Goal: Transaction & Acquisition: Purchase product/service

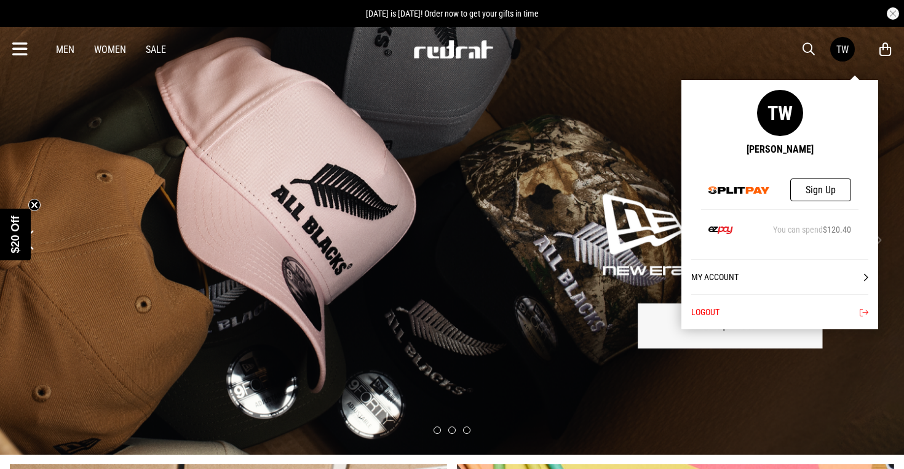
click at [740, 275] on link "My Account" at bounding box center [779, 276] width 177 height 35
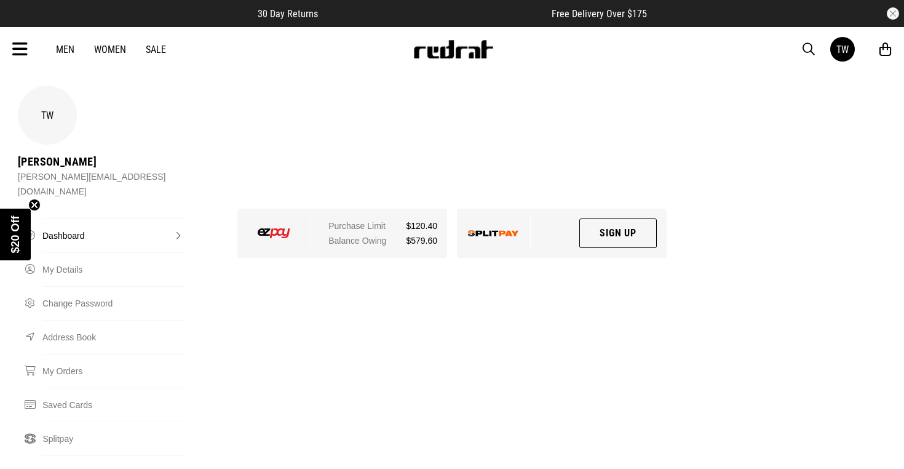
scroll to position [40, 0]
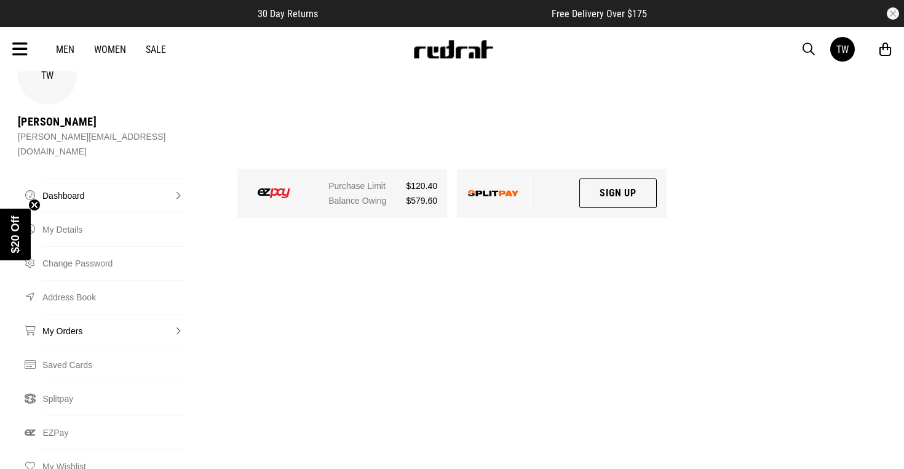
click at [72, 314] on link "My Orders" at bounding box center [113, 331] width 143 height 34
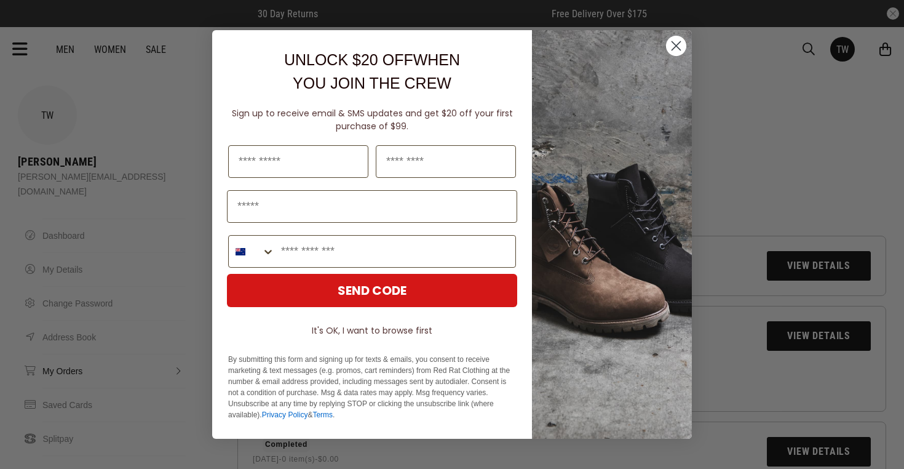
click at [671, 48] on circle "Close dialog" at bounding box center [676, 46] width 20 height 20
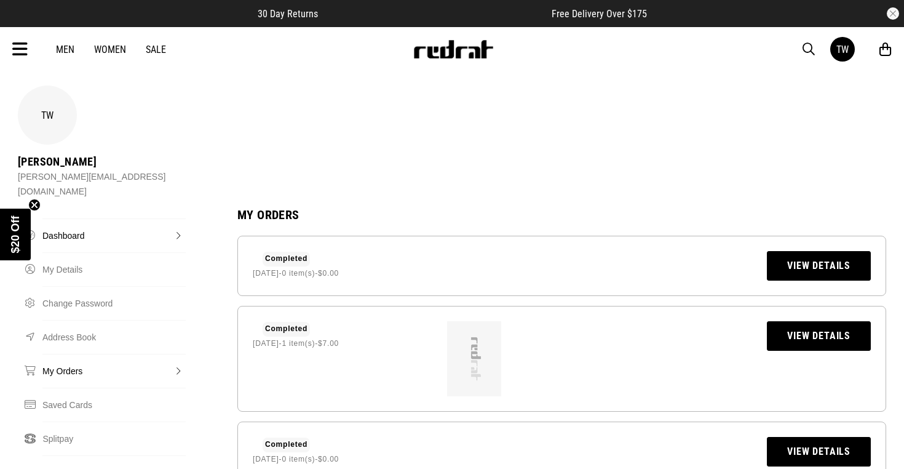
click at [67, 218] on link "Dashboard" at bounding box center [113, 235] width 143 height 34
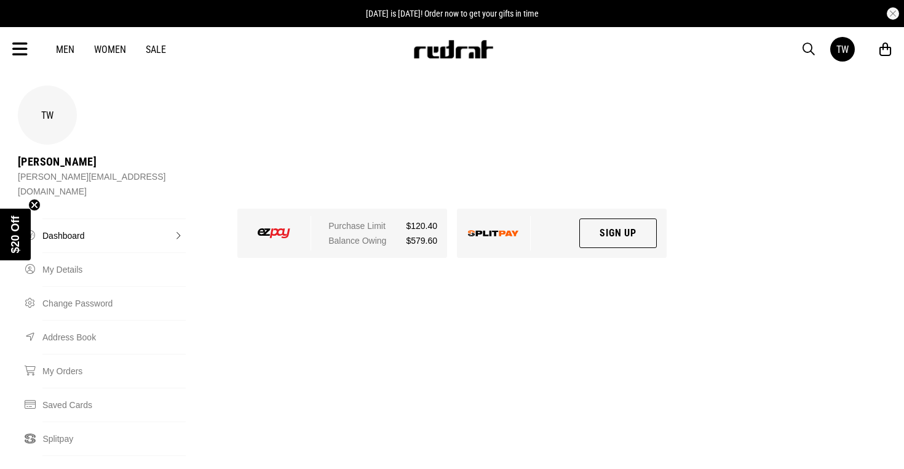
click at [157, 47] on link "Sale" at bounding box center [156, 50] width 20 height 12
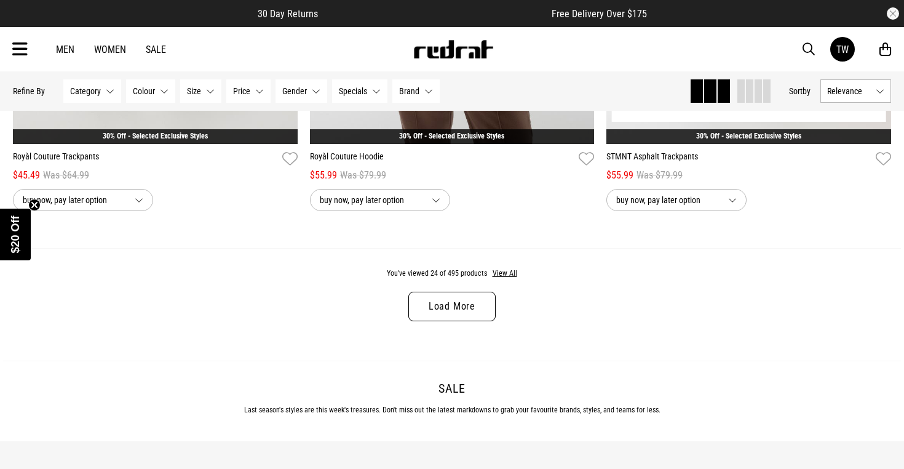
scroll to position [3906, 0]
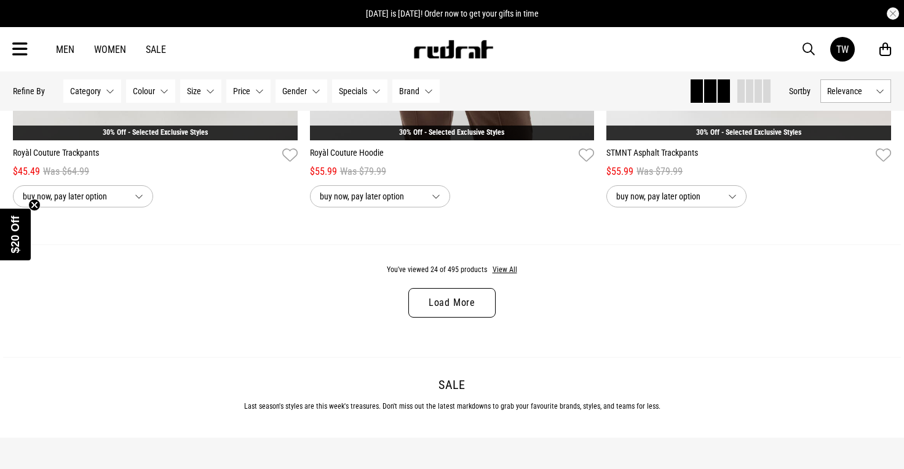
click at [442, 305] on link "Load More" at bounding box center [451, 303] width 87 height 30
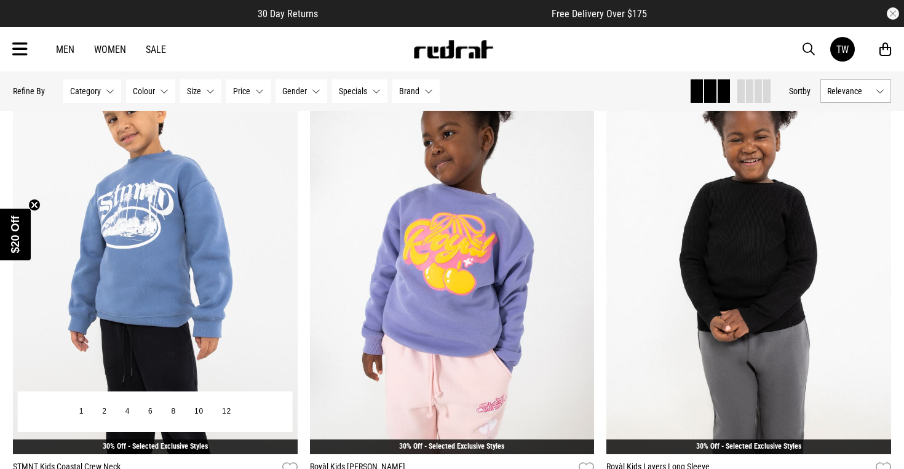
scroll to position [5063, 0]
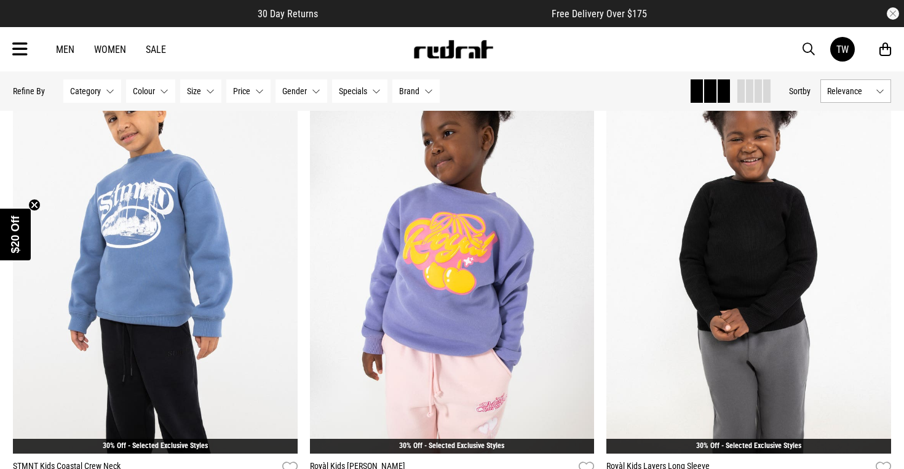
click at [104, 97] on button "Category None selected" at bounding box center [92, 90] width 58 height 23
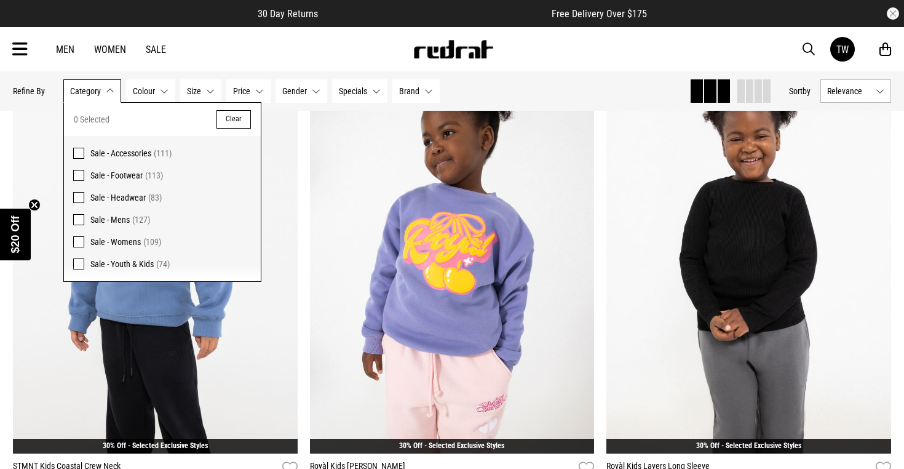
click at [79, 242] on span at bounding box center [78, 241] width 11 height 11
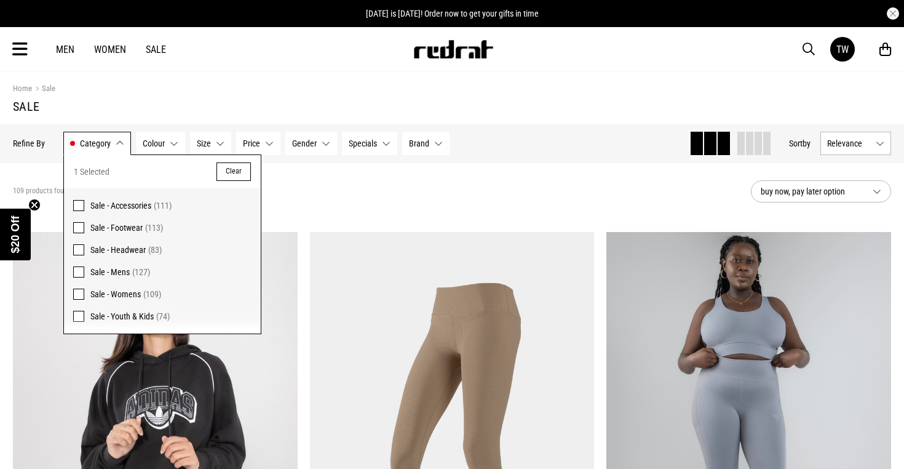
click at [343, 191] on div "109 products found Active Filters Sale - Womens Clear" at bounding box center [377, 191] width 728 height 37
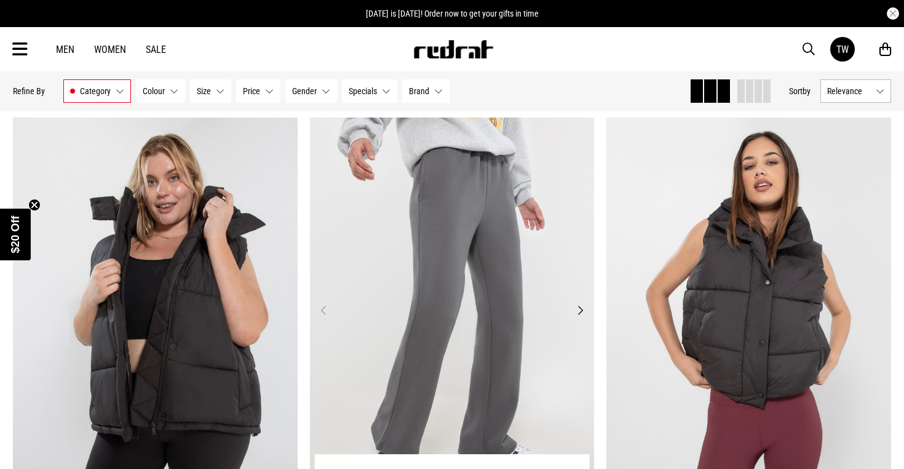
scroll to position [2563, 0]
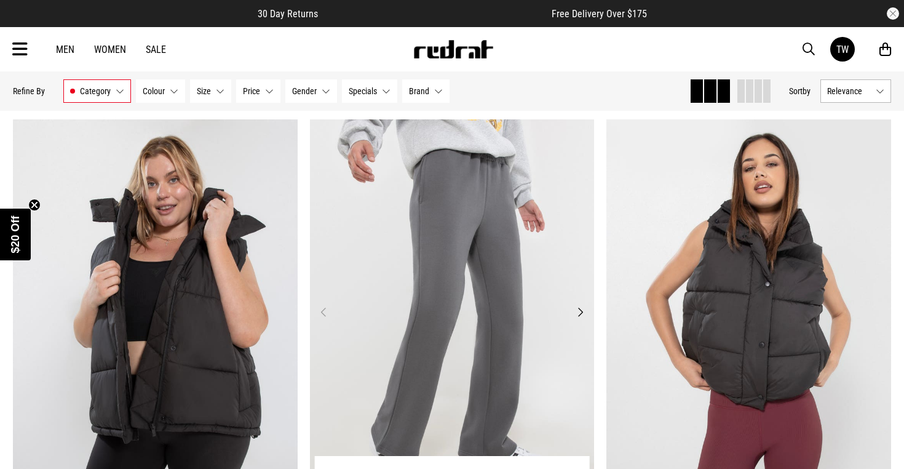
click at [584, 309] on button "Next" at bounding box center [579, 311] width 15 height 15
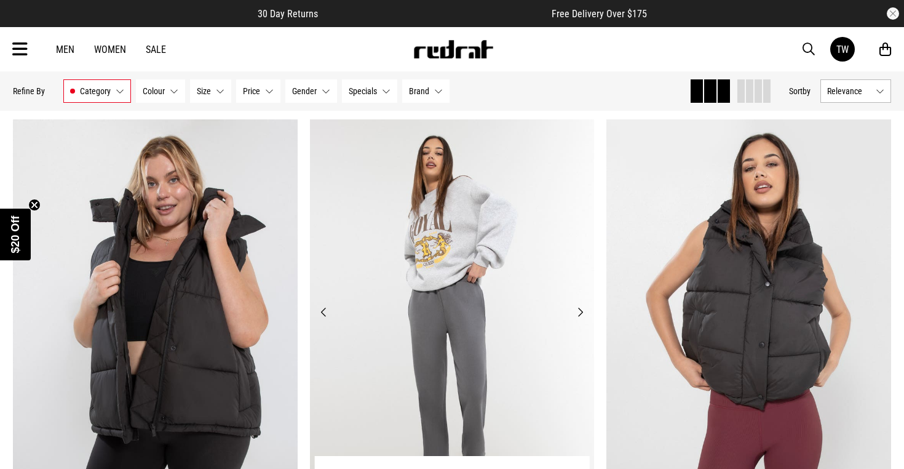
click at [584, 309] on button "Next" at bounding box center [579, 311] width 15 height 15
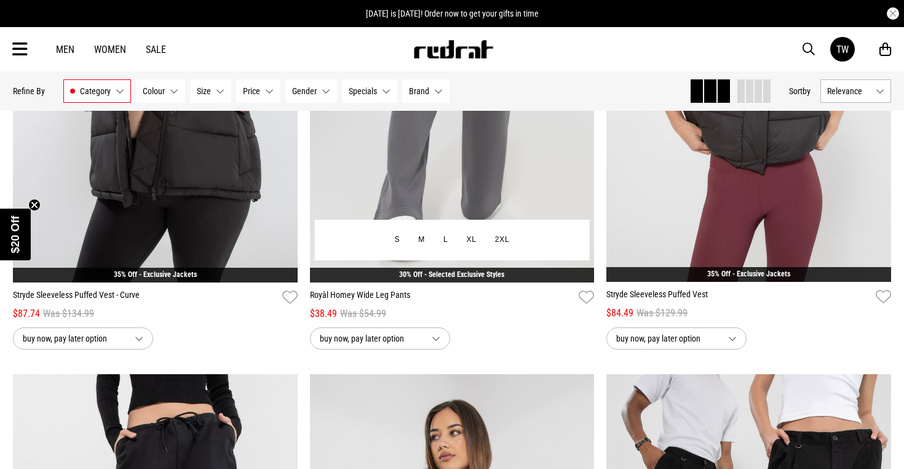
scroll to position [2802, 0]
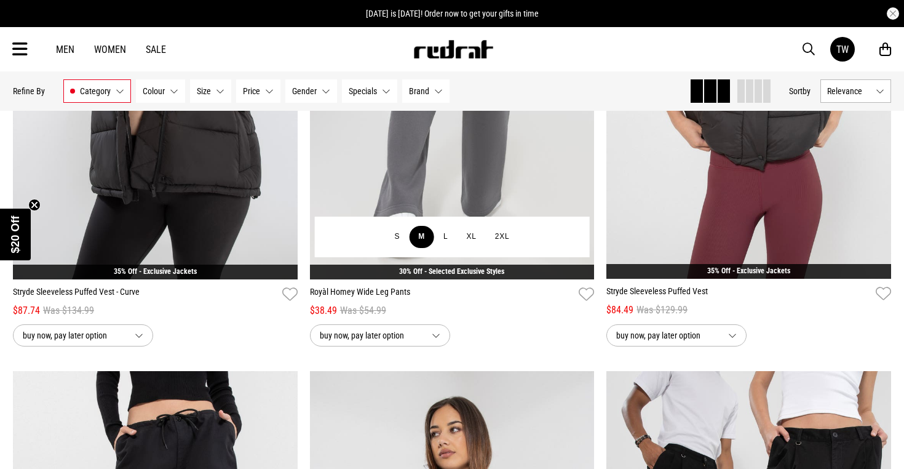
click at [424, 235] on button "M" at bounding box center [421, 237] width 25 height 22
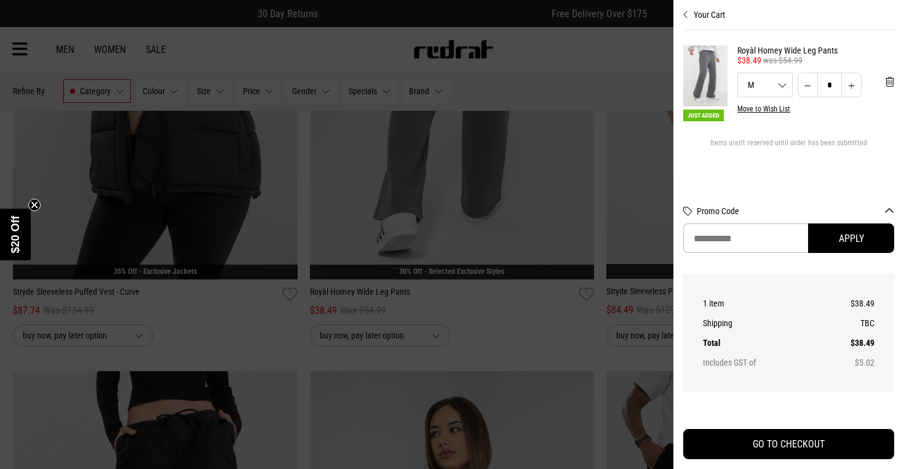
click at [503, 318] on div at bounding box center [452, 234] width 904 height 469
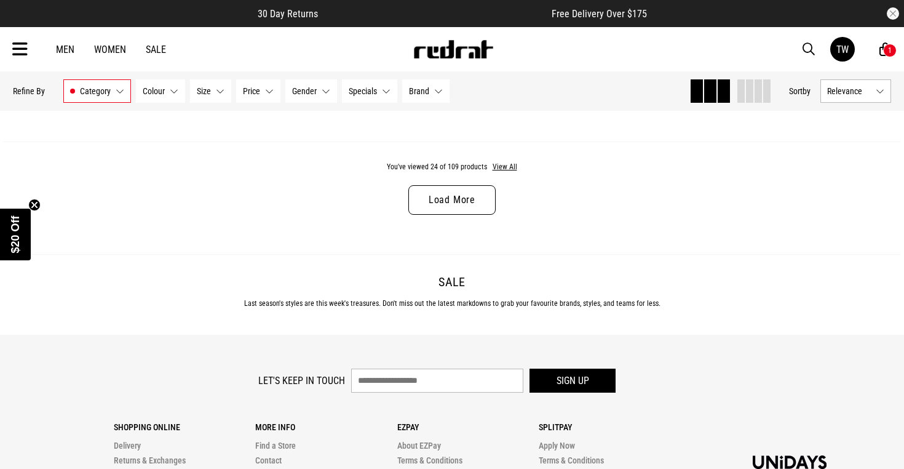
scroll to position [4021, 0]
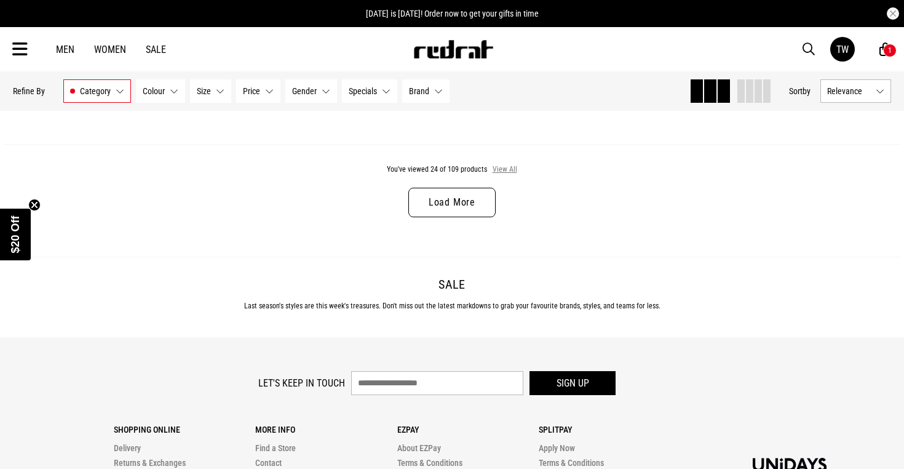
click at [503, 173] on button "View All" at bounding box center [505, 169] width 26 height 11
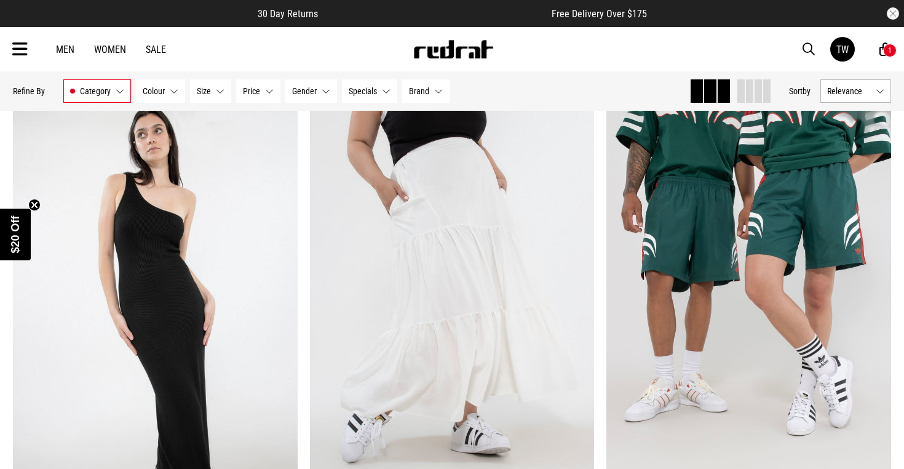
scroll to position [7012, 1]
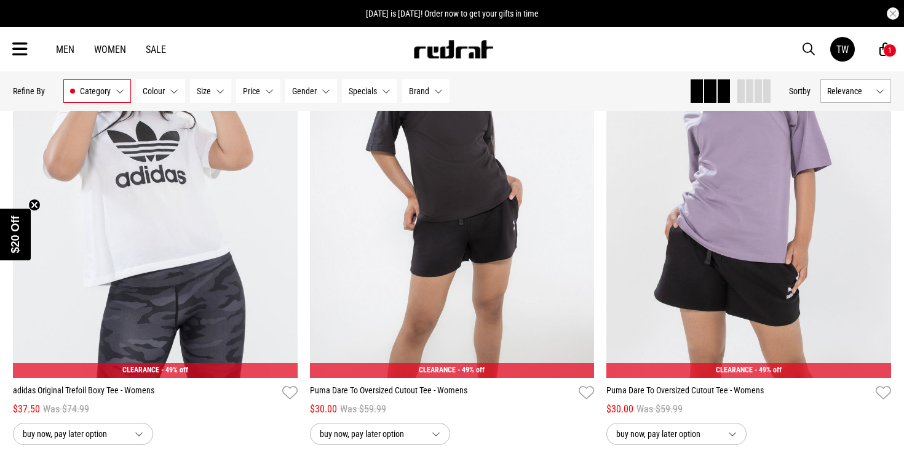
scroll to position [11034, 0]
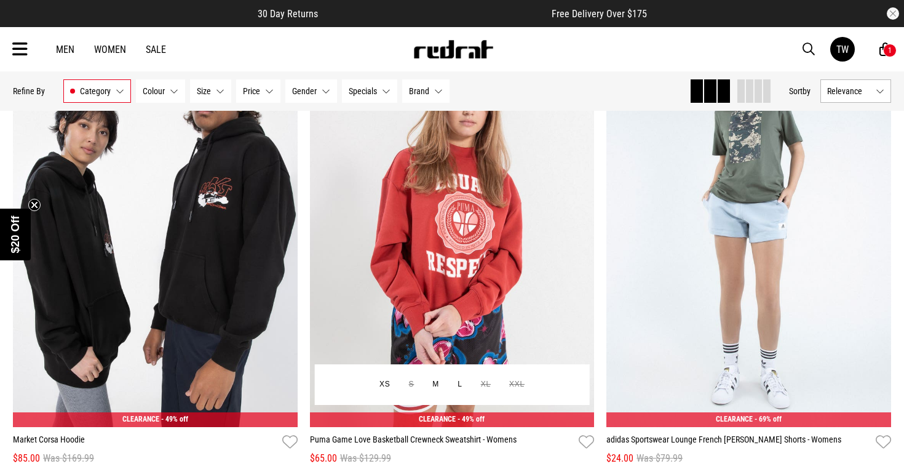
scroll to position [16860, 0]
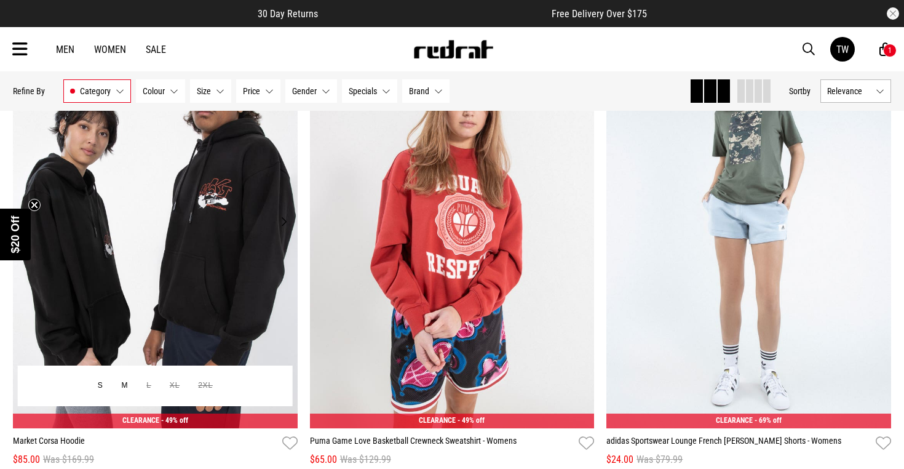
click at [287, 221] on button "Next" at bounding box center [283, 221] width 15 height 15
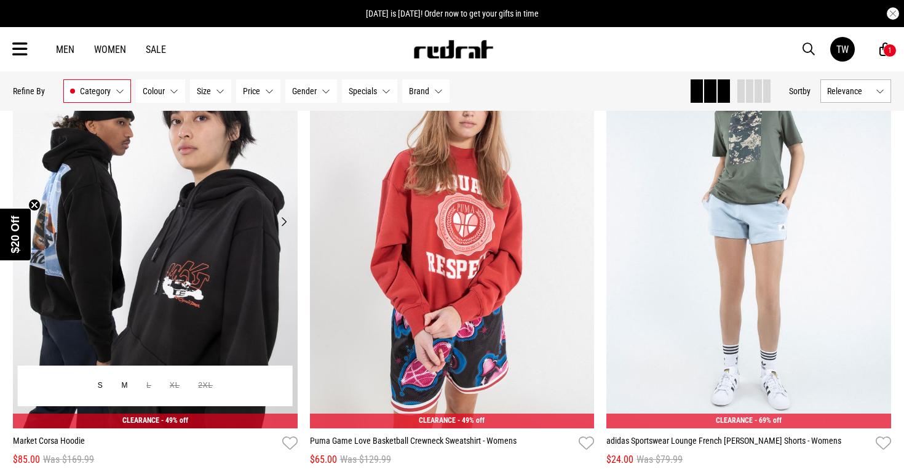
click at [287, 221] on button "Next" at bounding box center [283, 221] width 15 height 15
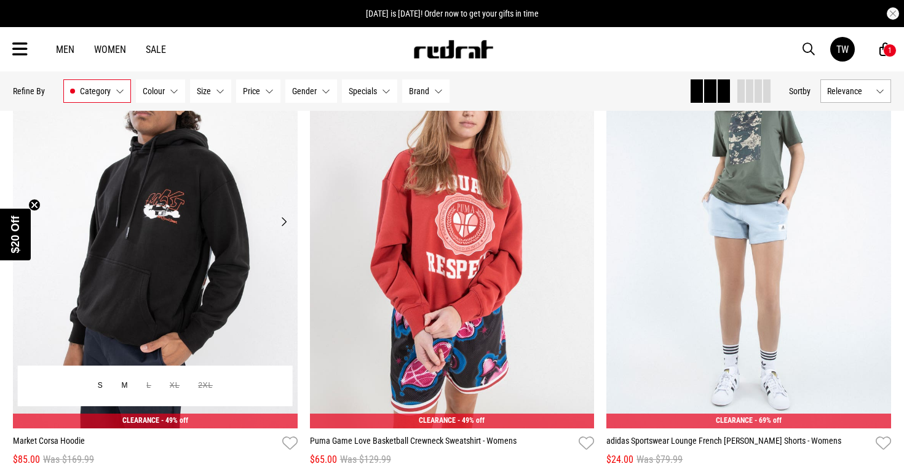
click at [287, 221] on button "Next" at bounding box center [283, 221] width 15 height 15
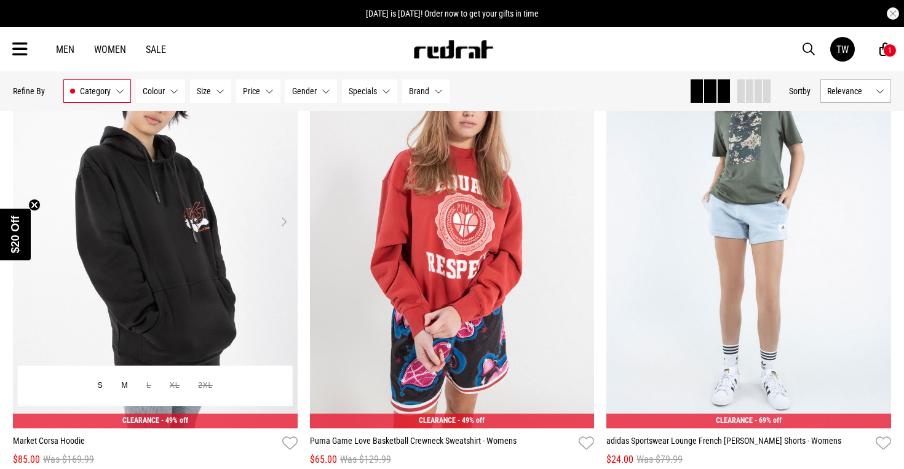
click at [287, 221] on button "Next" at bounding box center [283, 221] width 15 height 15
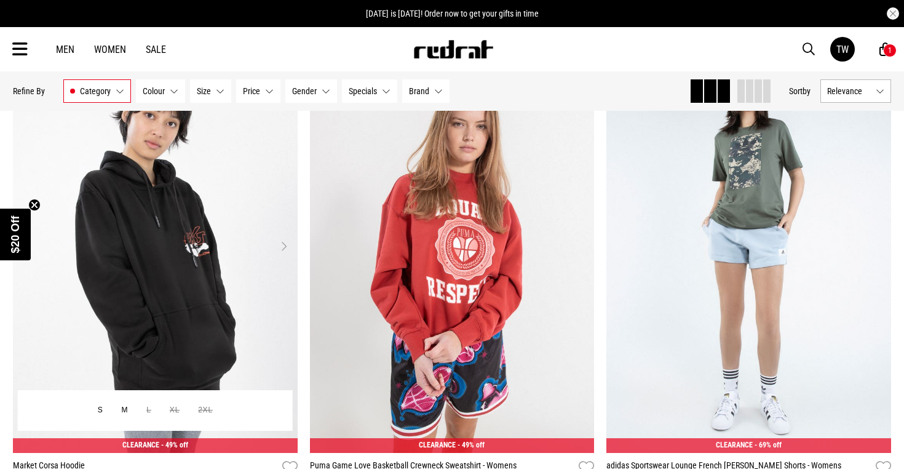
scroll to position [16843, 0]
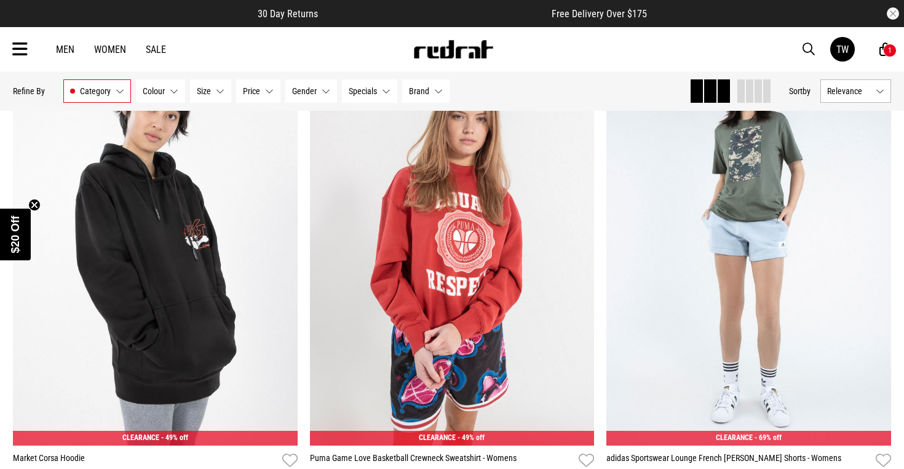
click at [37, 205] on circle "Close teaser" at bounding box center [35, 205] width 12 height 12
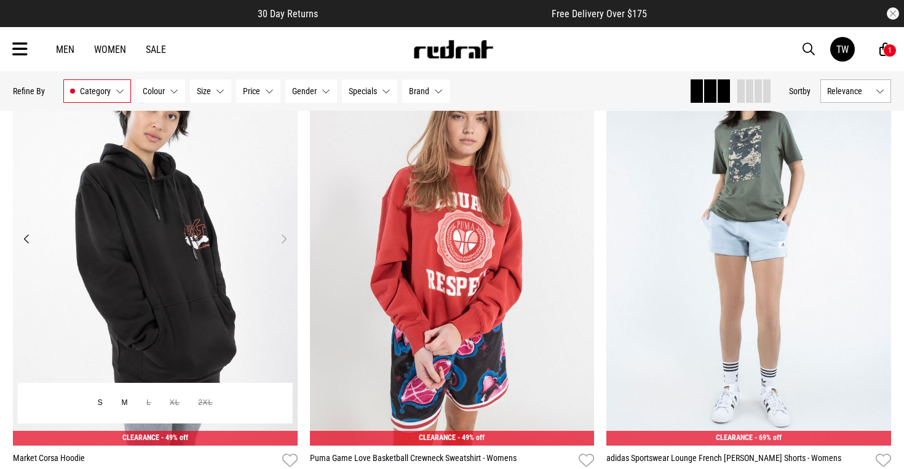
click at [30, 238] on button "Previous" at bounding box center [26, 238] width 15 height 15
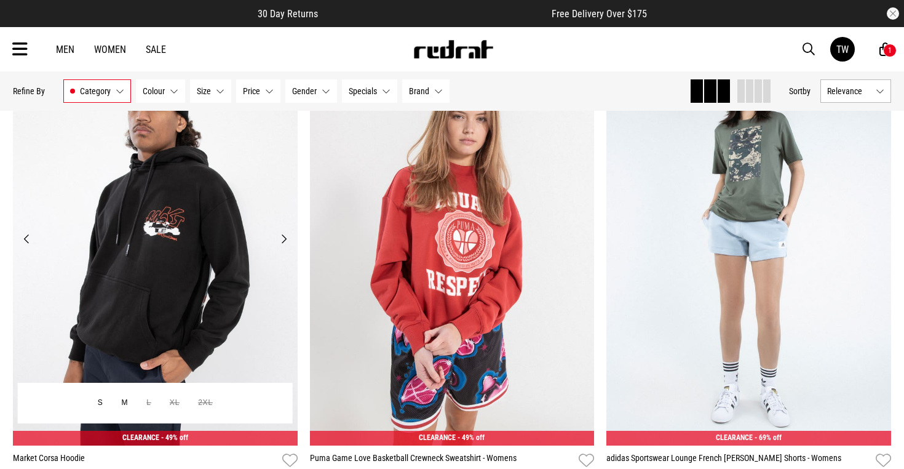
click at [30, 238] on button "Previous" at bounding box center [26, 238] width 15 height 15
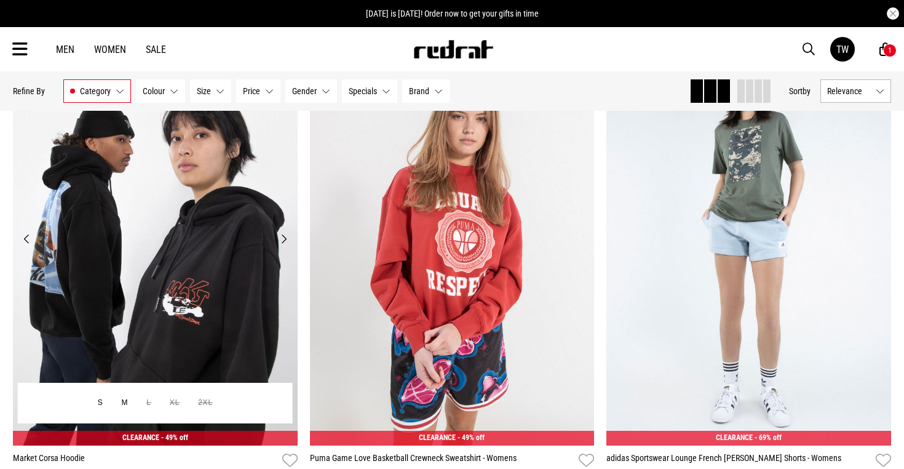
click at [52, 247] on img at bounding box center [155, 246] width 285 height 398
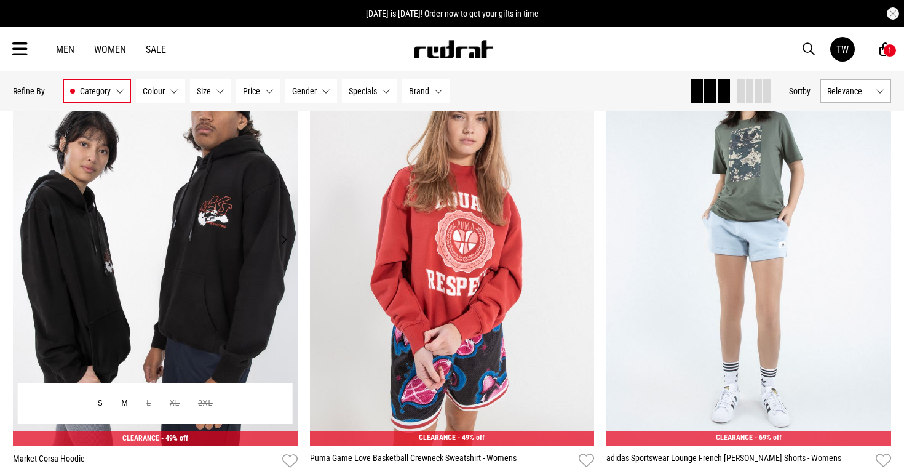
click at [137, 268] on img at bounding box center [155, 246] width 285 height 398
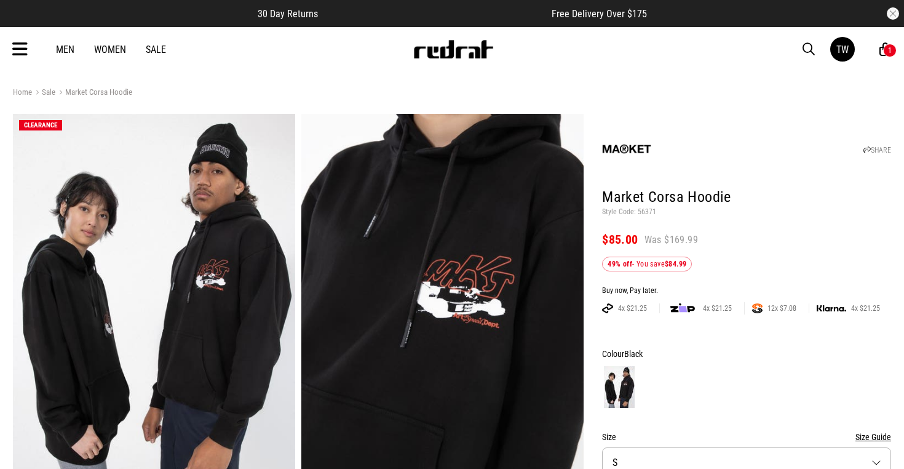
click at [46, 93] on link "Sale" at bounding box center [43, 93] width 23 height 12
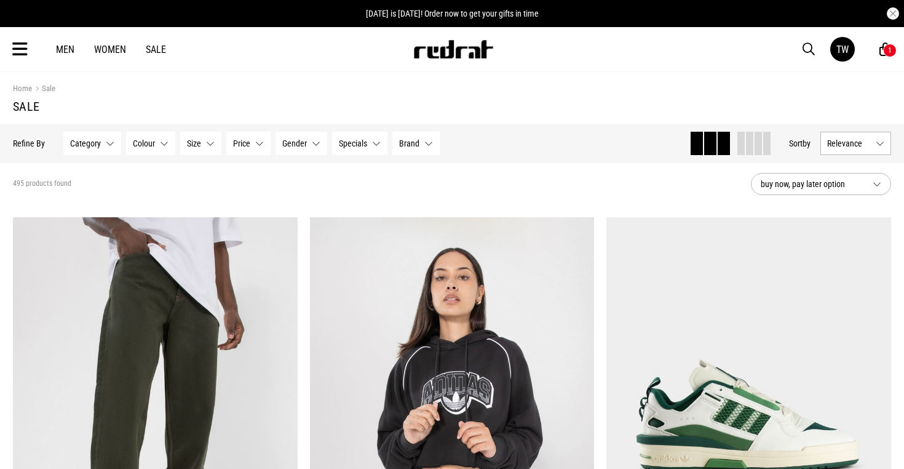
click at [104, 144] on button "Category None selected" at bounding box center [92, 143] width 58 height 23
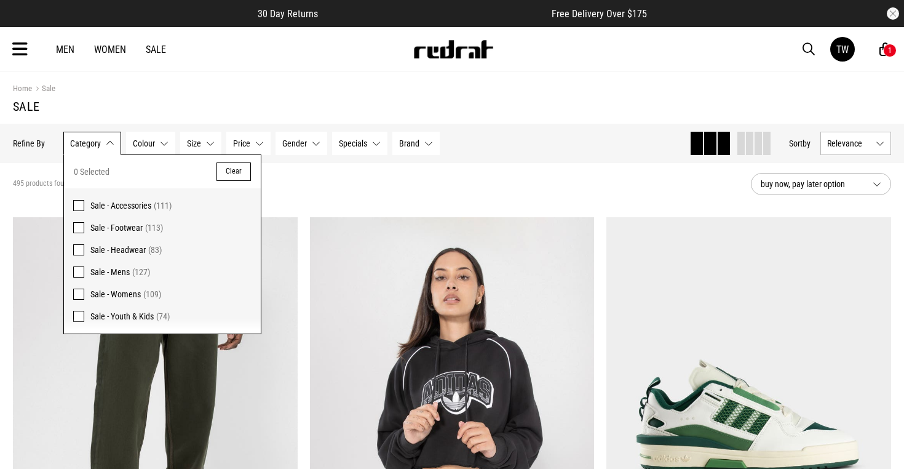
click at [79, 269] on span at bounding box center [78, 271] width 11 height 11
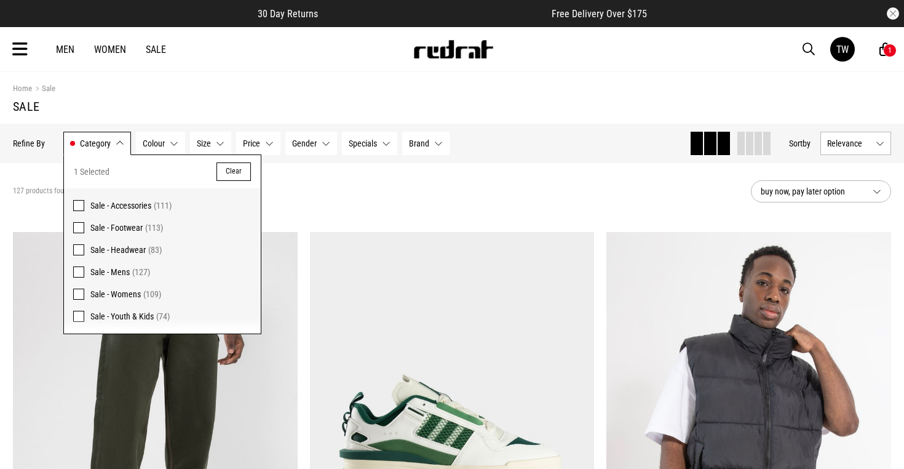
click at [333, 196] on div "127 products found Active Filters Sale - Mens Clear" at bounding box center [377, 191] width 728 height 37
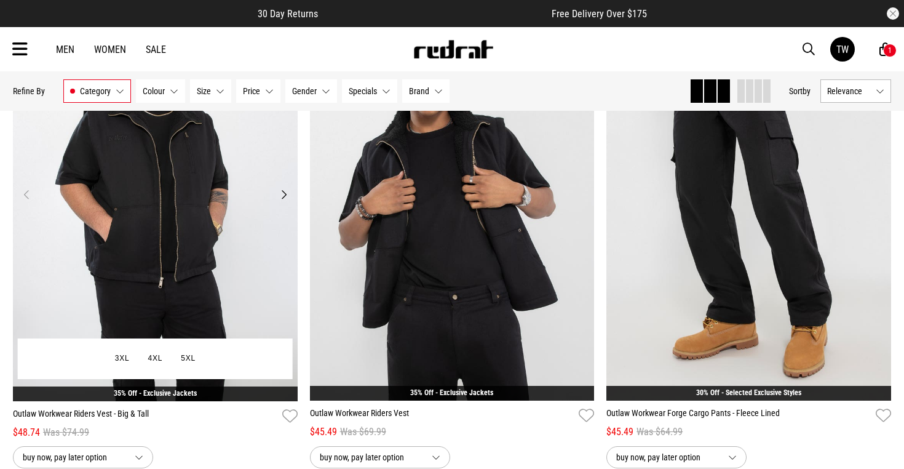
scroll to position [1701, 0]
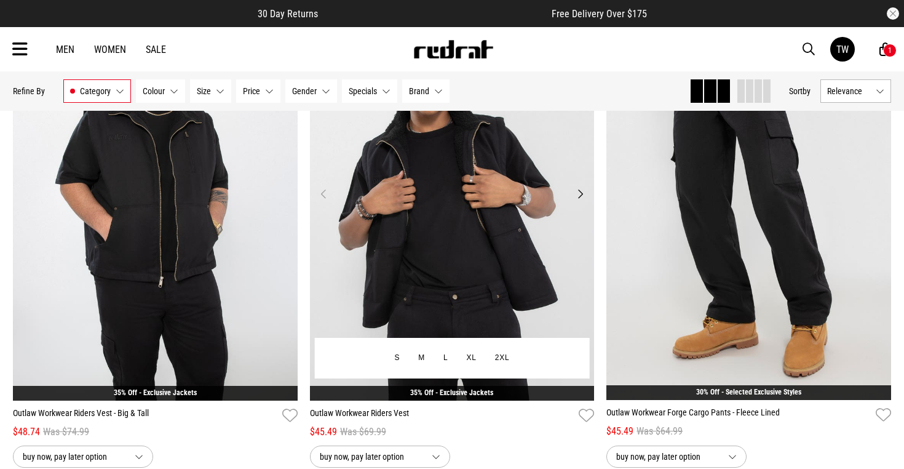
click at [582, 191] on button "Next" at bounding box center [579, 193] width 15 height 15
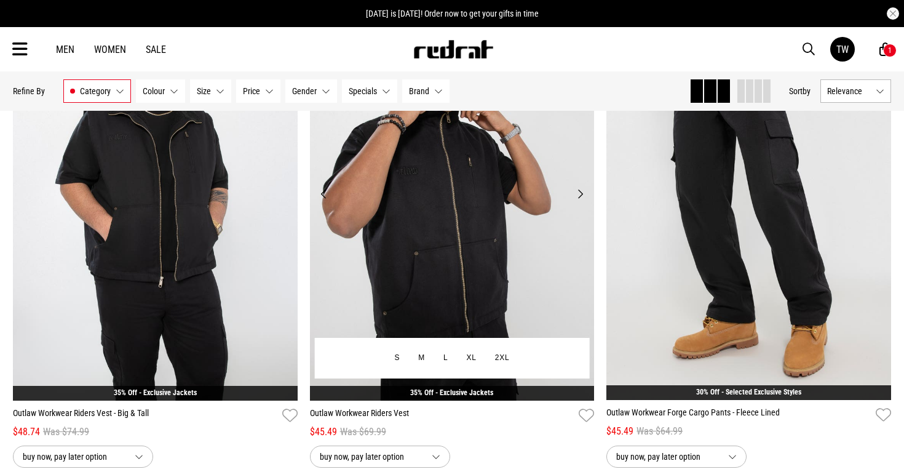
click at [582, 191] on button "Next" at bounding box center [579, 193] width 15 height 15
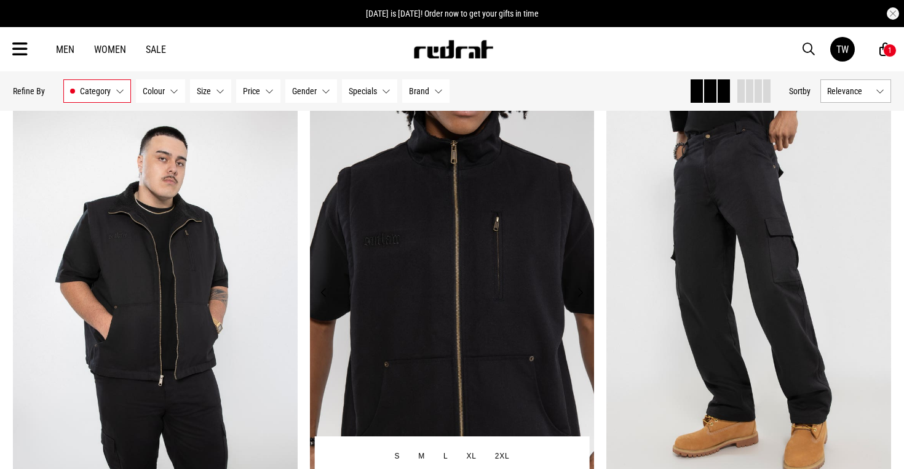
scroll to position [1597, 0]
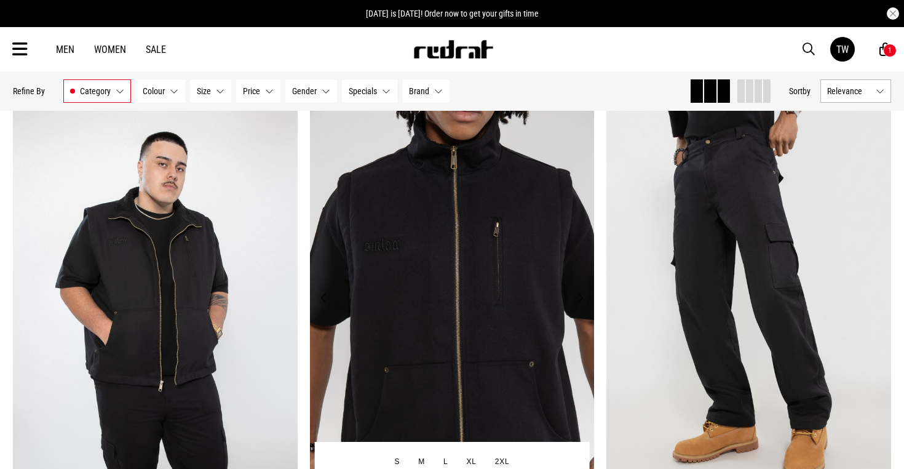
click at [582, 191] on img at bounding box center [452, 305] width 285 height 398
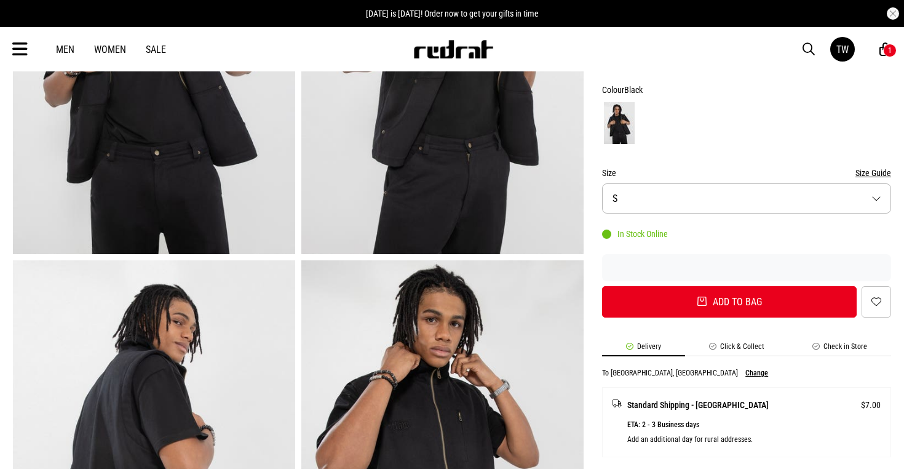
scroll to position [248, 0]
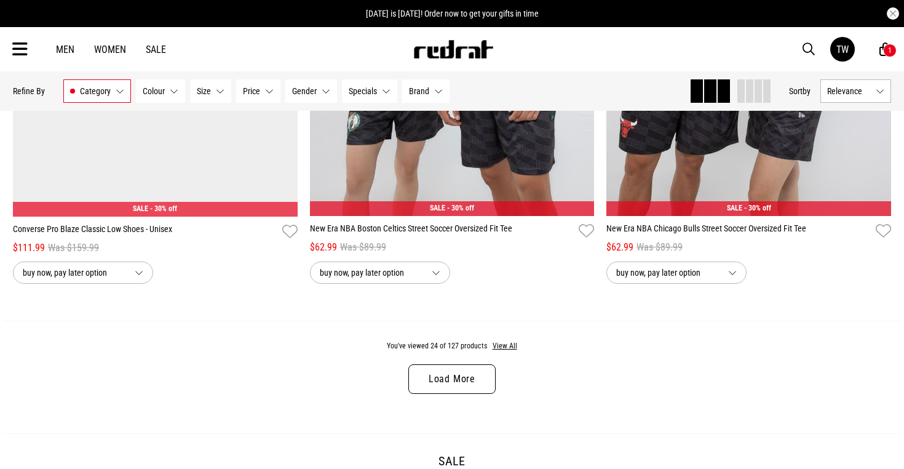
scroll to position [3845, 0]
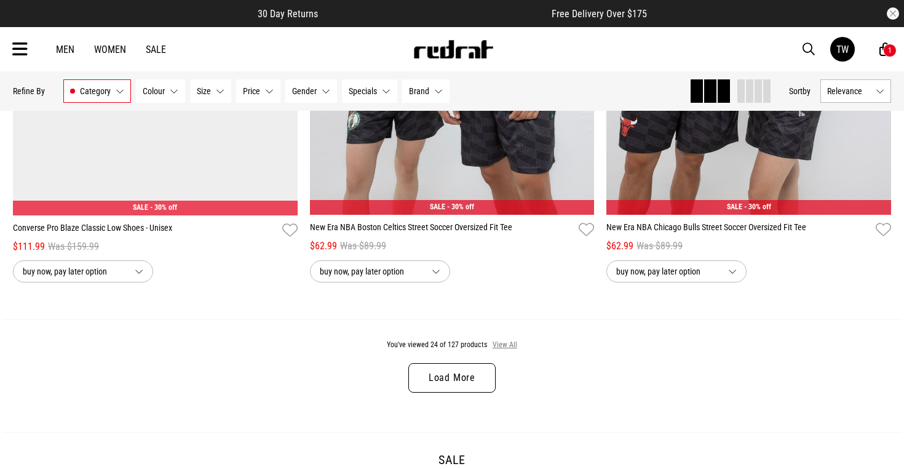
click at [501, 345] on button "View All" at bounding box center [505, 344] width 26 height 11
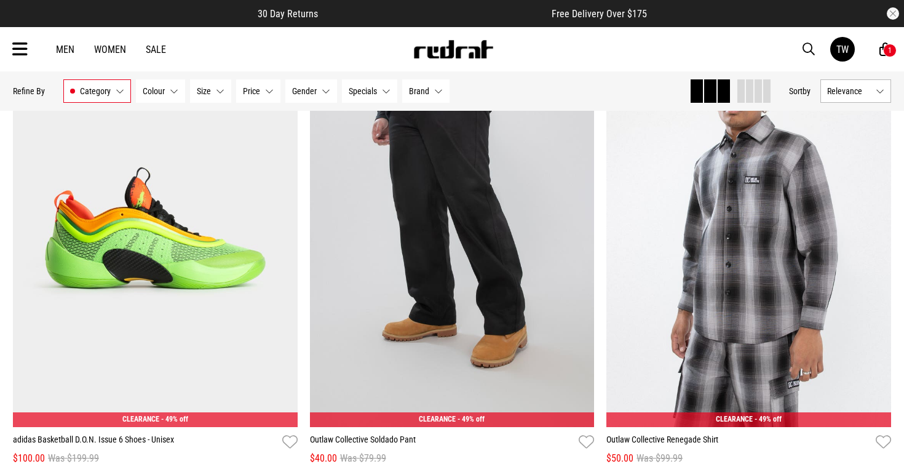
scroll to position [6566, 0]
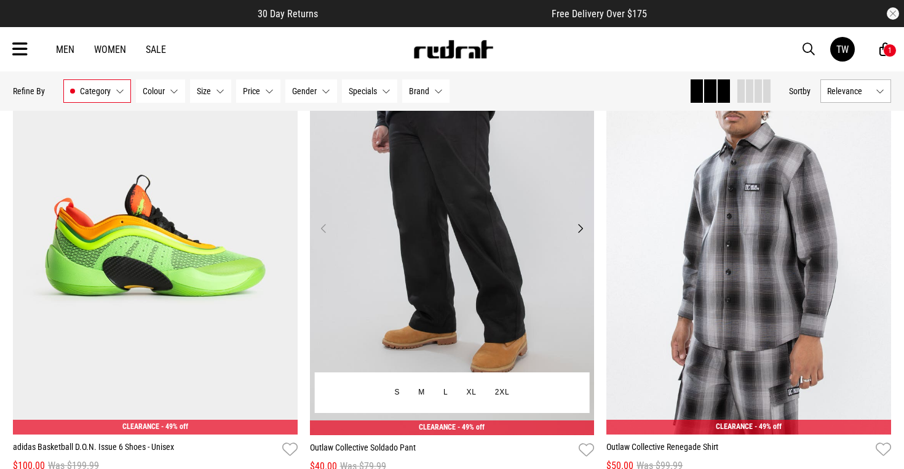
click at [582, 223] on button "Next" at bounding box center [579, 228] width 15 height 15
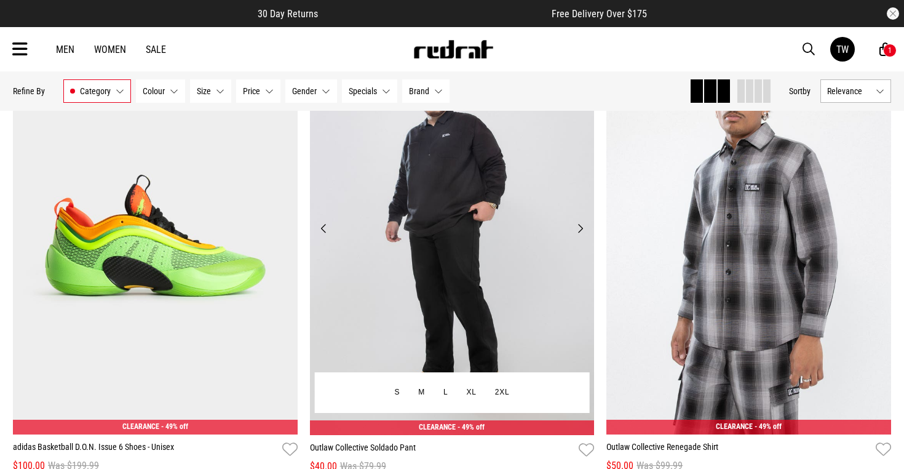
click at [582, 219] on img at bounding box center [452, 235] width 285 height 398
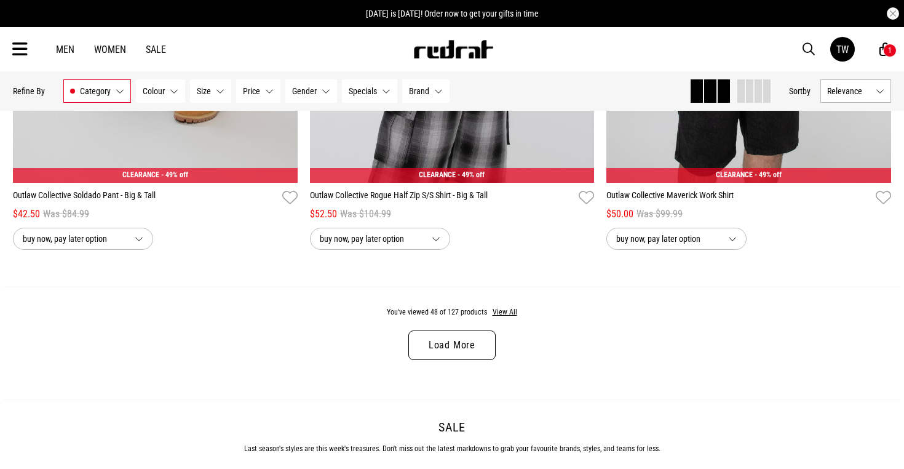
scroll to position [3954, 0]
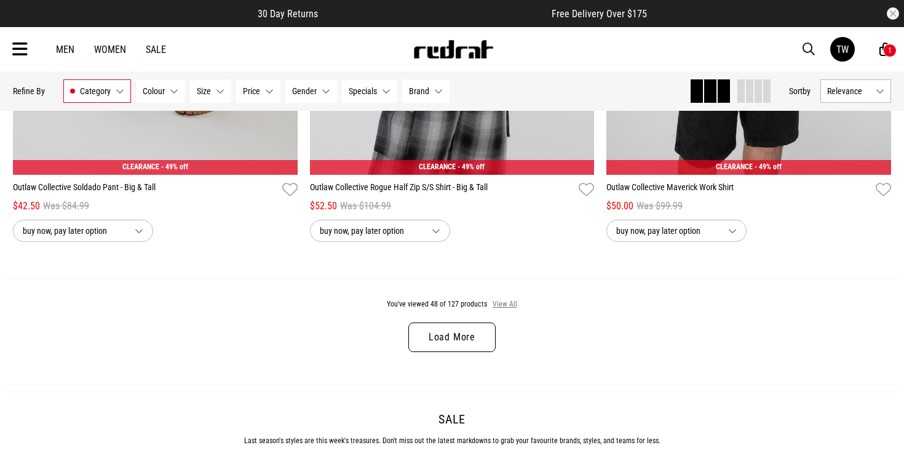
click at [510, 302] on button "View All" at bounding box center [505, 304] width 26 height 11
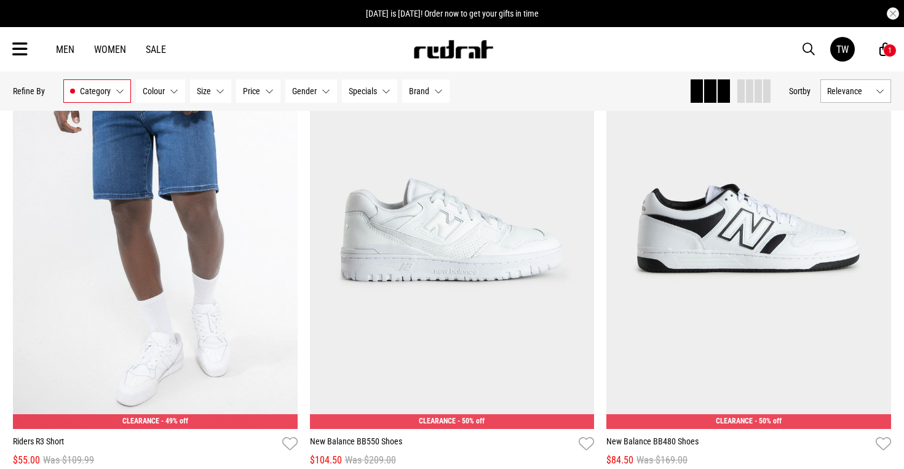
scroll to position [7127, 0]
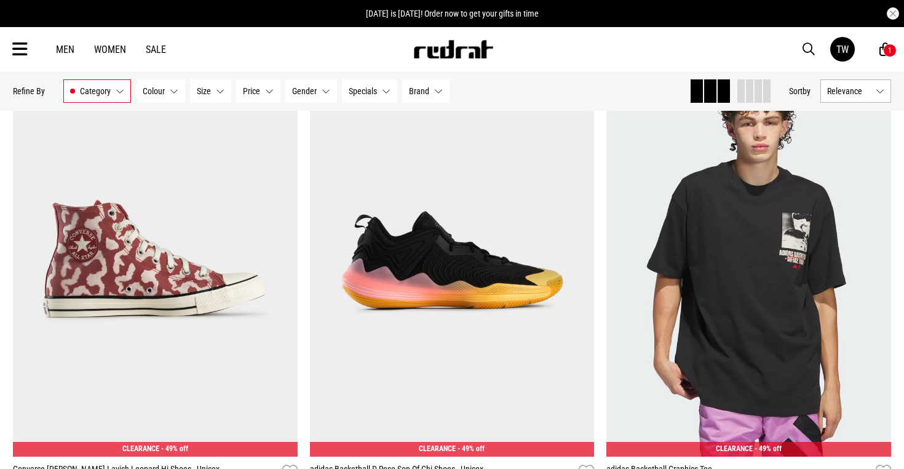
scroll to position [8079, 0]
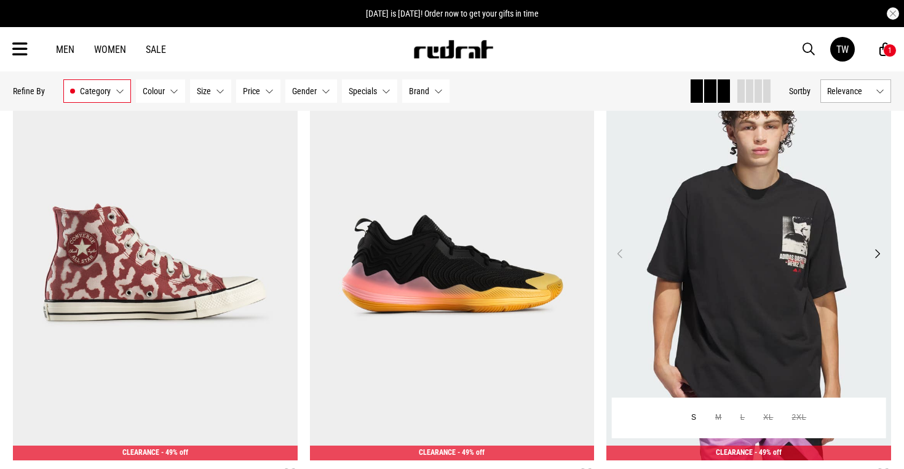
click at [885, 252] on img at bounding box center [748, 260] width 285 height 398
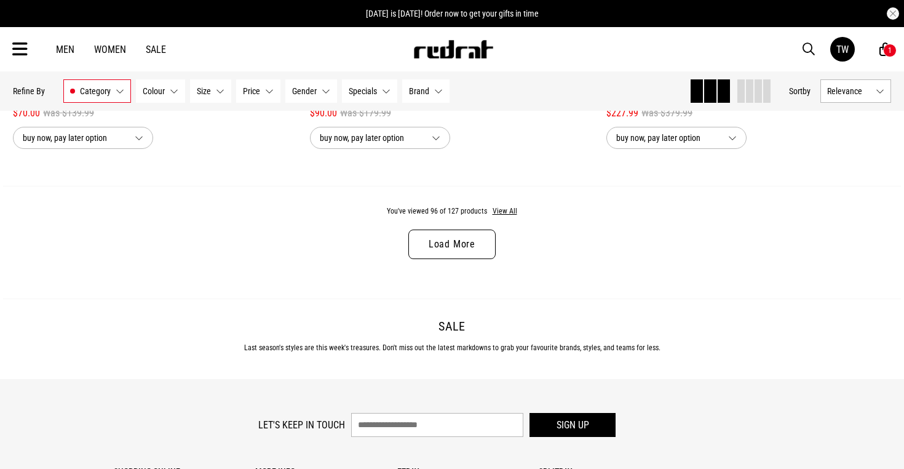
scroll to position [4053, 0]
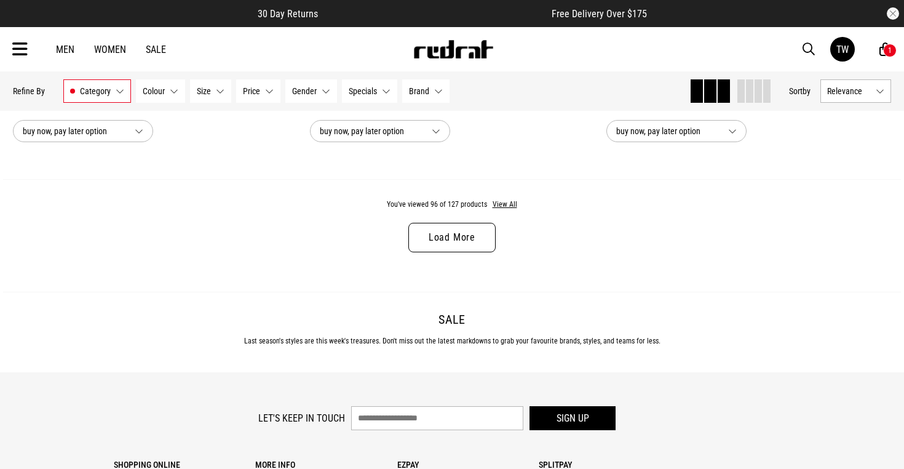
drag, startPoint x: 503, startPoint y: 205, endPoint x: 507, endPoint y: 197, distance: 8.2
click at [503, 205] on button "View All" at bounding box center [505, 204] width 26 height 11
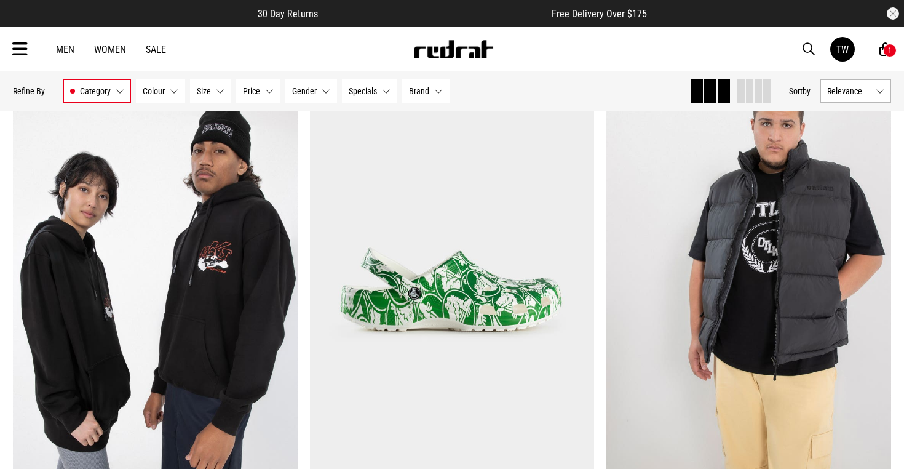
scroll to position [4605, 0]
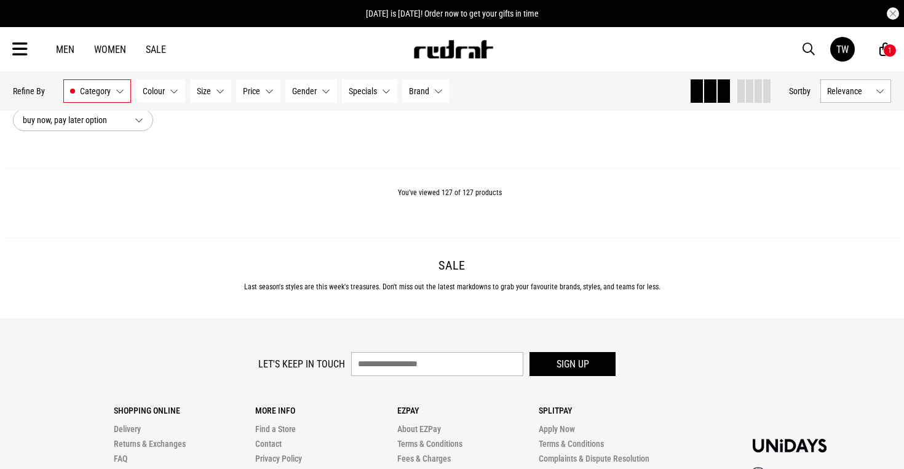
scroll to position [9457, 0]
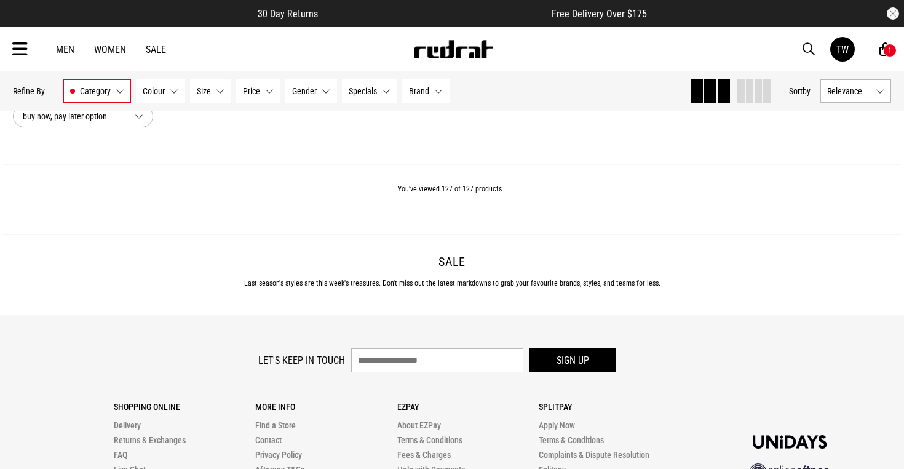
click at [95, 94] on span "Category" at bounding box center [95, 91] width 31 height 10
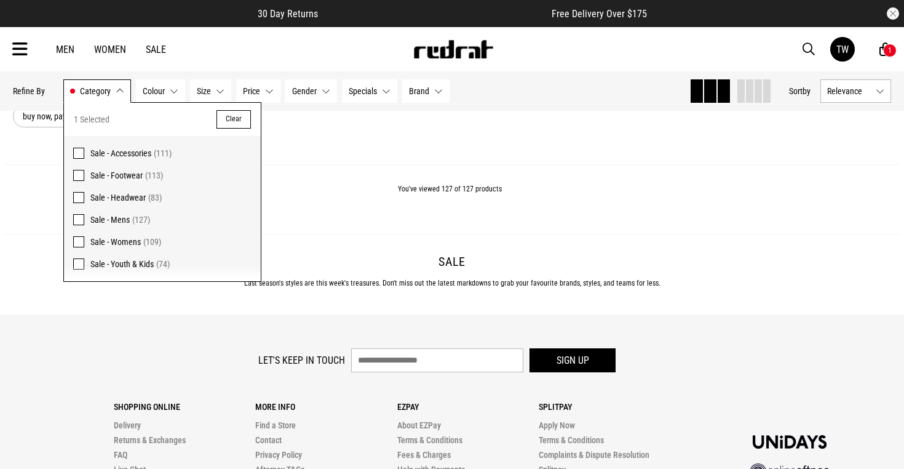
click at [79, 218] on span at bounding box center [78, 219] width 11 height 11
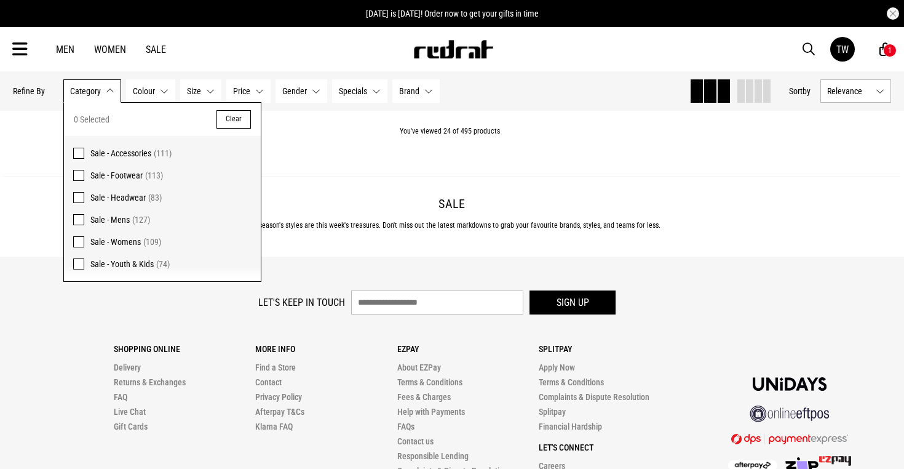
scroll to position [4036, 0]
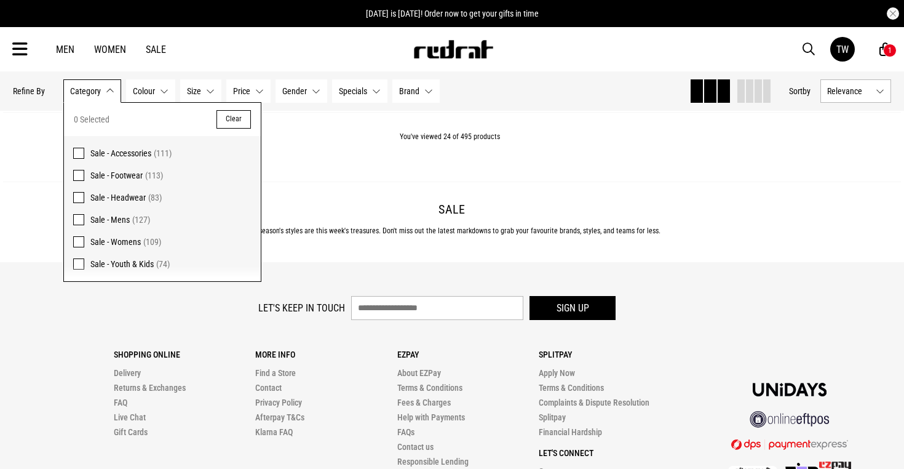
click at [81, 154] on span at bounding box center [78, 153] width 11 height 11
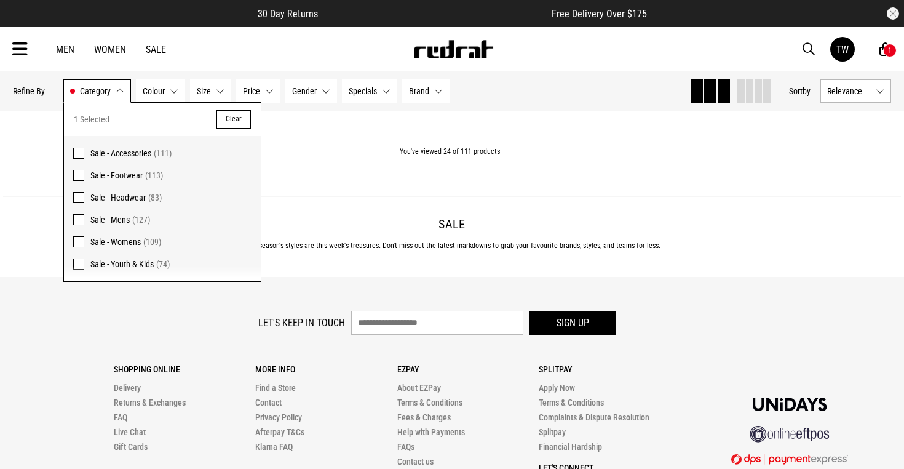
click at [429, 178] on div "You've viewed 24 of 111 products" at bounding box center [452, 161] width 898 height 69
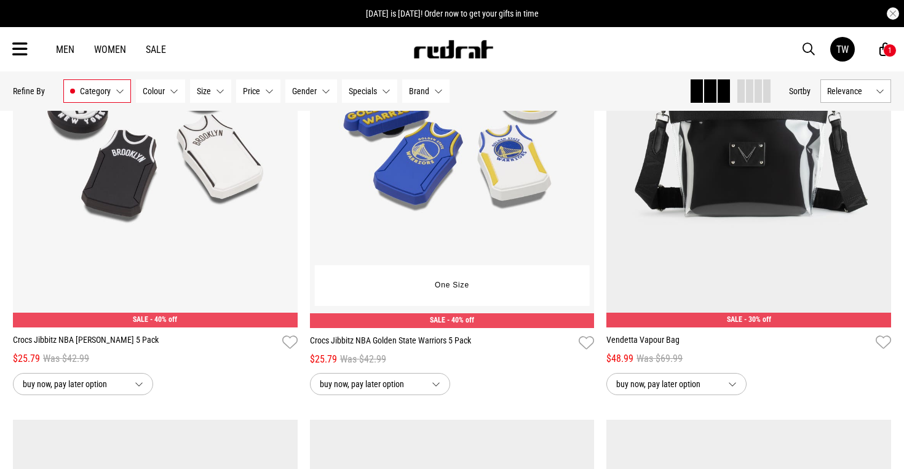
scroll to position [7163, 0]
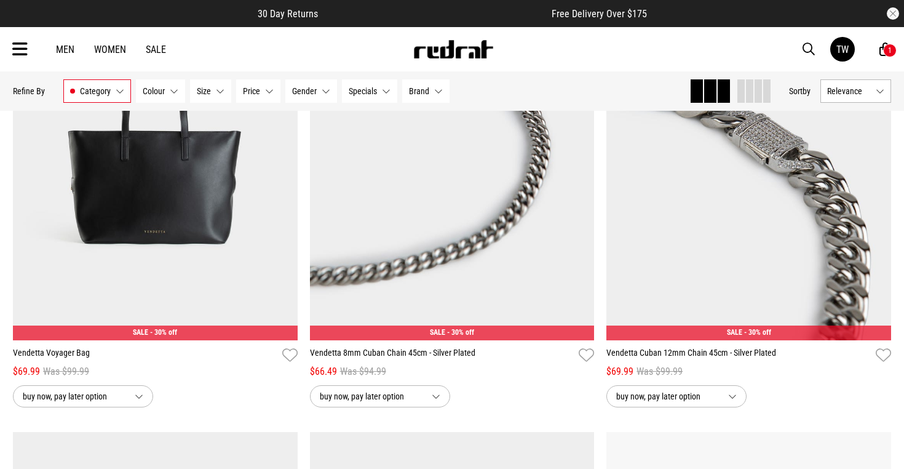
scroll to position [7640, 0]
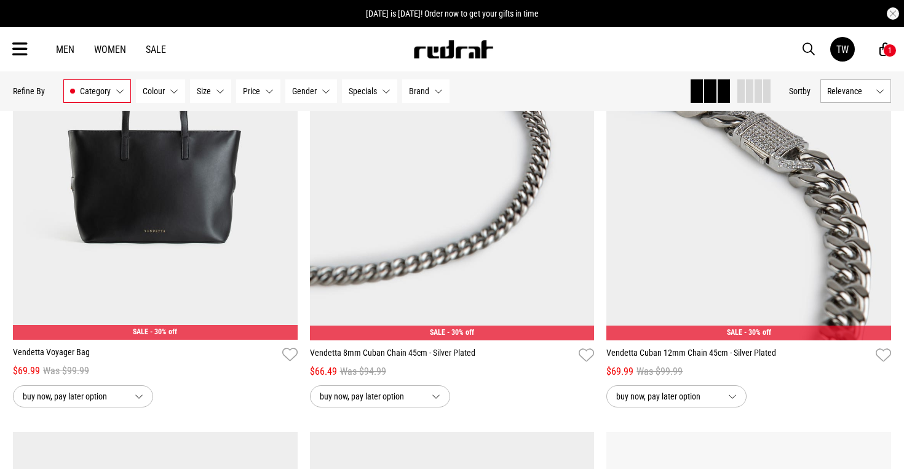
drag, startPoint x: 706, startPoint y: 424, endPoint x: 710, endPoint y: 417, distance: 6.9
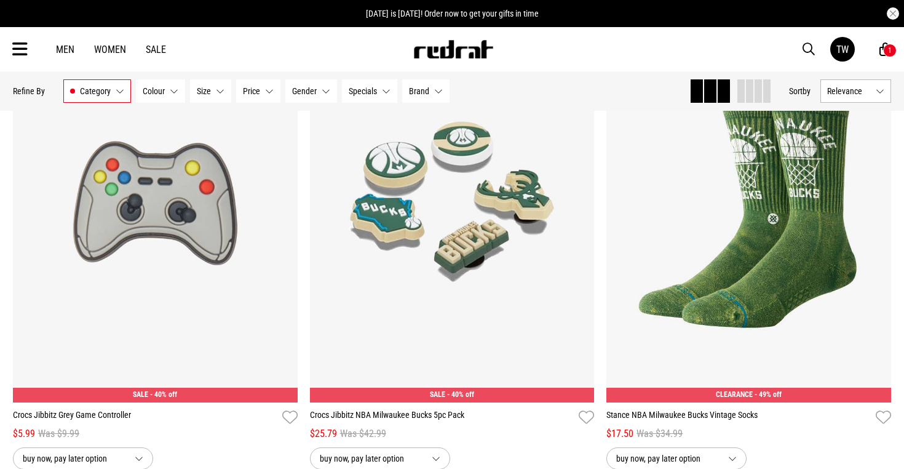
scroll to position [11011, 0]
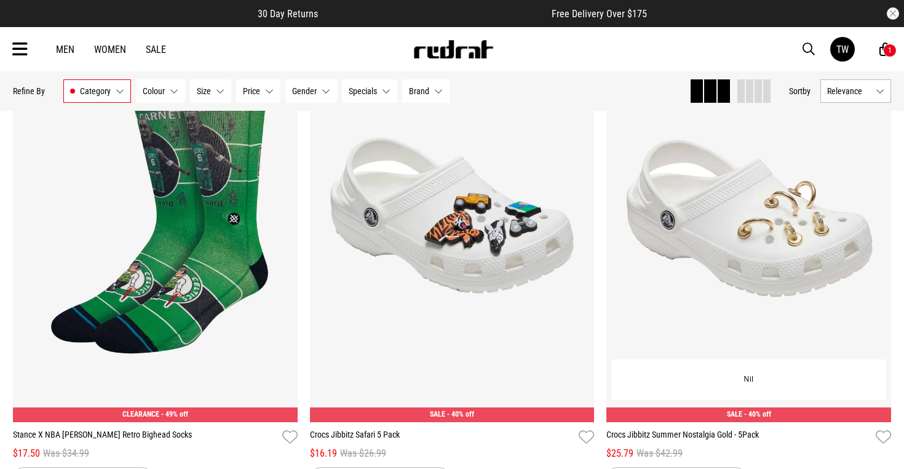
scroll to position [14915, 0]
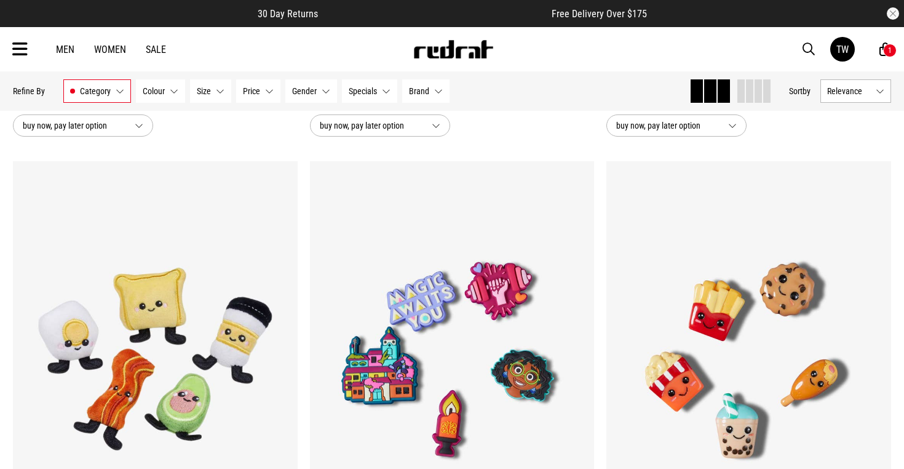
scroll to position [13731, 0]
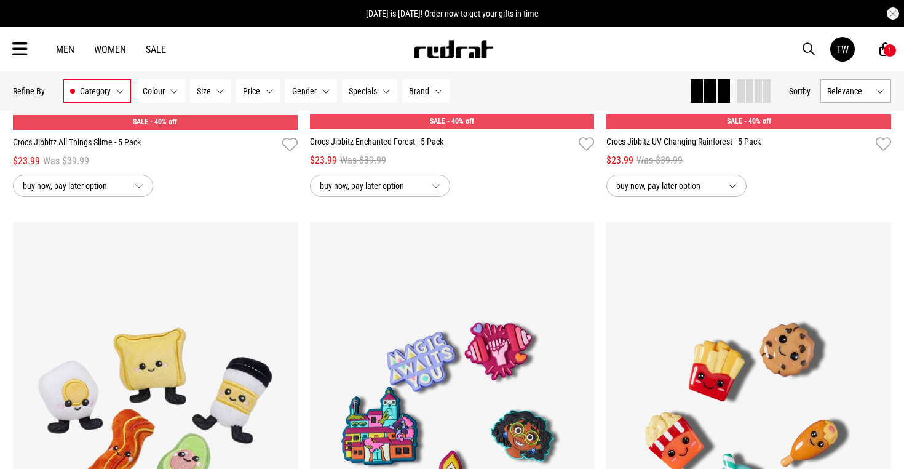
click at [97, 97] on button "Category Sale - Accessories" at bounding box center [97, 90] width 68 height 23
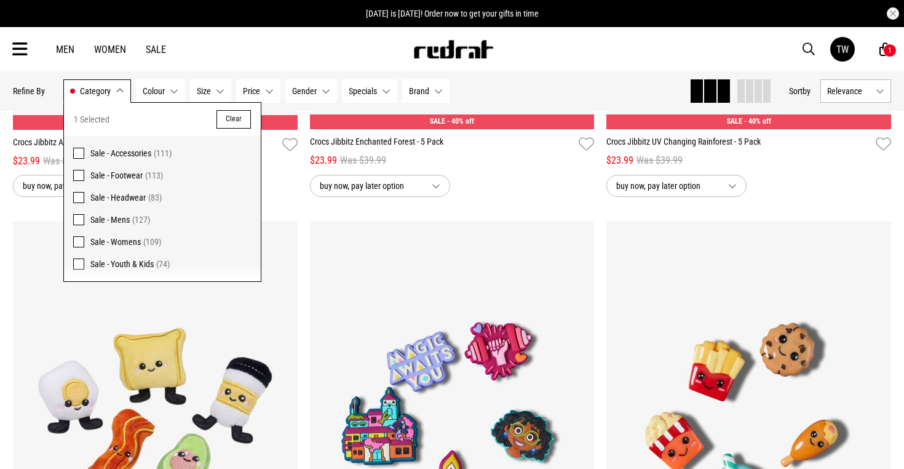
click at [77, 151] on span at bounding box center [78, 153] width 11 height 11
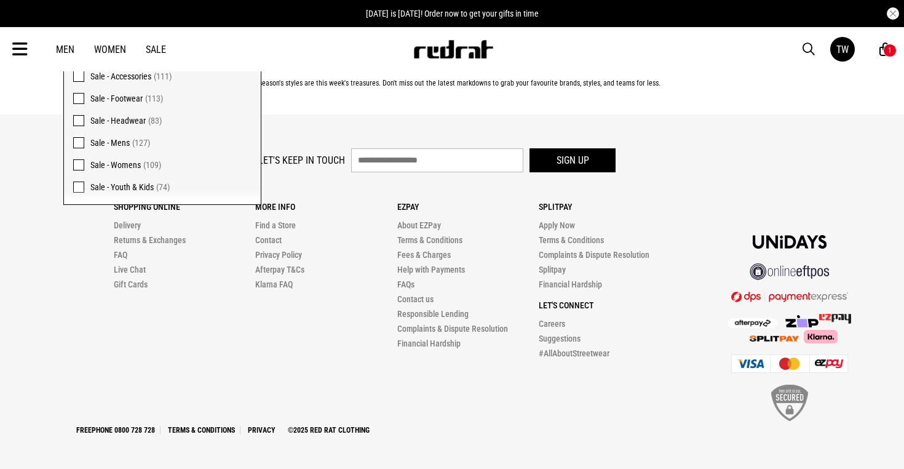
scroll to position [4182, 0]
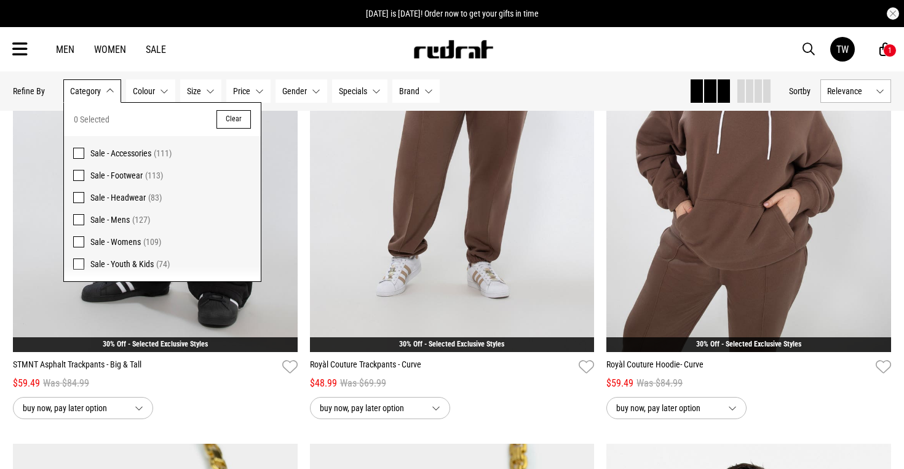
click at [77, 178] on span at bounding box center [78, 175] width 11 height 11
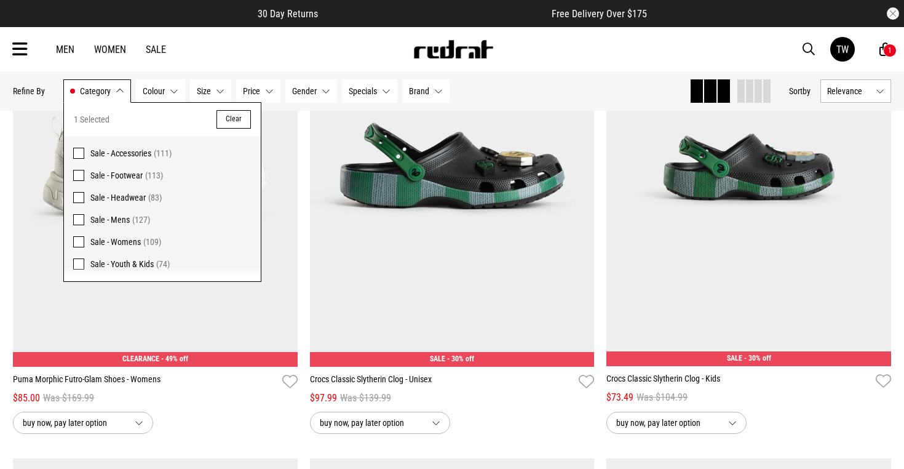
click at [507, 92] on div "Hide Refine s Refine By Filters Category Sale - Footwear Category 1 Selected Cl…" at bounding box center [346, 90] width 667 height 27
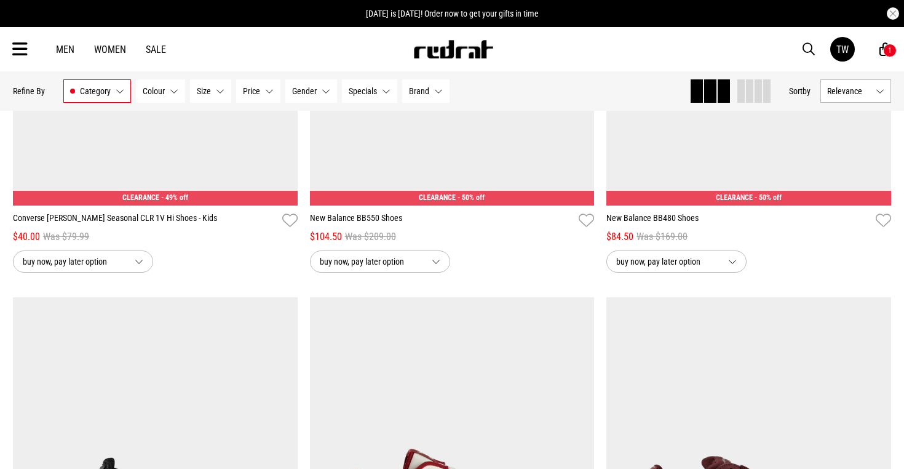
scroll to position [6797, 0]
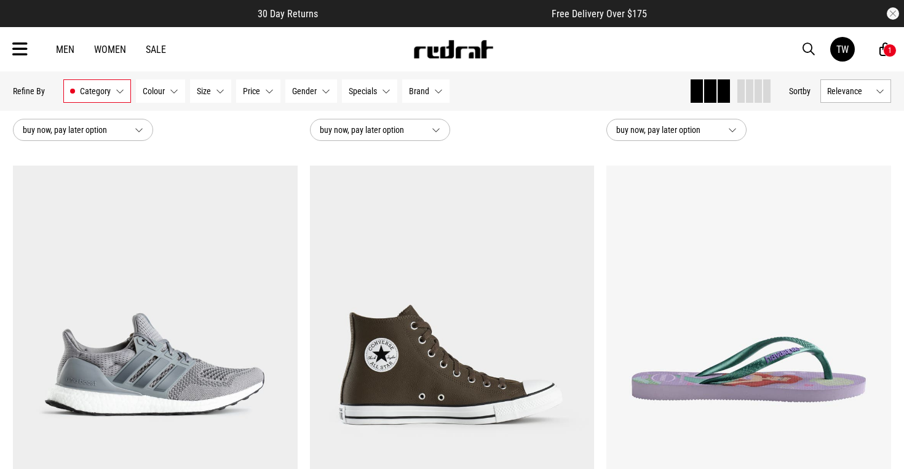
scroll to position [14766, 0]
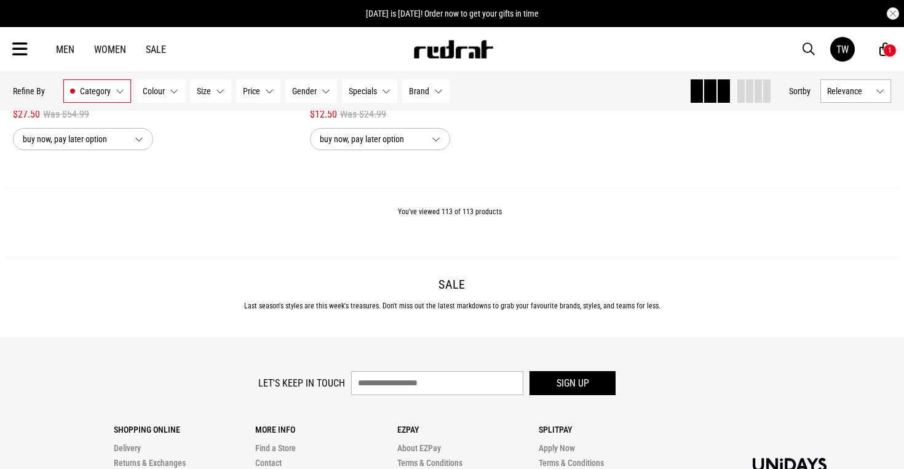
scroll to position [18677, 0]
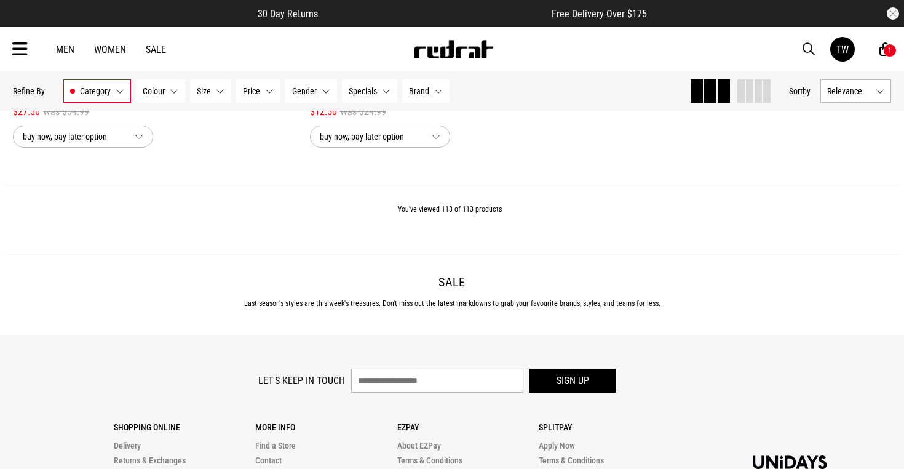
click at [22, 42] on icon at bounding box center [19, 49] width 15 height 20
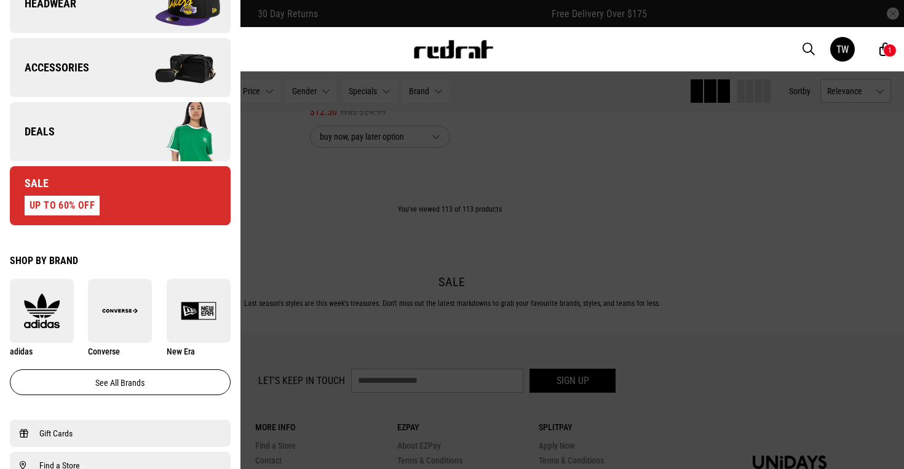
scroll to position [510, 0]
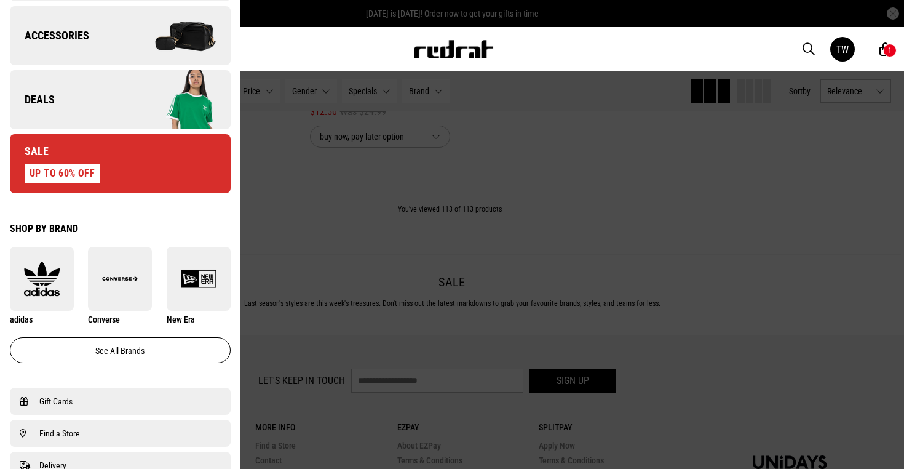
click at [82, 93] on link "Deals" at bounding box center [120, 99] width 221 height 59
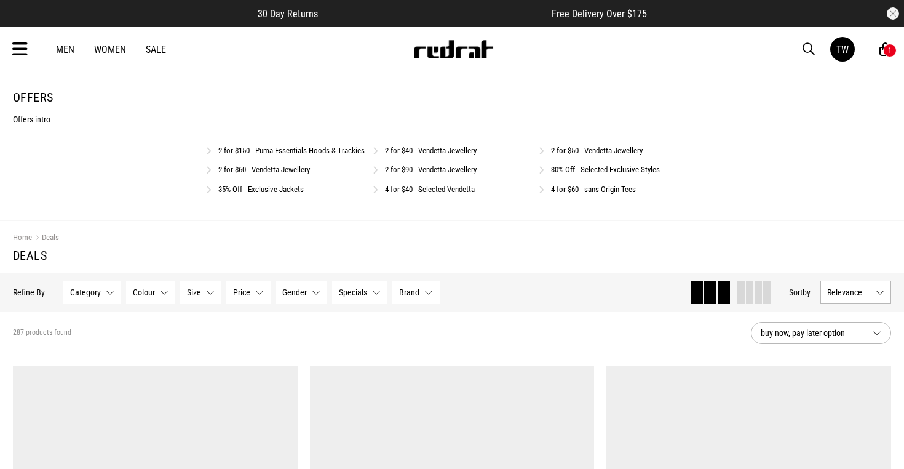
click at [433, 194] on link "4 for $40 - Selected Vendetta" at bounding box center [430, 188] width 90 height 9
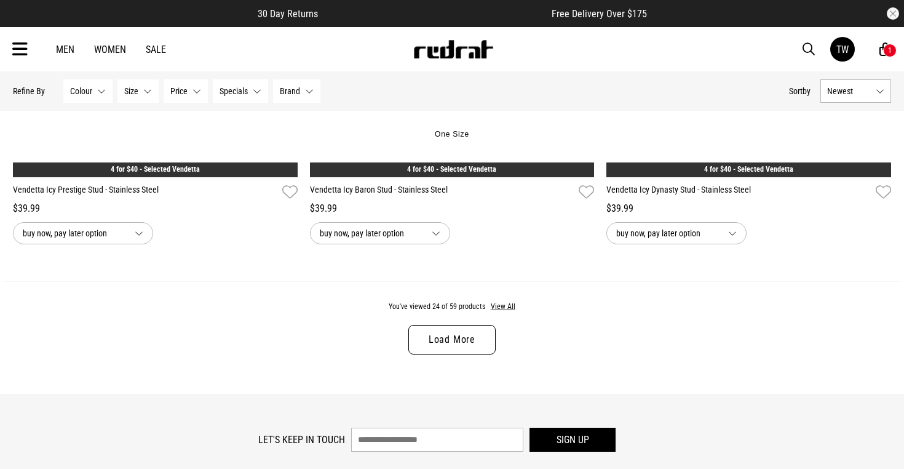
scroll to position [3852, 0]
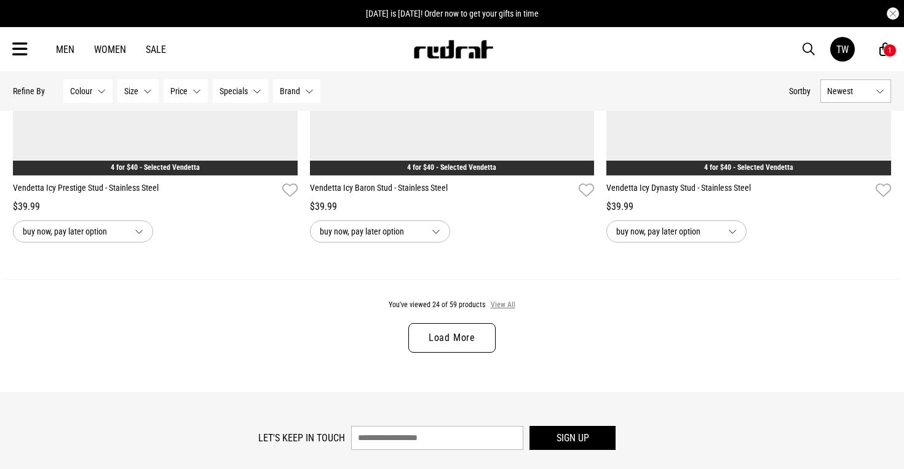
click at [504, 307] on button "View All" at bounding box center [503, 304] width 26 height 11
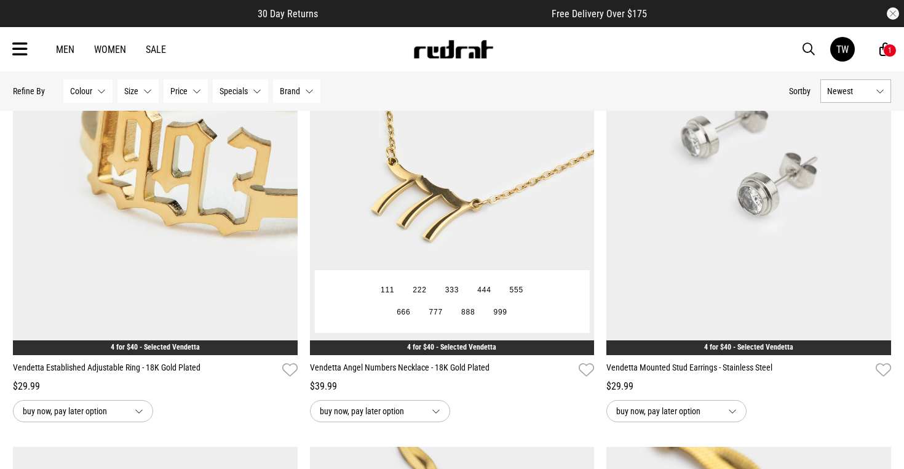
scroll to position [6711, 1]
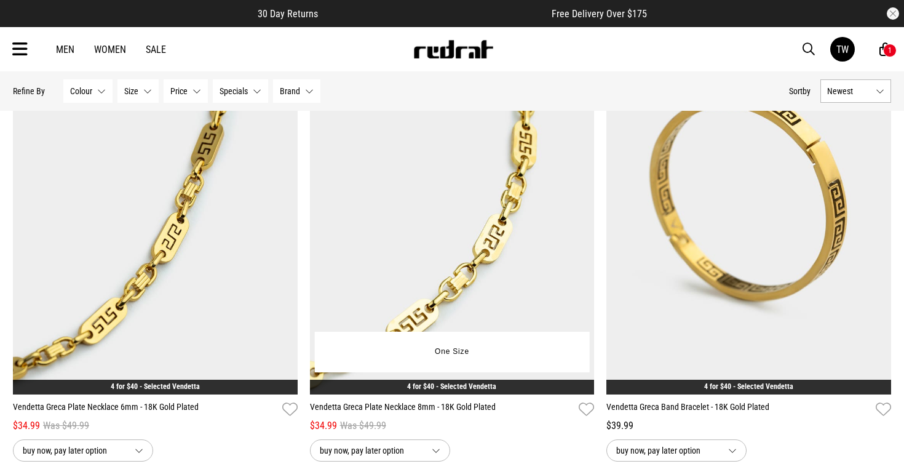
scroll to position [1181, 0]
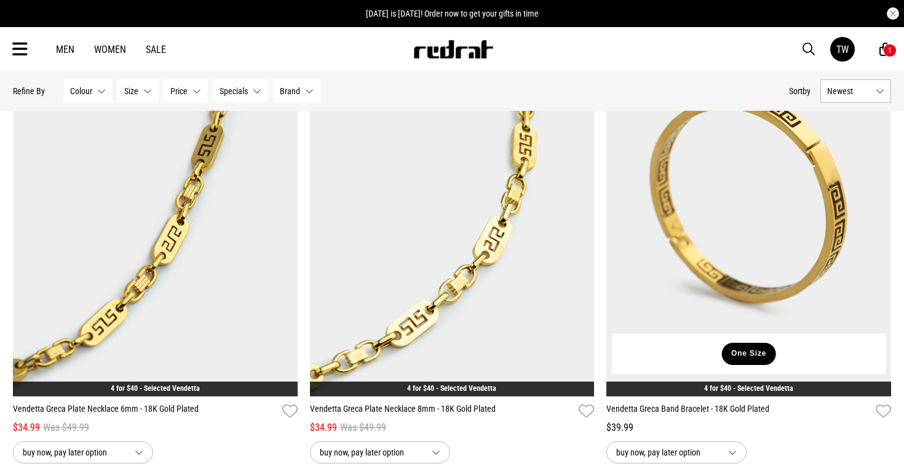
click at [742, 353] on button "One Size" at bounding box center [748, 353] width 53 height 22
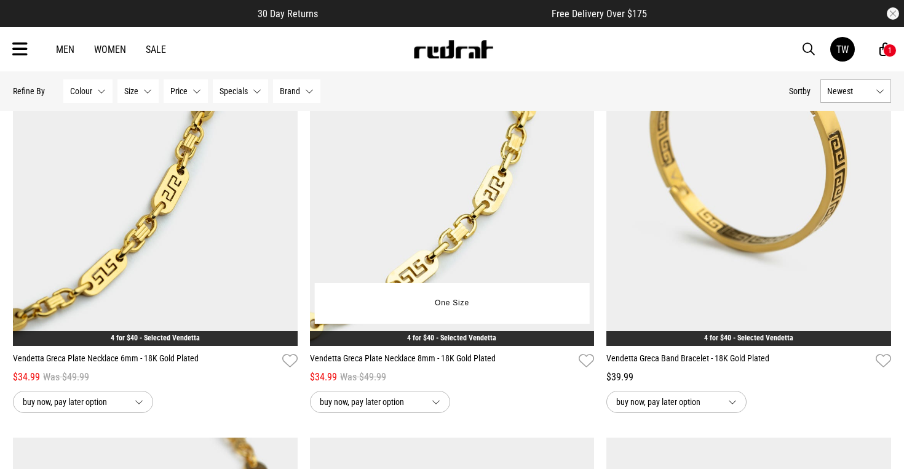
scroll to position [1234, 0]
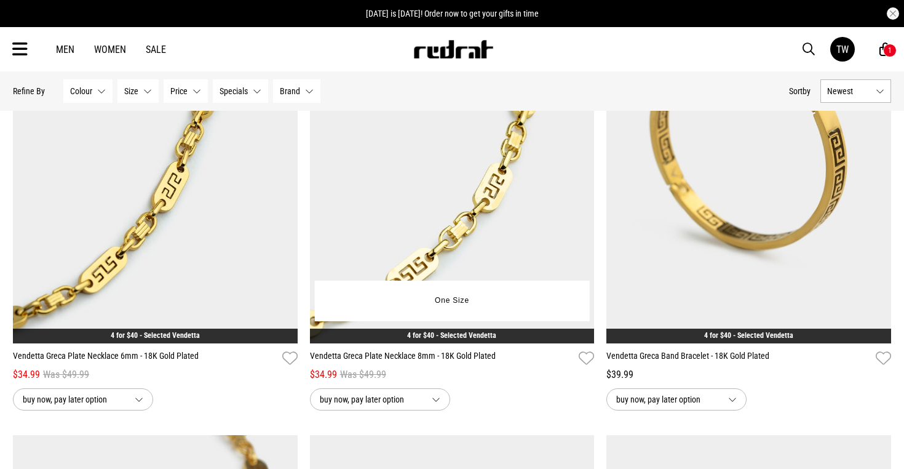
click at [476, 239] on img at bounding box center [452, 144] width 285 height 398
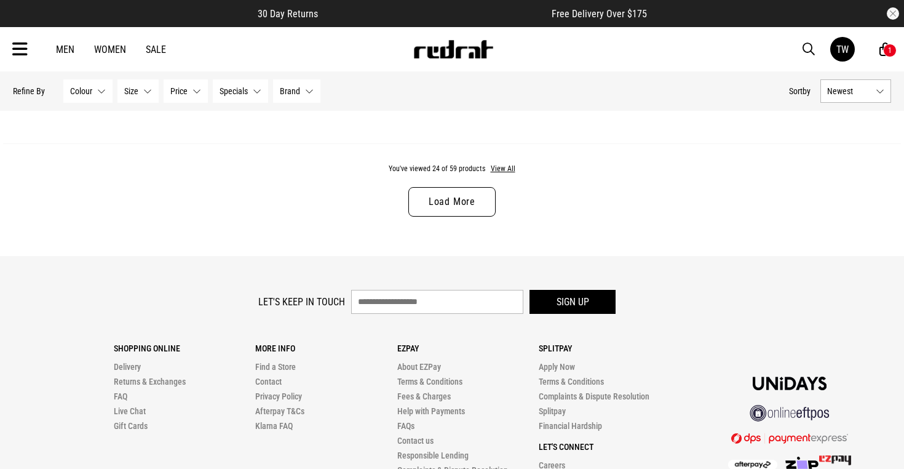
scroll to position [3977, 0]
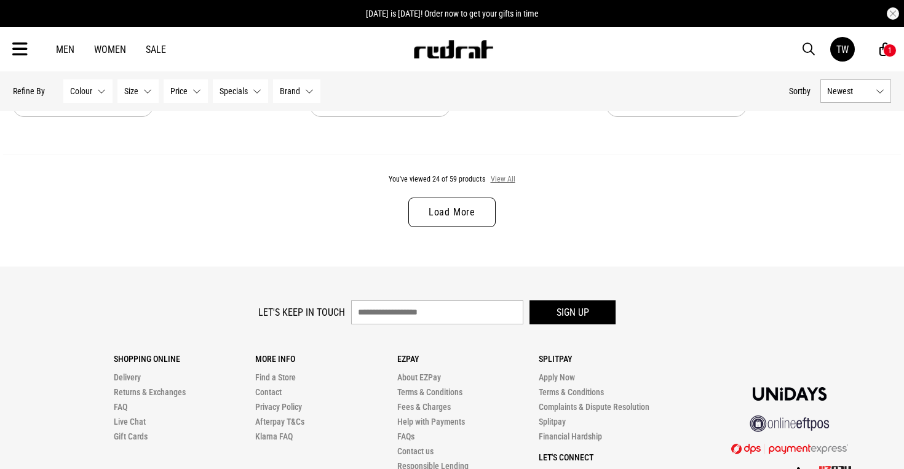
click at [496, 180] on button "View All" at bounding box center [503, 179] width 26 height 11
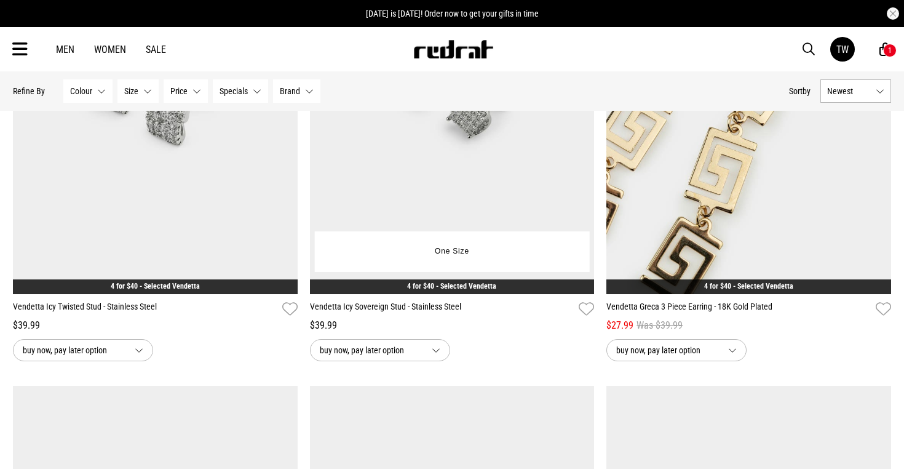
scroll to position [4227, 0]
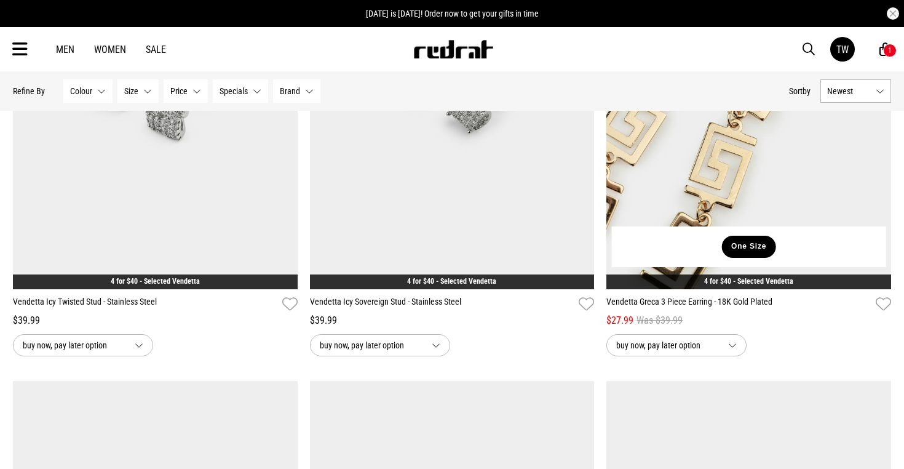
click at [735, 244] on button "One Size" at bounding box center [748, 246] width 53 height 22
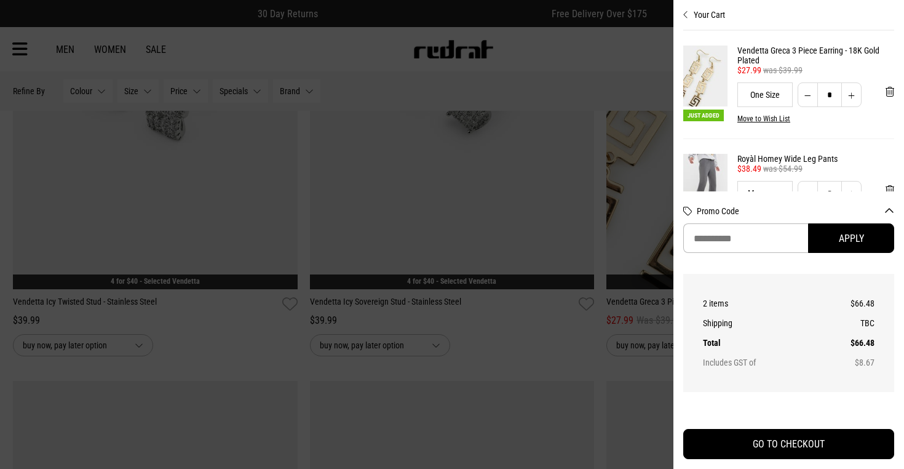
scroll to position [0, 0]
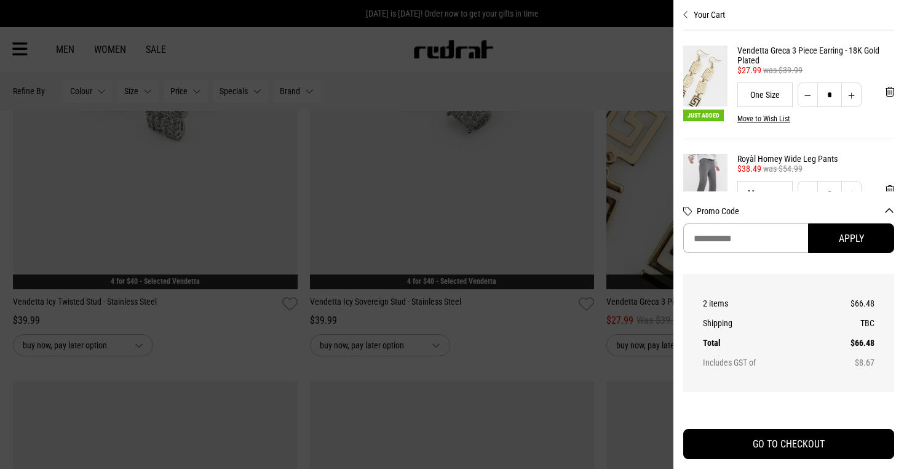
click at [603, 288] on div at bounding box center [452, 234] width 904 height 469
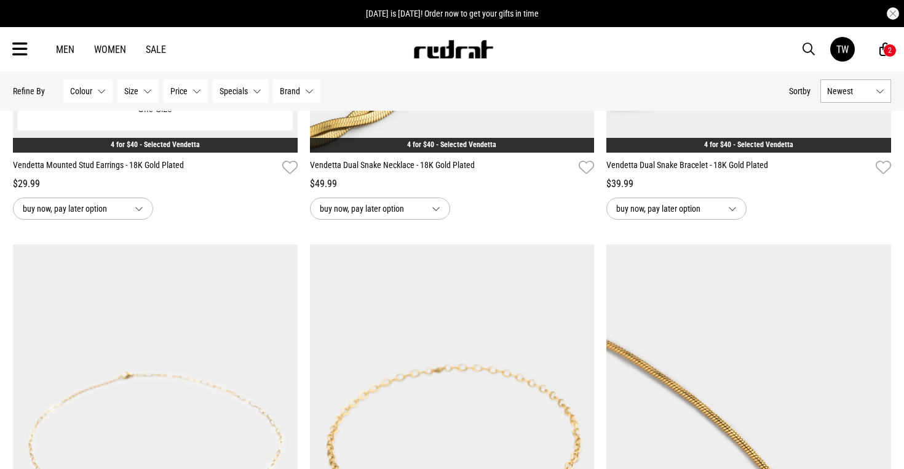
scroll to position [7305, 0]
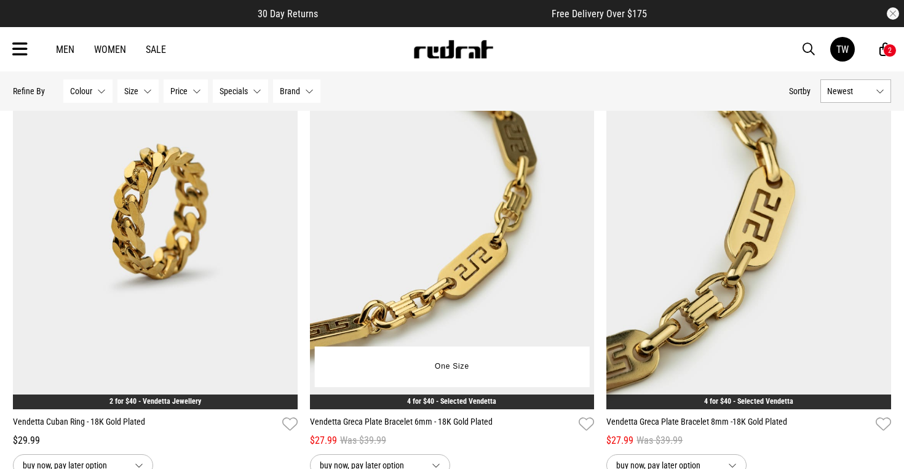
scroll to position [2632, 0]
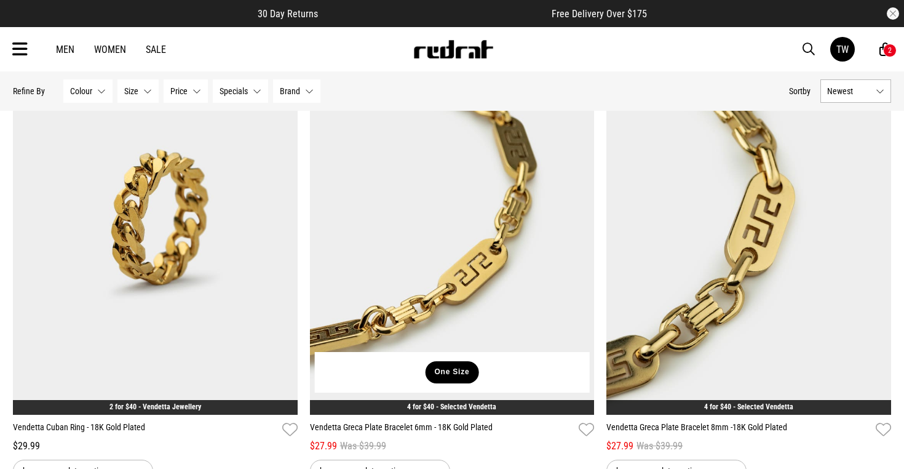
click at [450, 375] on button "One Size" at bounding box center [451, 372] width 53 height 22
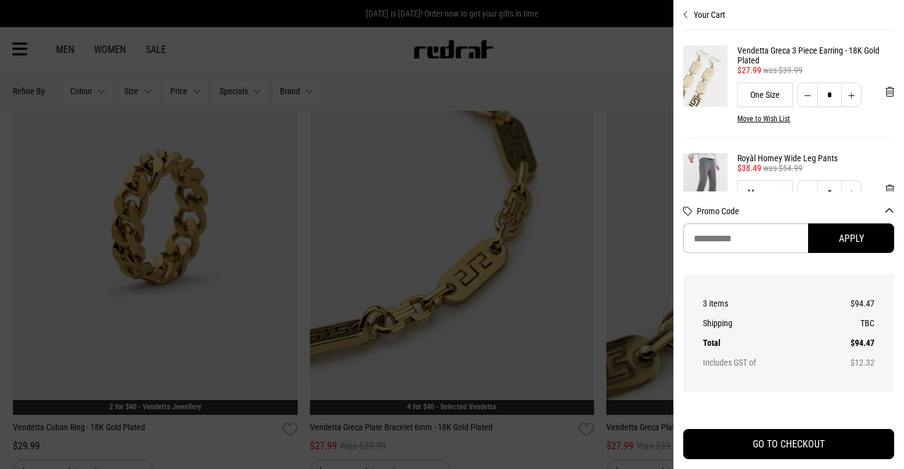
click at [599, 416] on div at bounding box center [452, 234] width 904 height 469
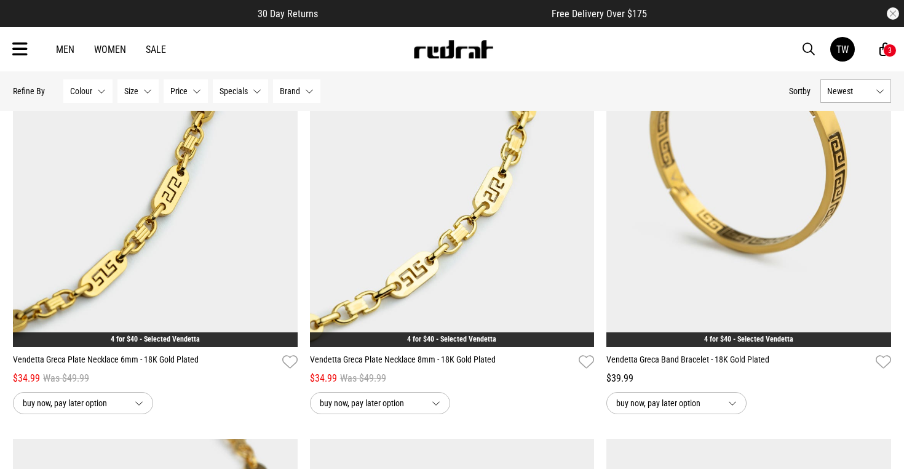
scroll to position [1237, 0]
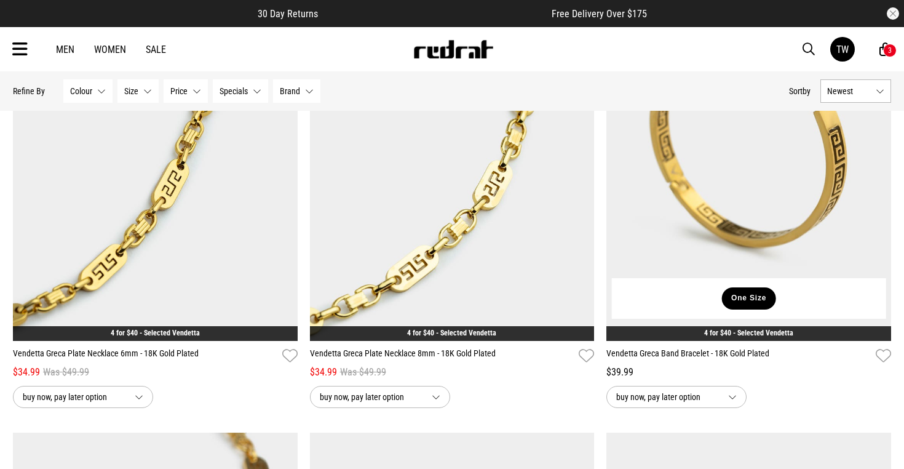
click at [747, 296] on button "One Size" at bounding box center [748, 298] width 53 height 22
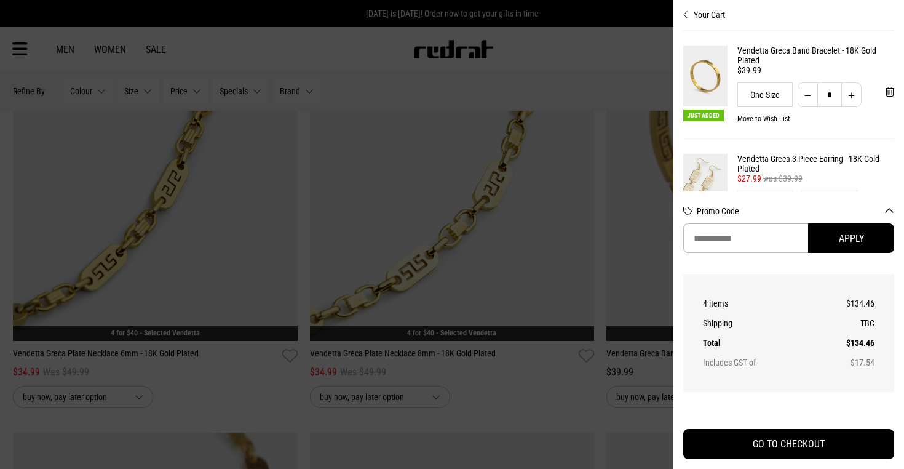
click at [600, 349] on div at bounding box center [452, 234] width 904 height 469
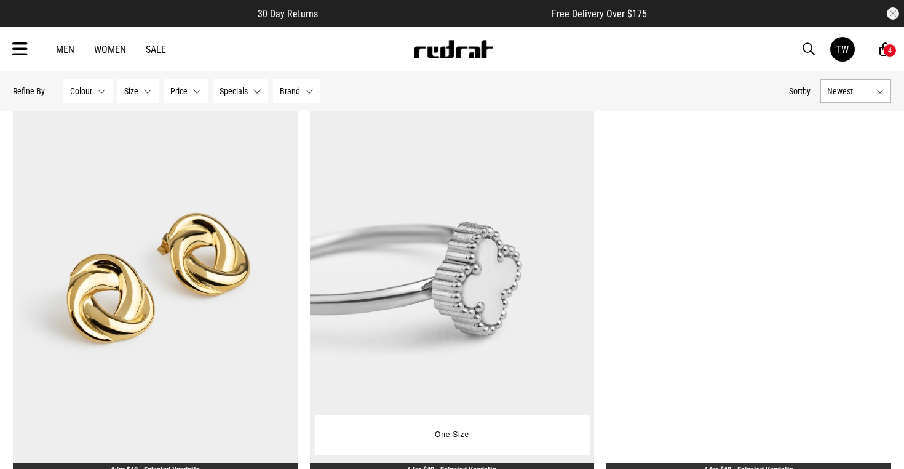
scroll to position [96, 0]
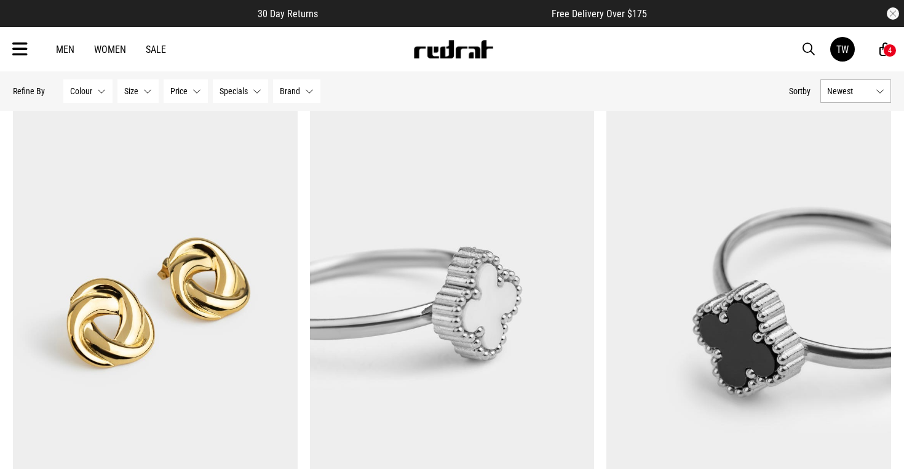
click at [93, 93] on button "Colour None selected" at bounding box center [87, 90] width 49 height 23
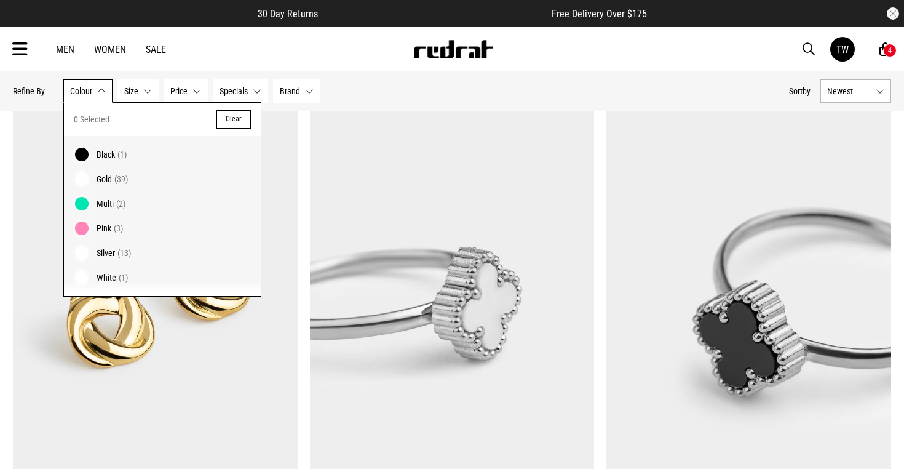
click at [105, 251] on span "Silver" at bounding box center [106, 253] width 18 height 10
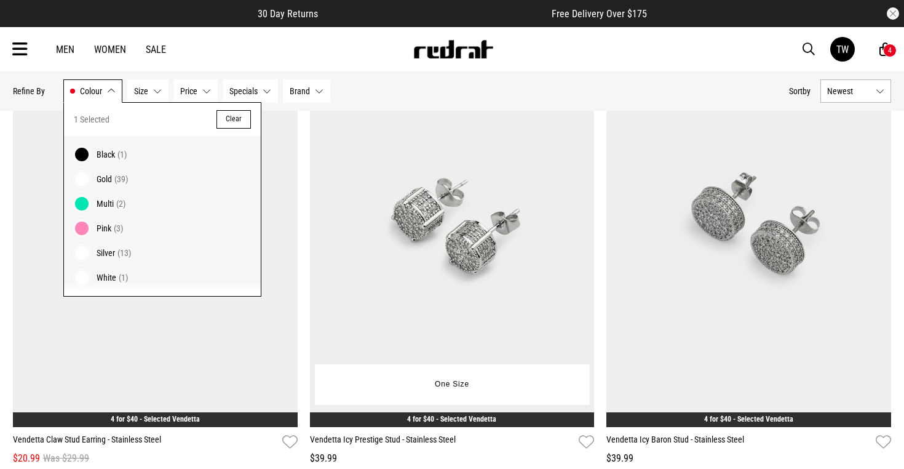
scroll to position [1172, 0]
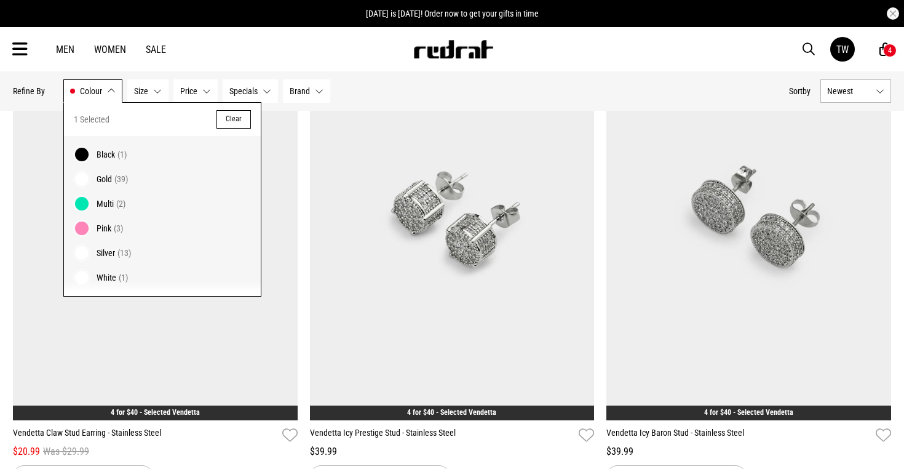
click at [108, 228] on span "Pink" at bounding box center [104, 228] width 15 height 10
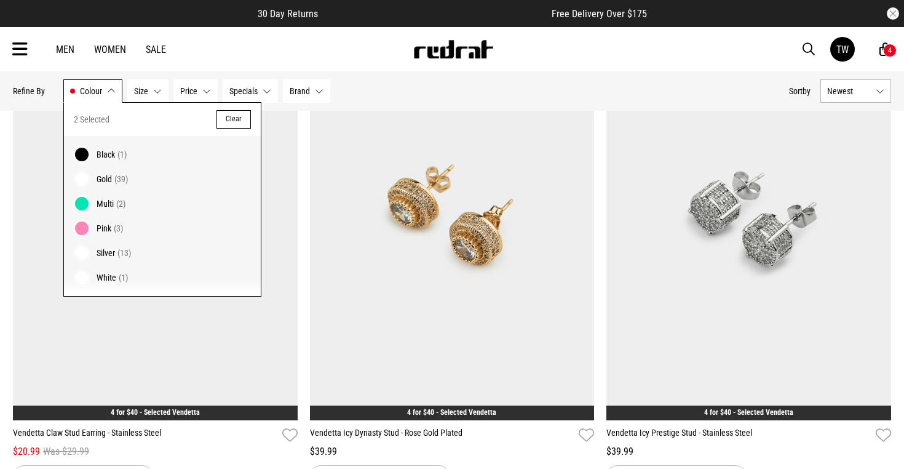
click at [82, 251] on span at bounding box center [81, 252] width 17 height 17
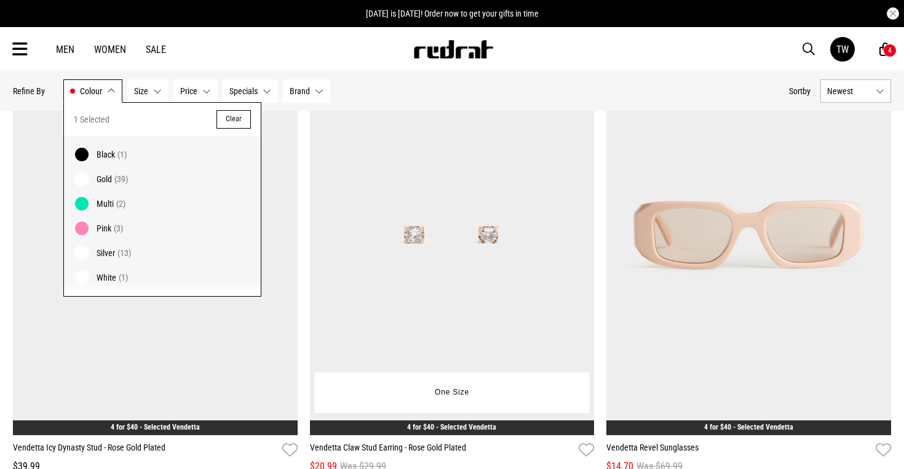
scroll to position [183, 0]
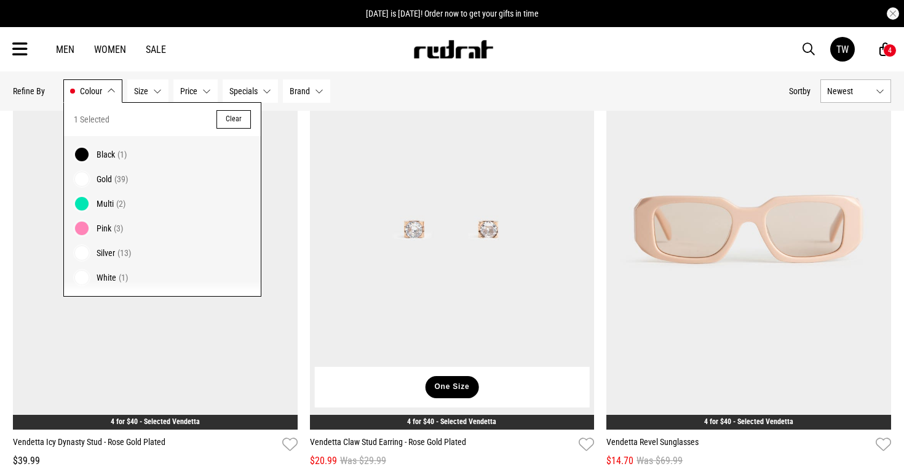
click at [448, 386] on button "One Size" at bounding box center [451, 387] width 53 height 22
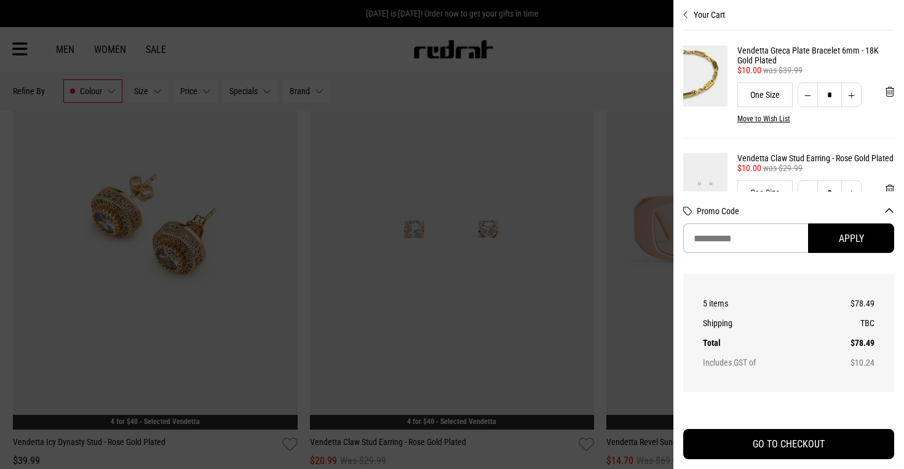
click at [628, 73] on div at bounding box center [452, 234] width 904 height 469
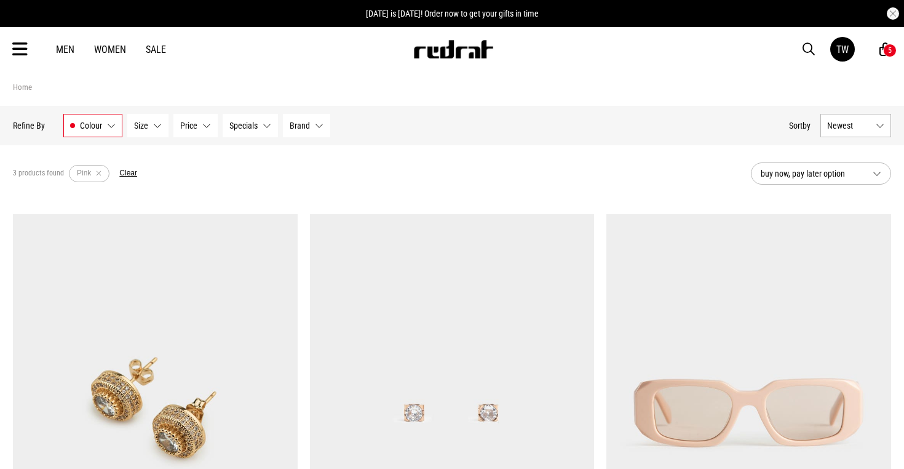
click at [884, 46] on div "5" at bounding box center [890, 51] width 14 height 14
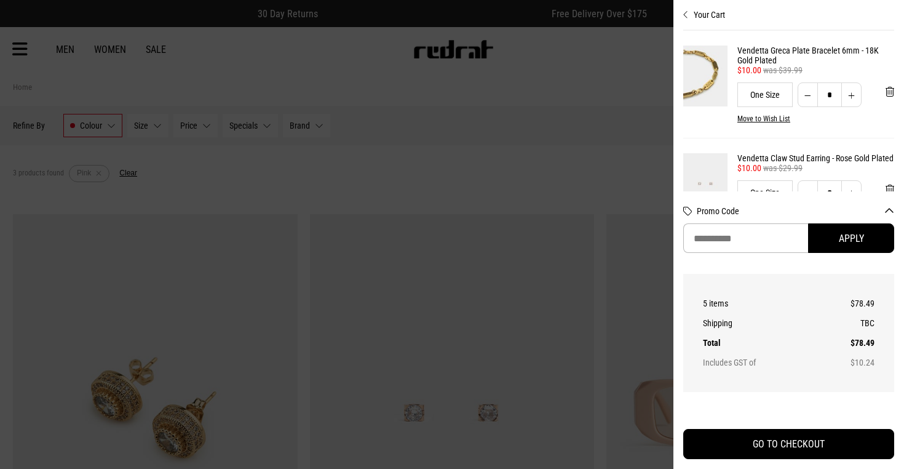
click at [643, 153] on div at bounding box center [452, 234] width 904 height 469
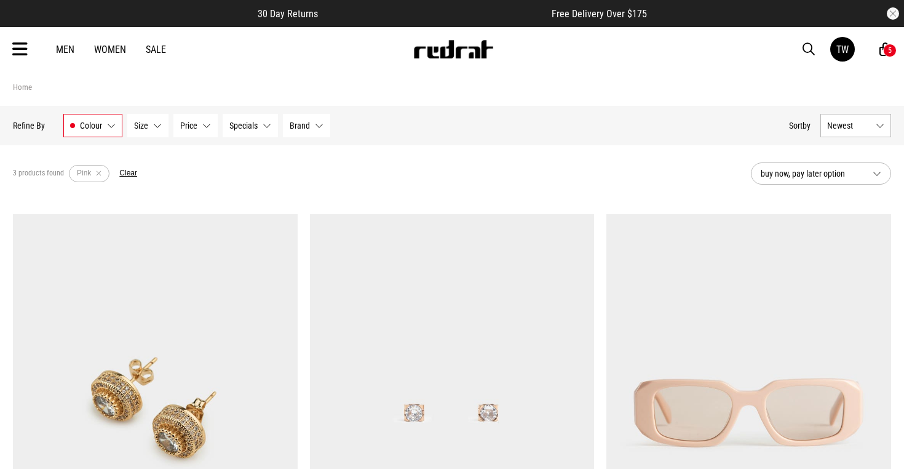
scroll to position [17, 0]
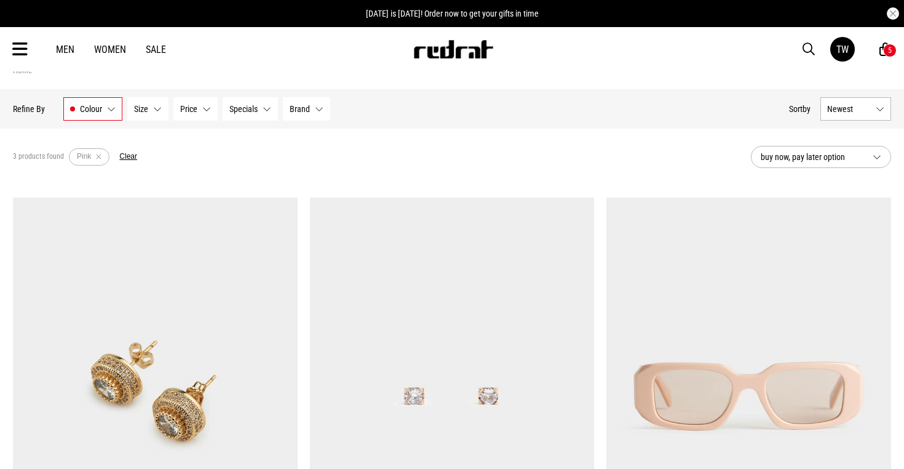
click at [16, 47] on icon at bounding box center [19, 49] width 15 height 20
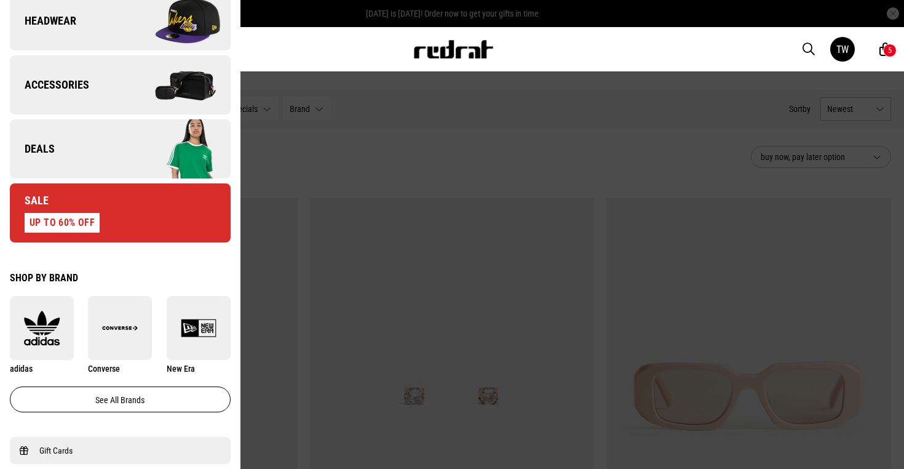
scroll to position [453, 0]
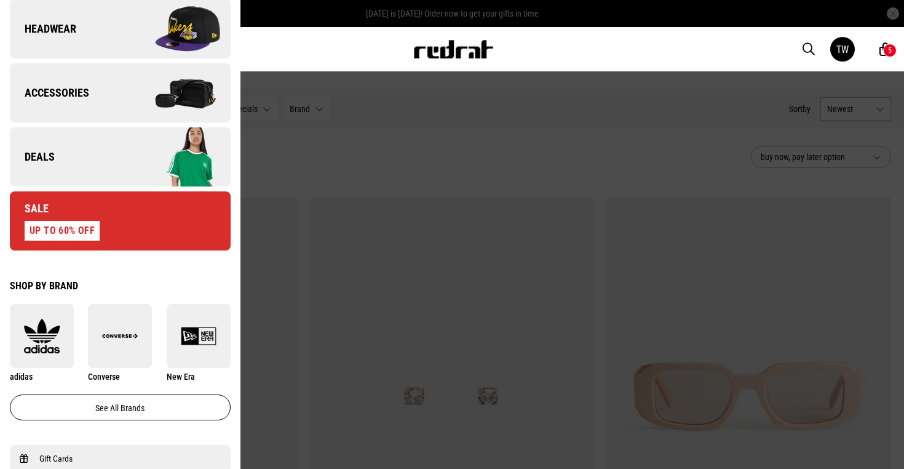
click at [95, 172] on link "Deals" at bounding box center [120, 156] width 221 height 59
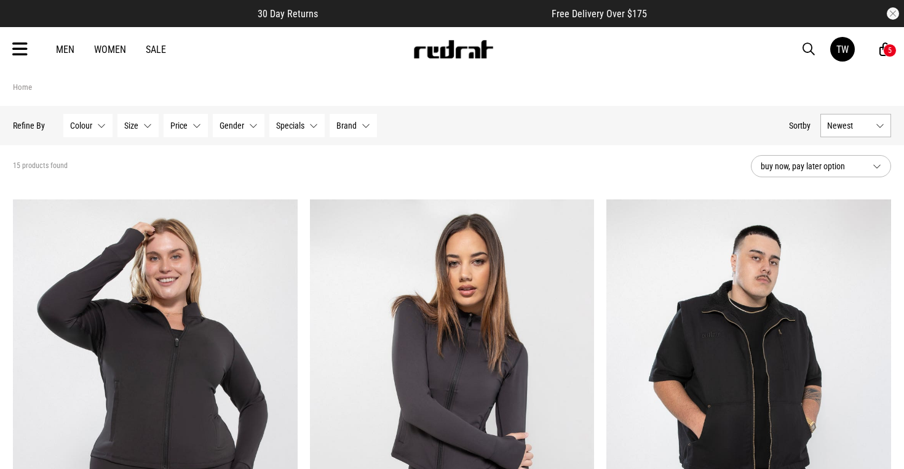
click at [20, 50] on icon at bounding box center [19, 49] width 15 height 20
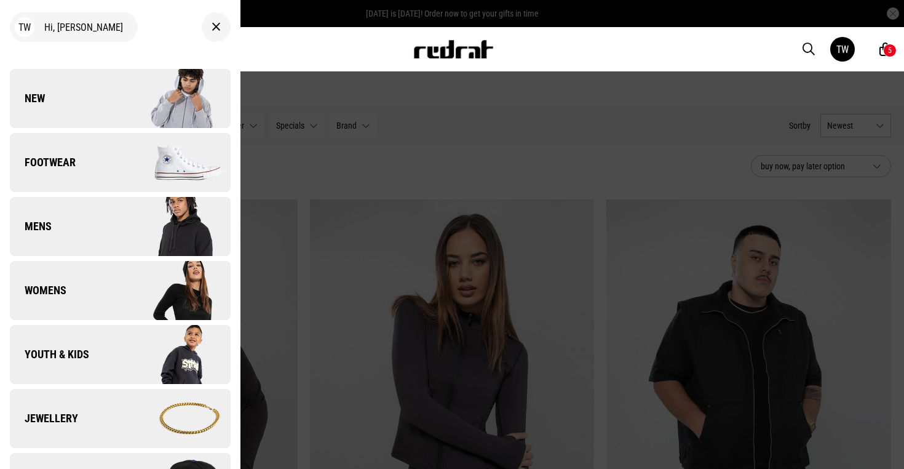
click at [101, 293] on link "Womens" at bounding box center [120, 290] width 221 height 59
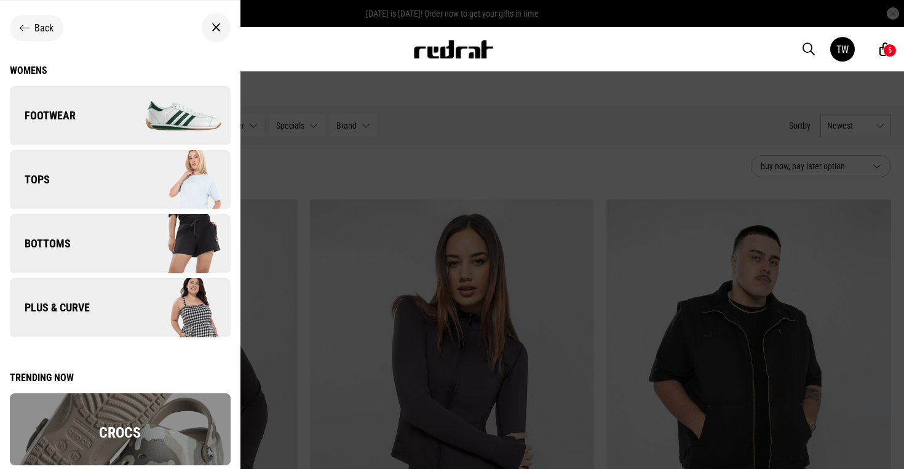
click at [105, 243] on link "Bottoms" at bounding box center [120, 243] width 221 height 59
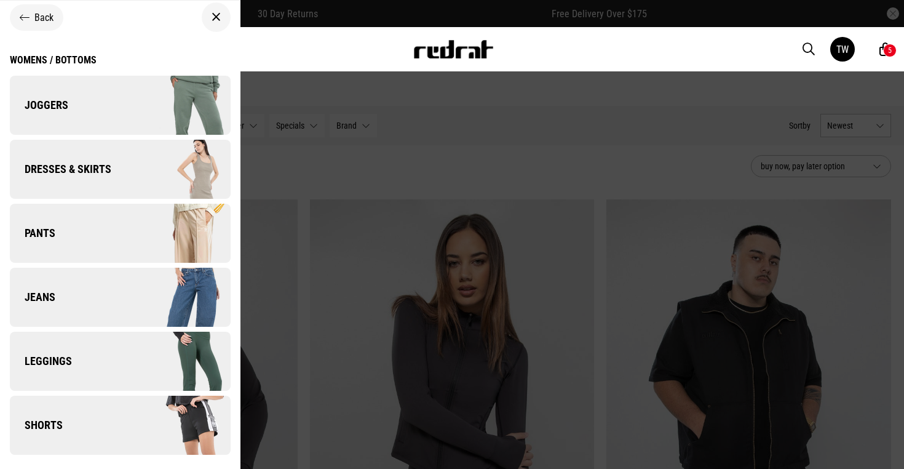
scroll to position [10, 0]
click at [101, 366] on link "Leggings" at bounding box center [120, 360] width 221 height 59
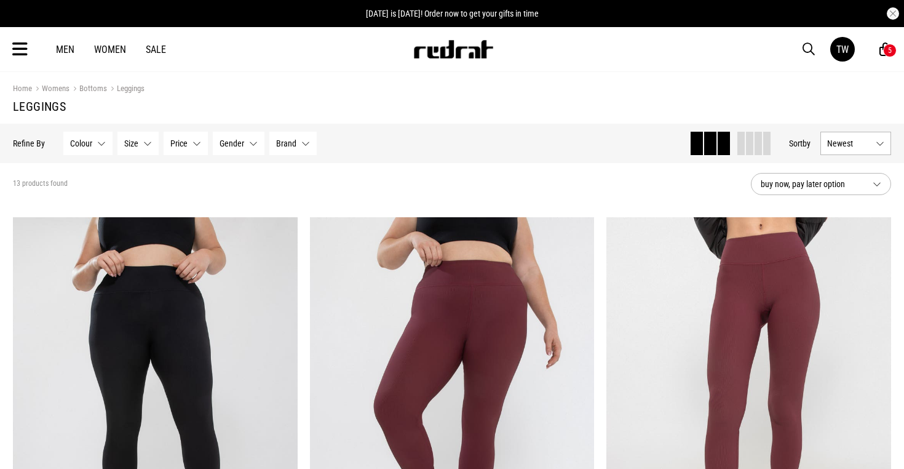
click at [20, 49] on icon at bounding box center [19, 49] width 15 height 20
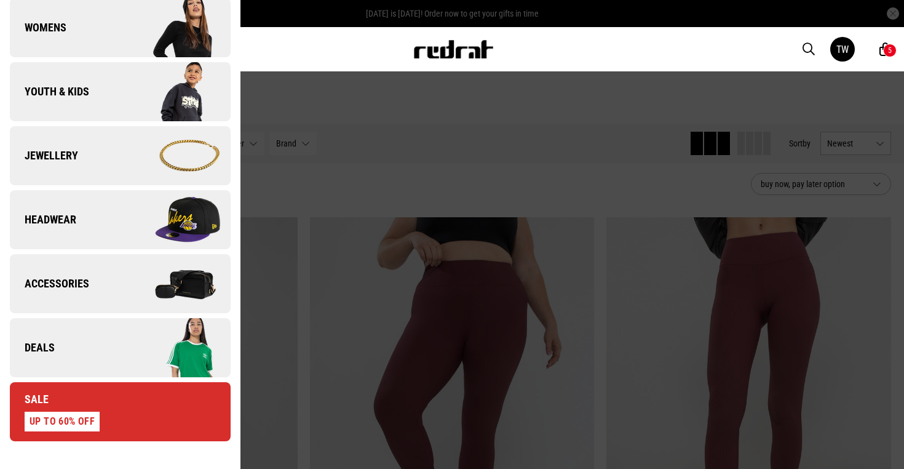
scroll to position [269, 0]
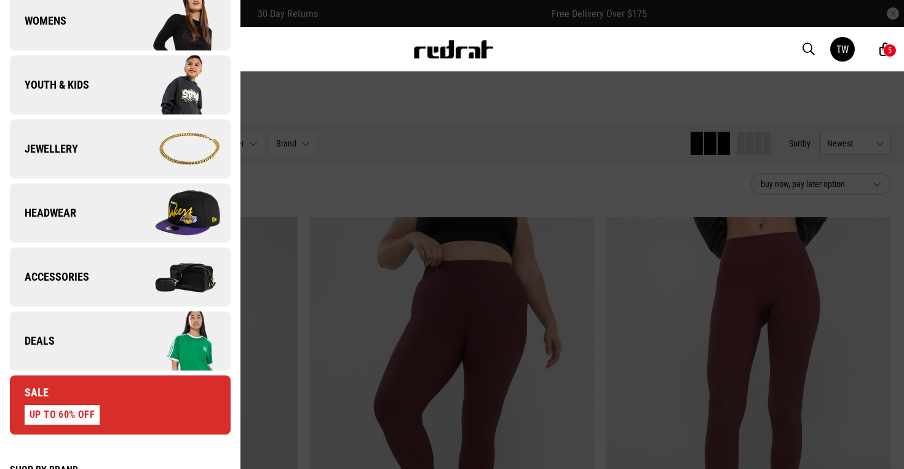
click at [108, 271] on link "Accessories" at bounding box center [120, 276] width 221 height 59
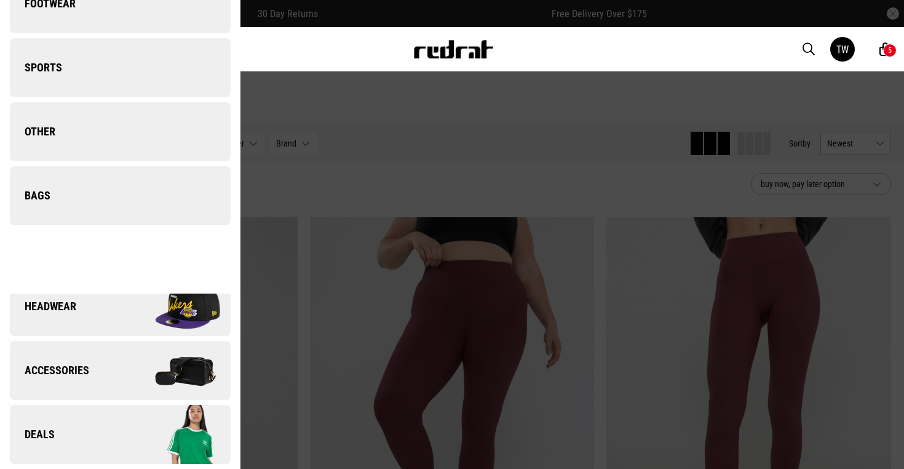
scroll to position [0, 0]
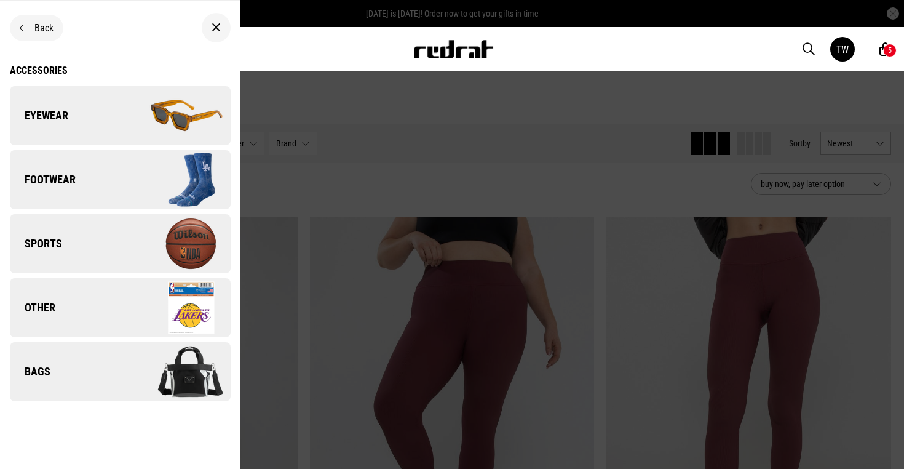
click at [44, 304] on span "Other" at bounding box center [33, 307] width 46 height 15
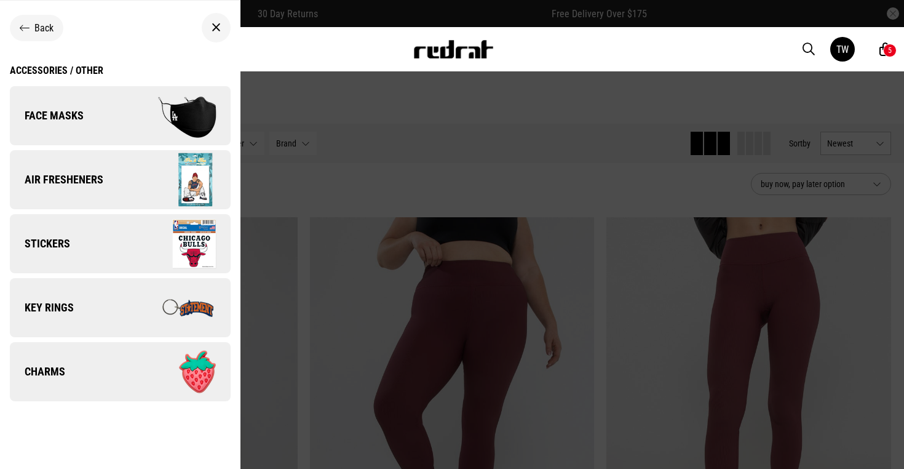
click at [71, 180] on span "Air Fresheners" at bounding box center [56, 179] width 93 height 15
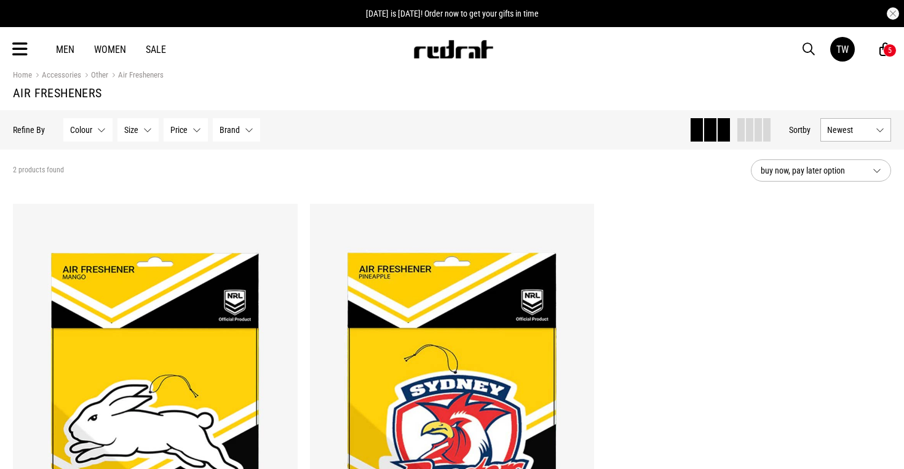
scroll to position [6, 0]
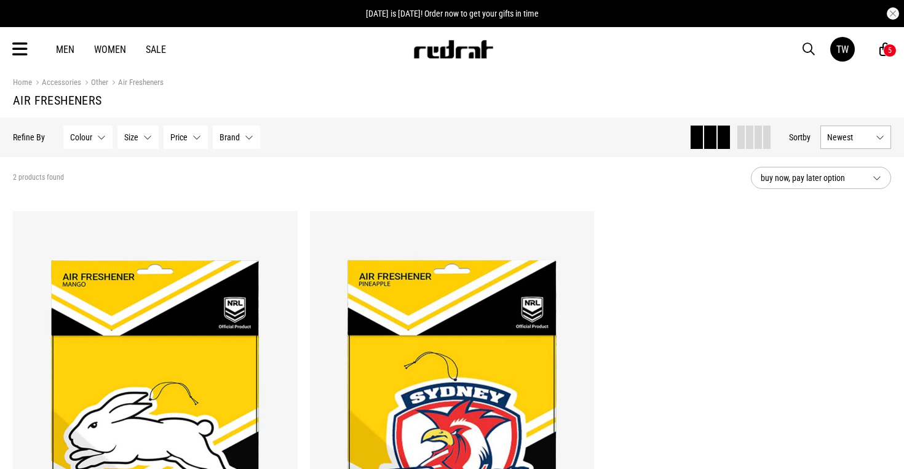
click at [103, 83] on link "Other" at bounding box center [94, 83] width 27 height 12
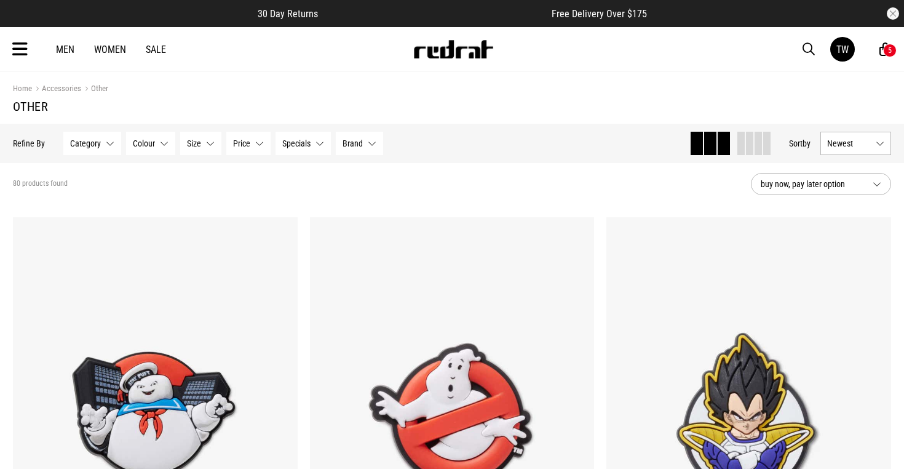
click at [16, 45] on icon at bounding box center [19, 49] width 15 height 20
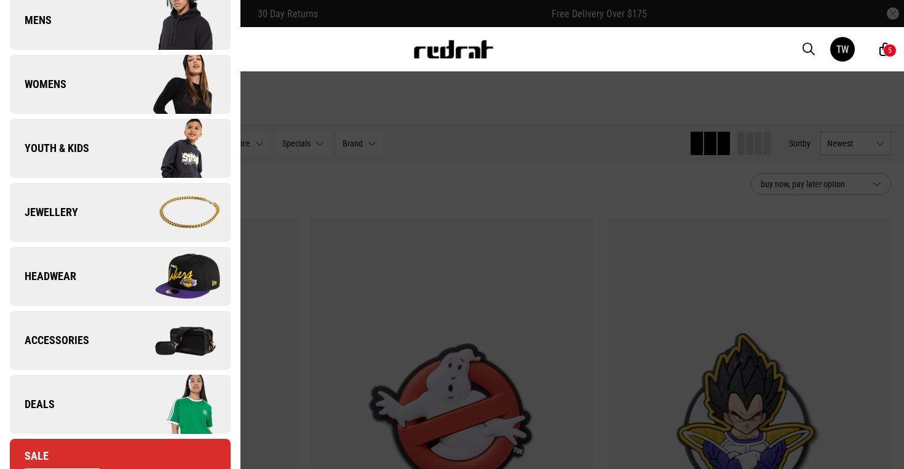
scroll to position [207, 0]
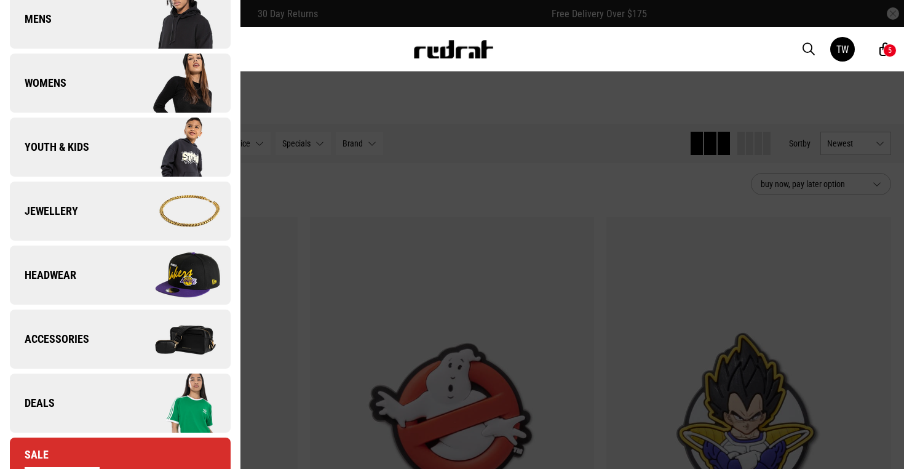
click at [101, 268] on link "Headwear" at bounding box center [120, 274] width 221 height 59
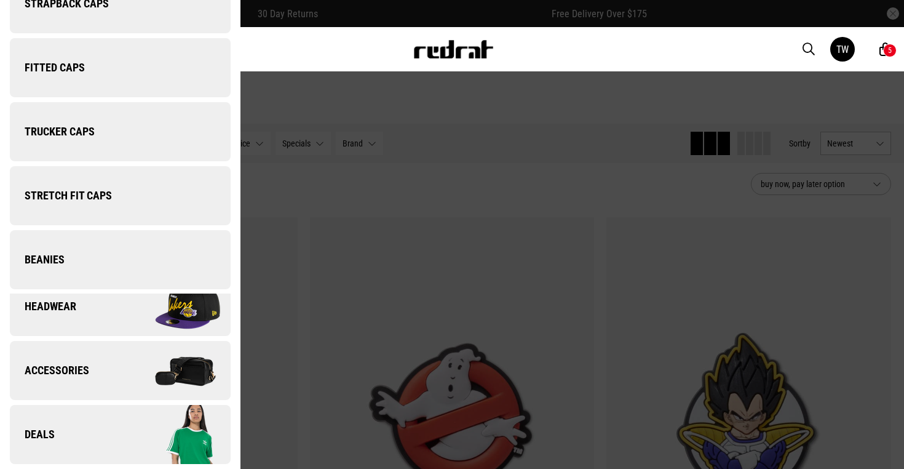
scroll to position [0, 0]
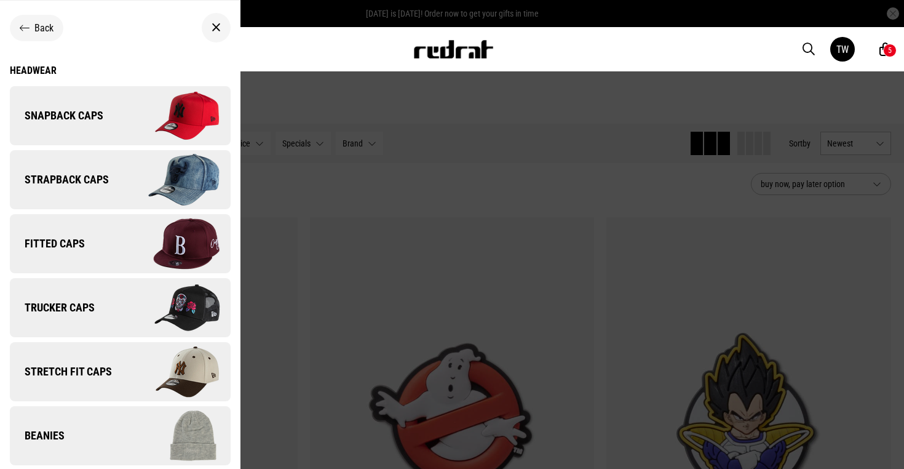
click at [81, 304] on span "Trucker Caps" at bounding box center [52, 307] width 85 height 15
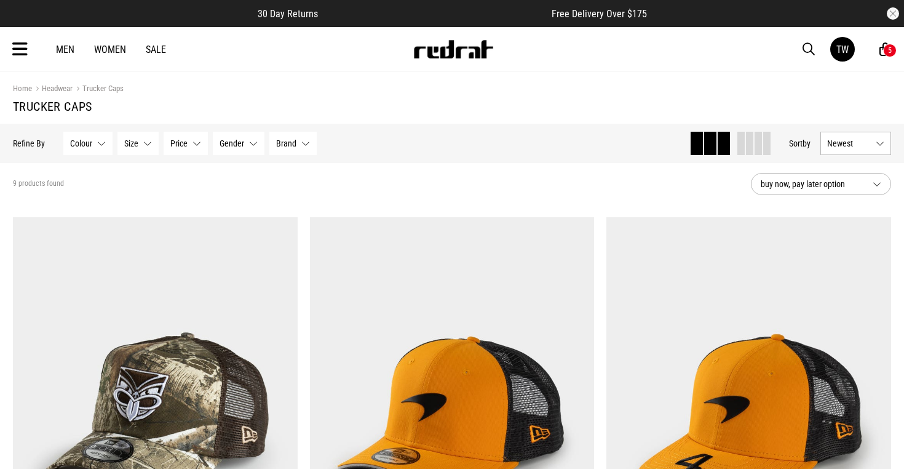
click at [18, 48] on icon at bounding box center [19, 49] width 15 height 20
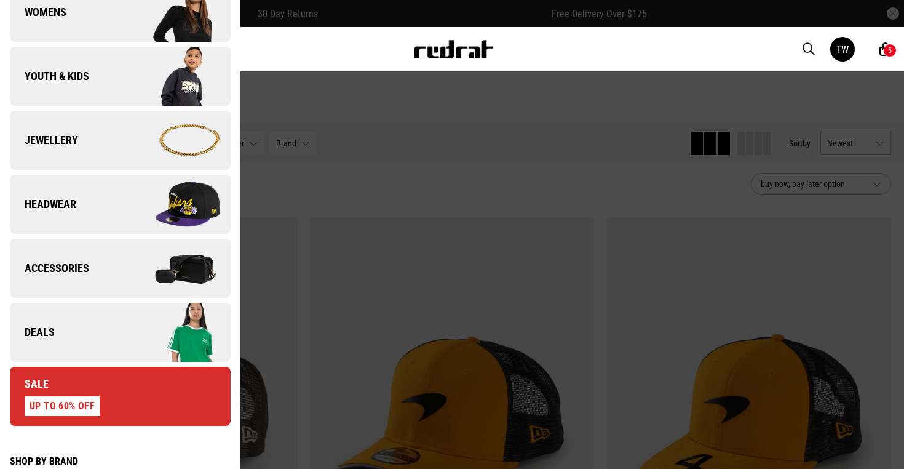
scroll to position [280, 0]
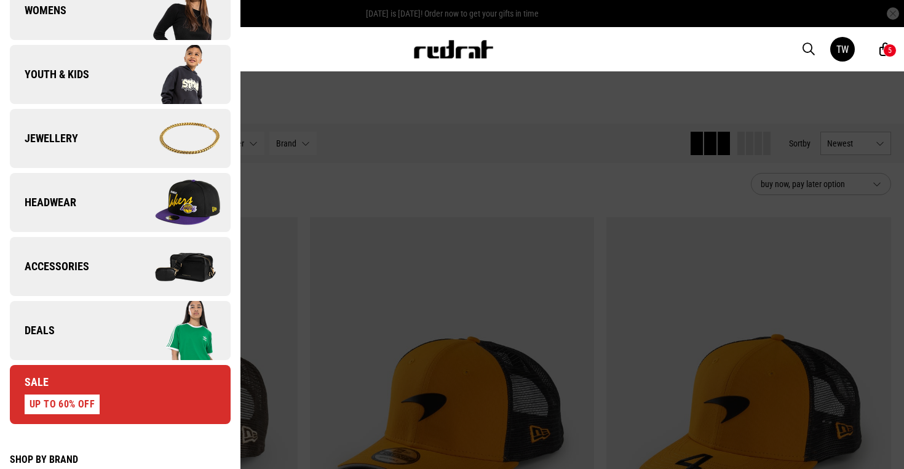
click at [94, 270] on link "Accessories" at bounding box center [120, 266] width 221 height 59
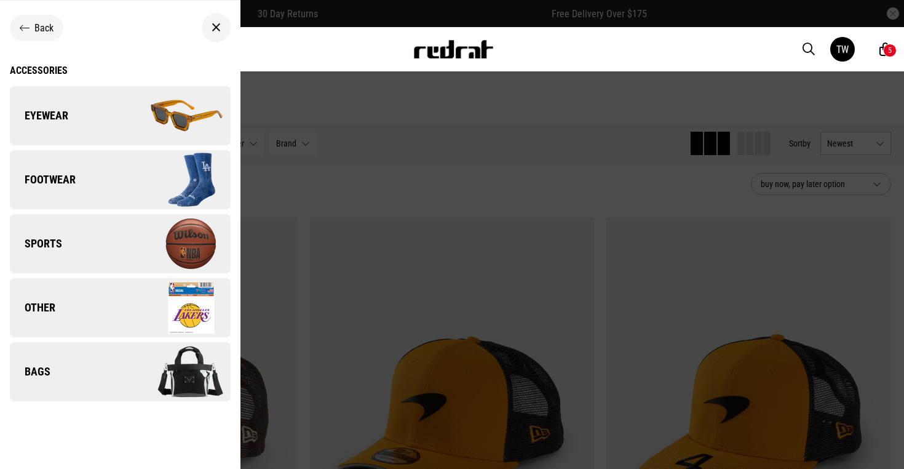
click at [33, 375] on span "Bags" at bounding box center [30, 371] width 41 height 15
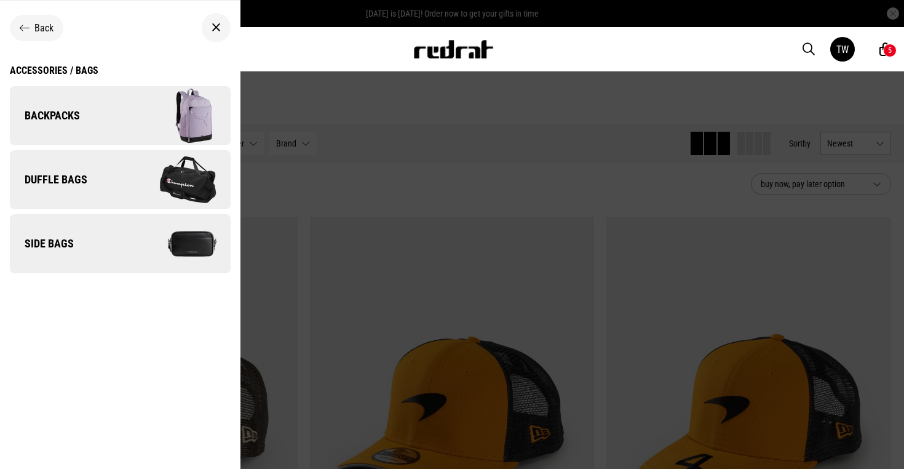
click at [39, 239] on span "Side Bags" at bounding box center [42, 243] width 64 height 15
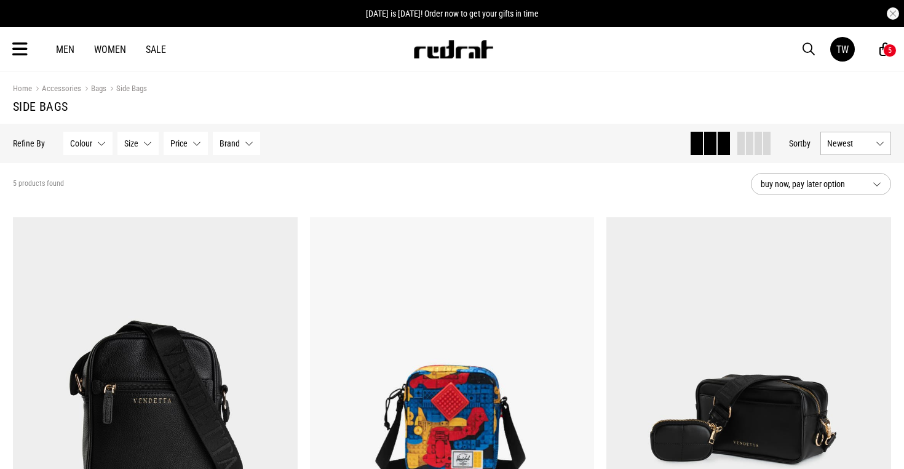
click at [21, 52] on icon at bounding box center [19, 49] width 15 height 20
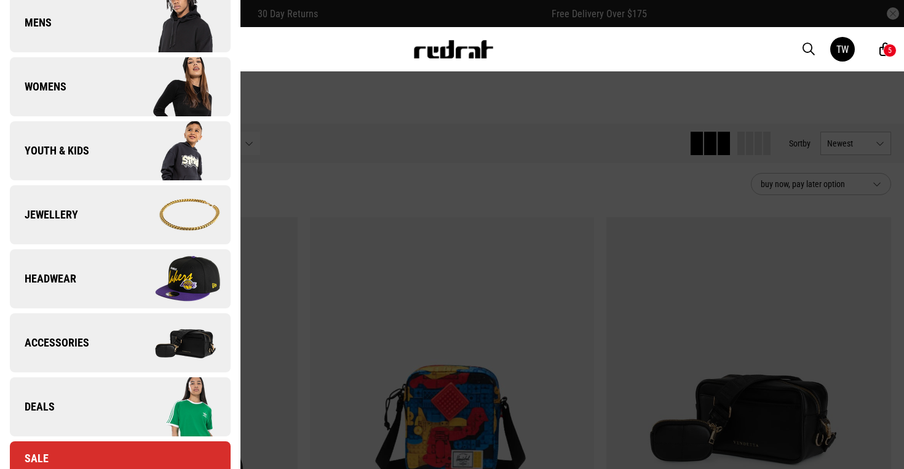
scroll to position [206, 0]
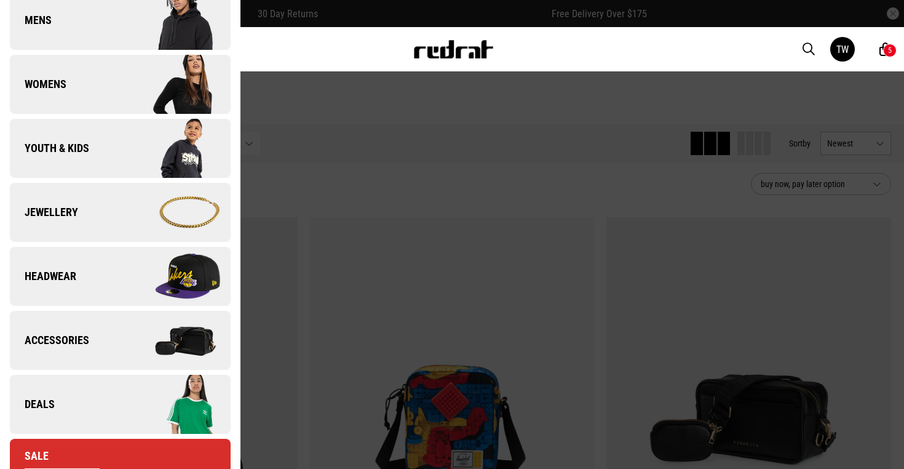
click at [82, 450] on div "Sale UP TO 60% OFF" at bounding box center [55, 467] width 90 height 39
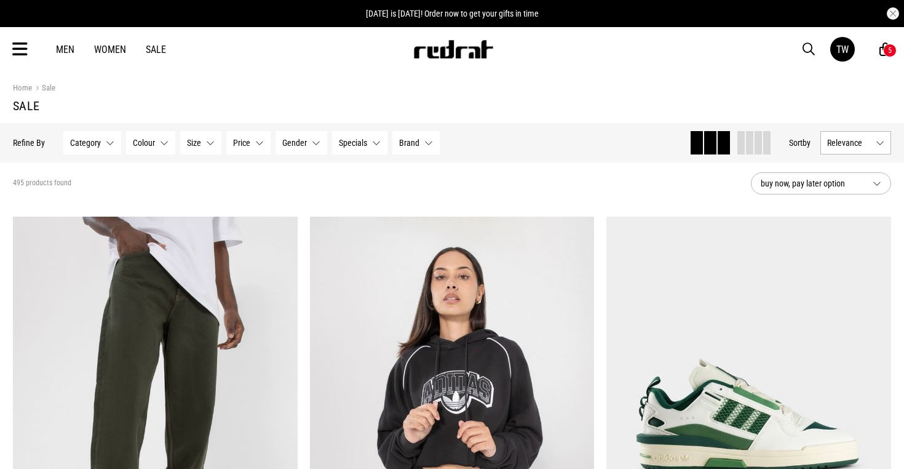
click at [96, 149] on button "Category None selected" at bounding box center [92, 142] width 58 height 23
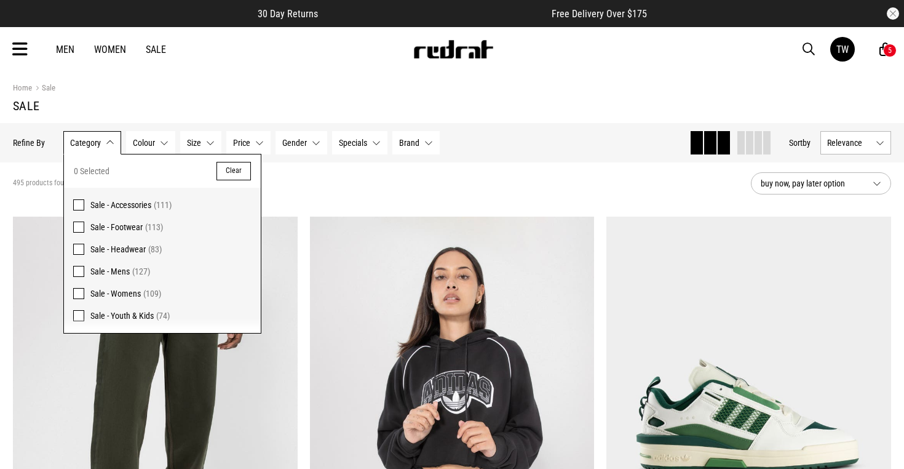
click at [77, 298] on span at bounding box center [78, 293] width 11 height 11
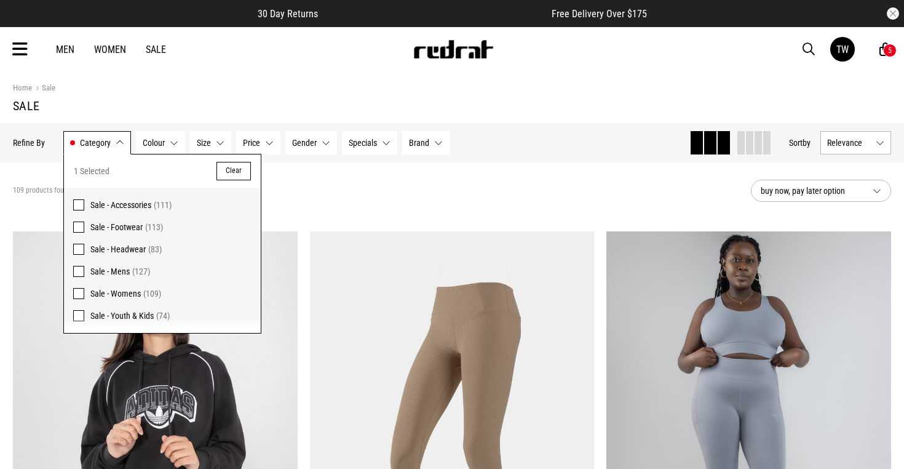
click at [79, 293] on span at bounding box center [78, 293] width 11 height 11
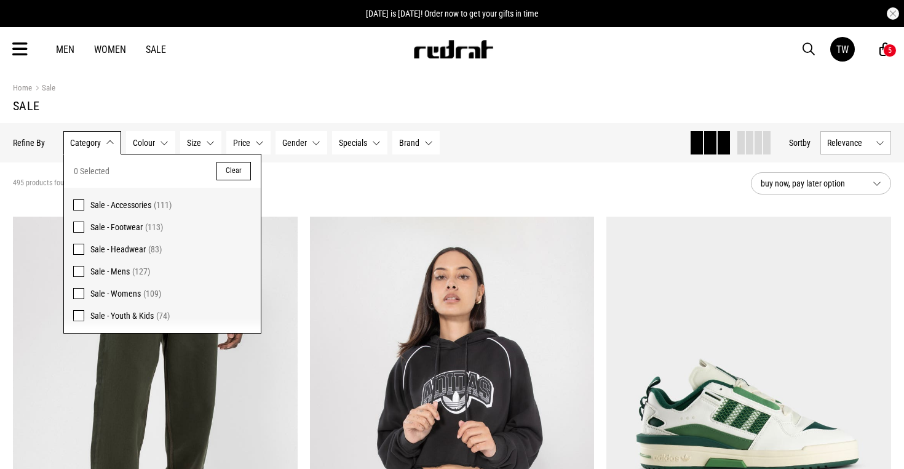
click at [368, 141] on button "Specials None selected" at bounding box center [359, 142] width 55 height 23
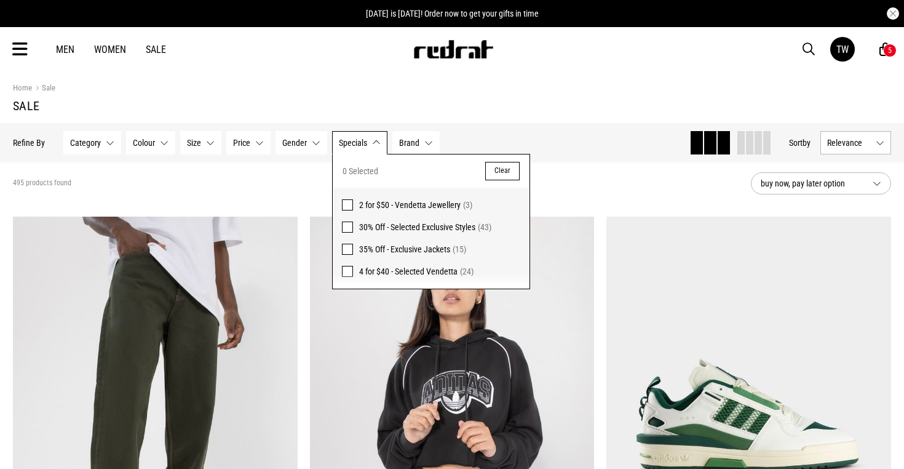
click at [283, 192] on section "495 products found buy now, pay later option" at bounding box center [452, 183] width 898 height 42
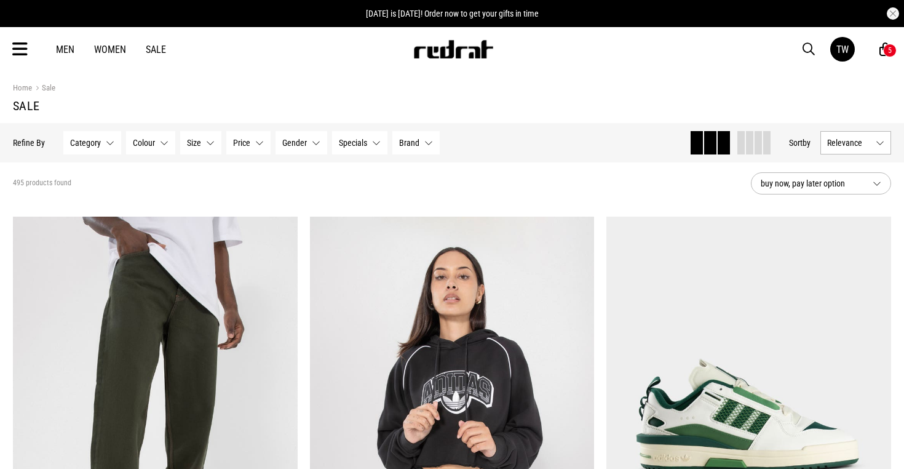
click at [205, 142] on button "Size None selected" at bounding box center [200, 142] width 41 height 23
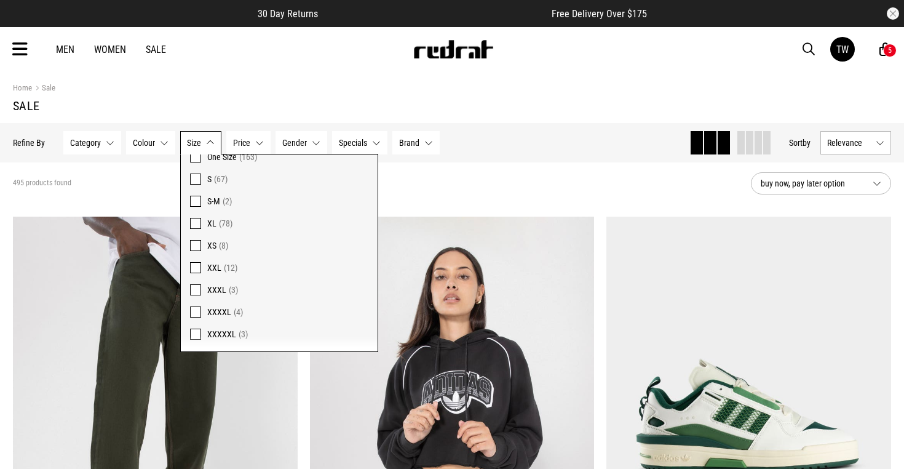
scroll to position [1066, 0]
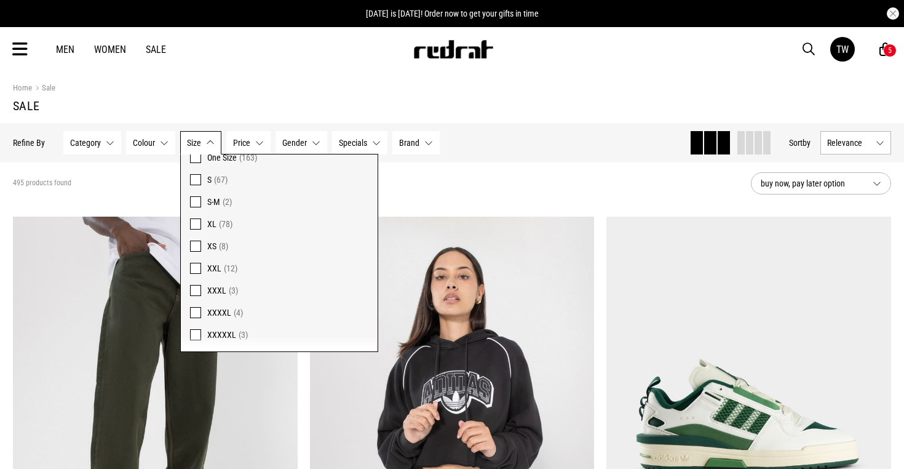
click at [147, 141] on span "Colour" at bounding box center [144, 143] width 22 height 10
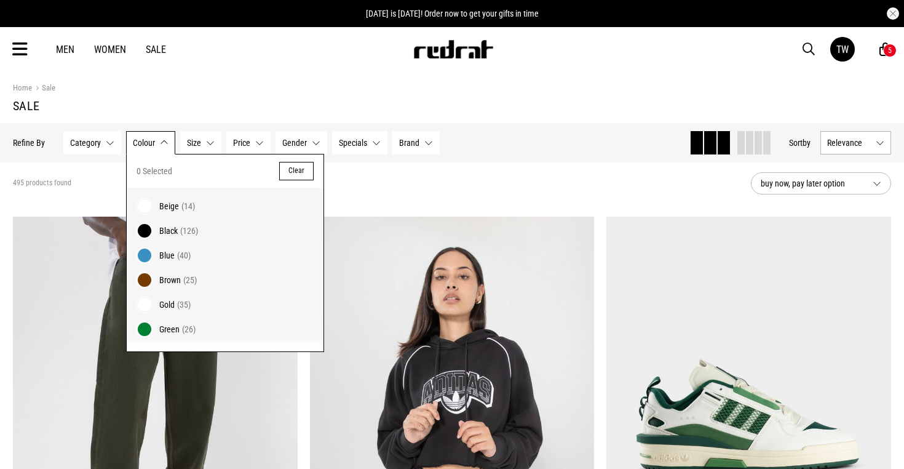
click at [157, 142] on button "Colour None selected" at bounding box center [150, 142] width 49 height 23
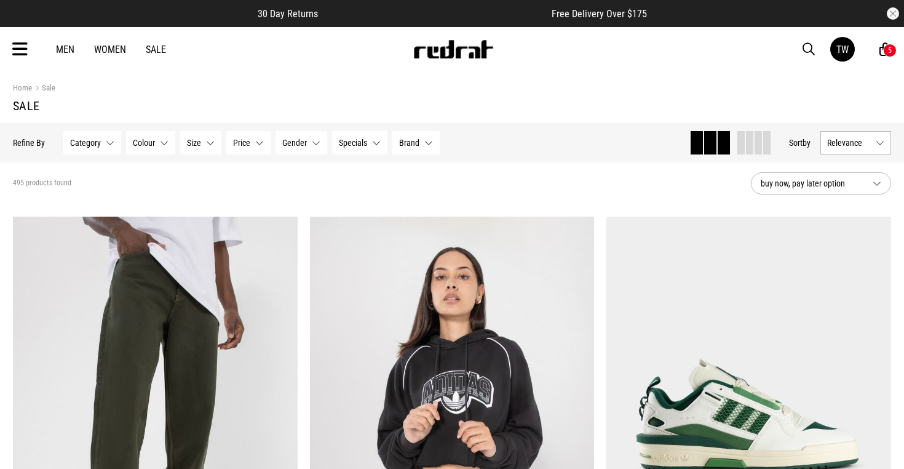
click at [423, 141] on button "Brand None selected" at bounding box center [415, 142] width 47 height 23
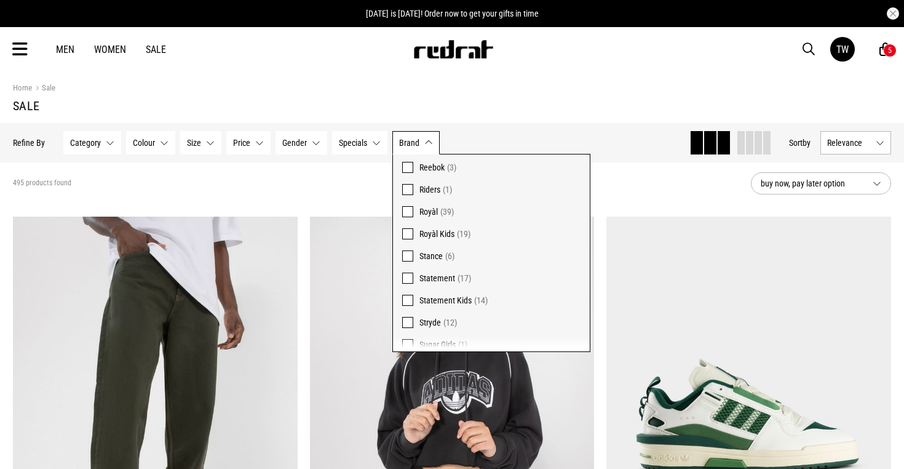
scroll to position [443, 0]
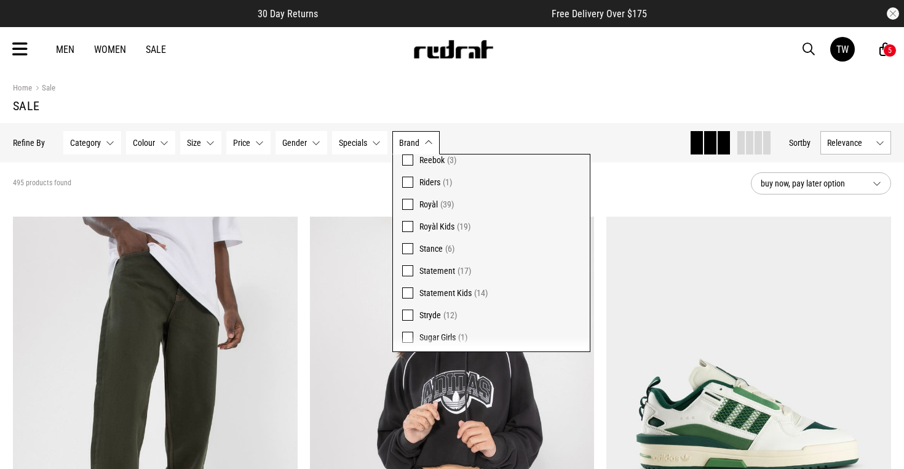
click at [536, 129] on div "Hide Refine s Refine By Filters Category None selected Category 0 Selected Clea…" at bounding box center [346, 142] width 667 height 27
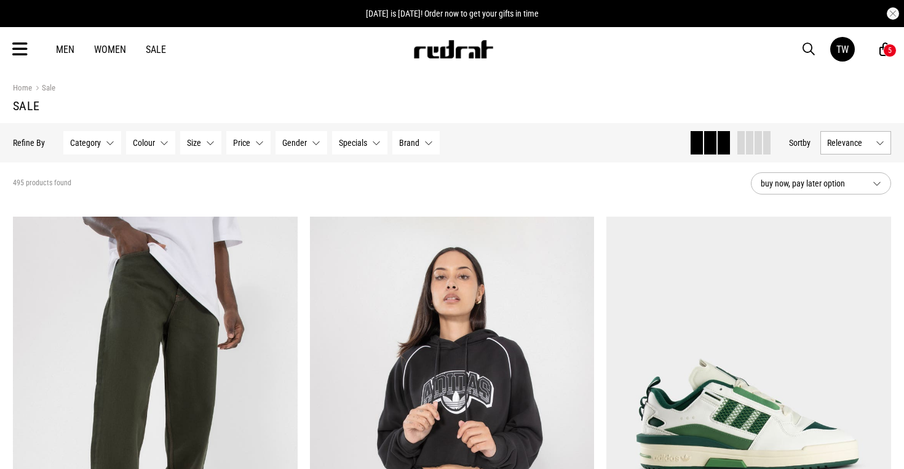
click at [87, 141] on span "Category" at bounding box center [85, 143] width 31 height 10
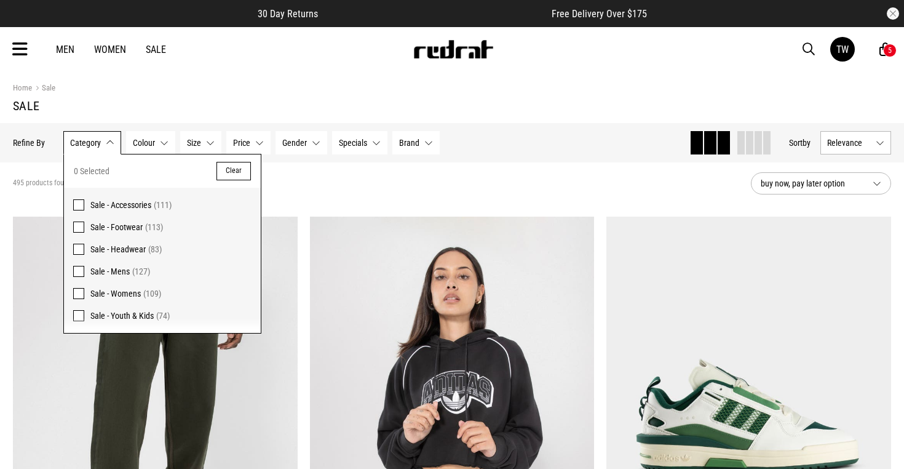
click at [125, 250] on span "Sale - Headwear" at bounding box center [117, 249] width 55 height 10
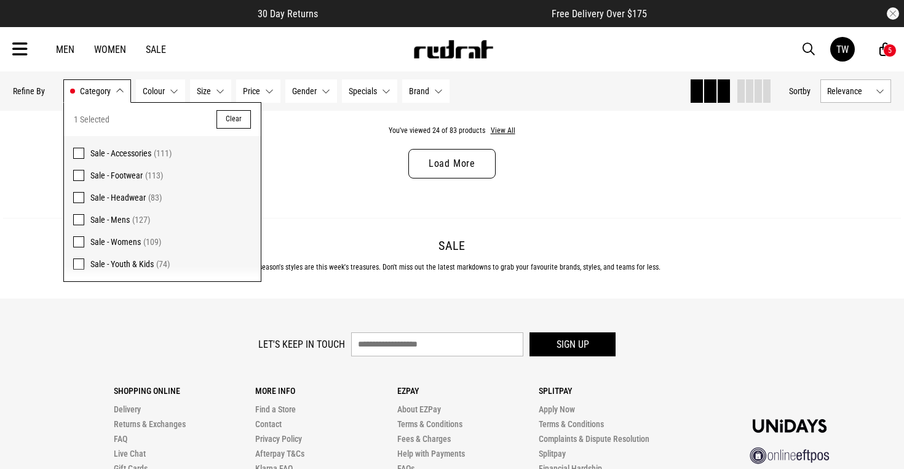
scroll to position [4061, 0]
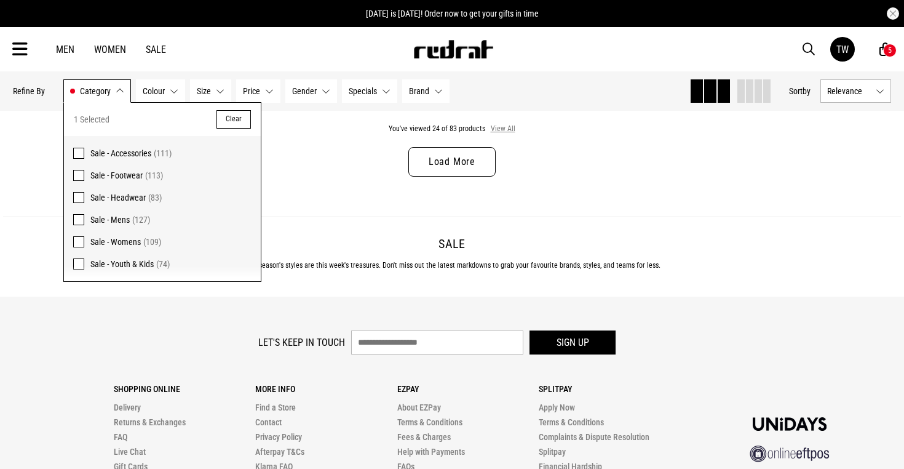
click at [497, 130] on button "View All" at bounding box center [503, 129] width 26 height 11
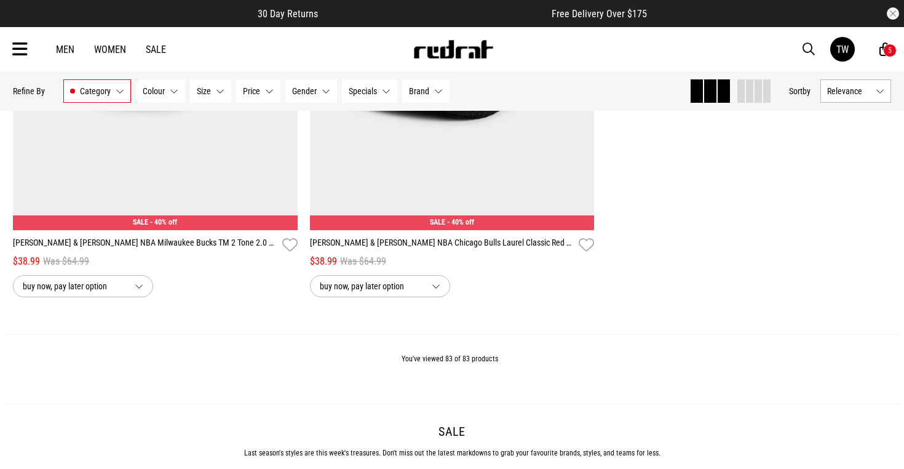
scroll to position [13632, 0]
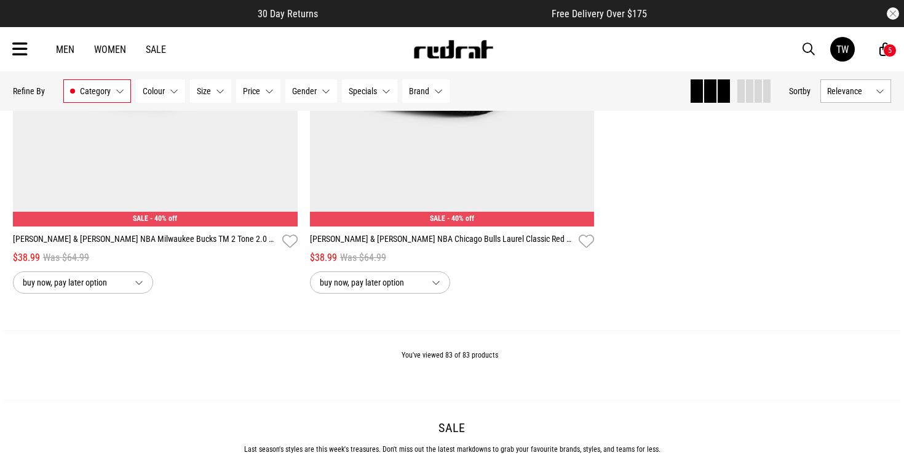
click at [116, 84] on button "Category Sale - Headwear" at bounding box center [97, 90] width 68 height 23
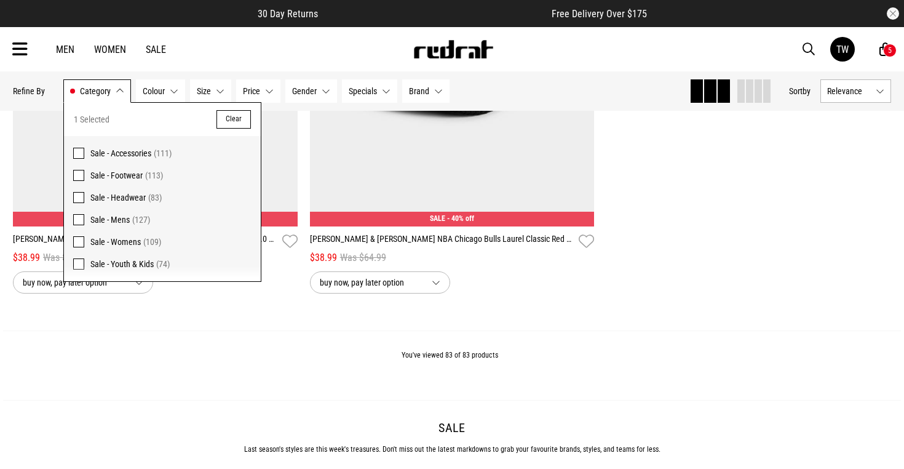
click at [76, 198] on span at bounding box center [78, 197] width 11 height 11
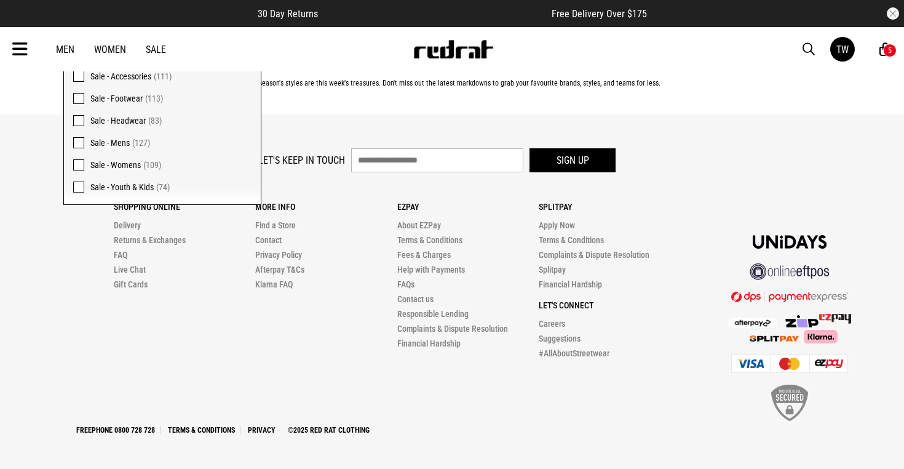
scroll to position [4183, 0]
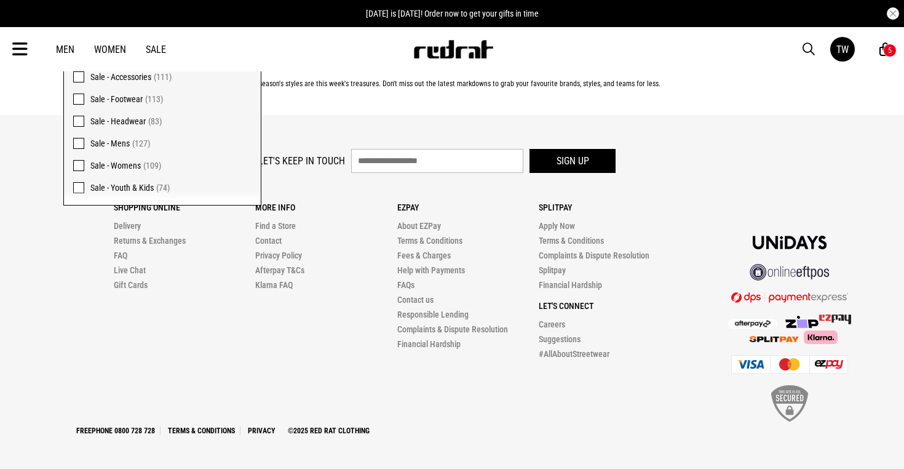
click at [81, 168] on span at bounding box center [78, 165] width 11 height 11
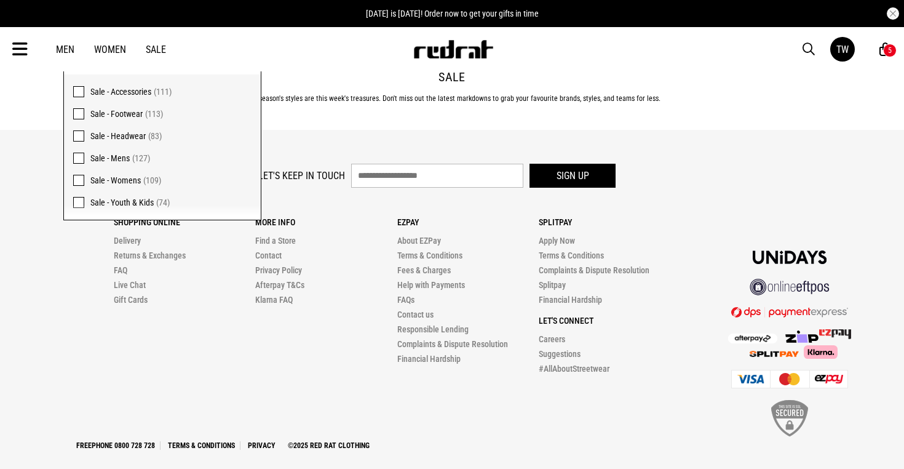
click at [408, 144] on footer "Let's keep in touch Sign up Shopping Online Delivery Returns & Exchanges FAQ Li…" at bounding box center [452, 307] width 904 height 354
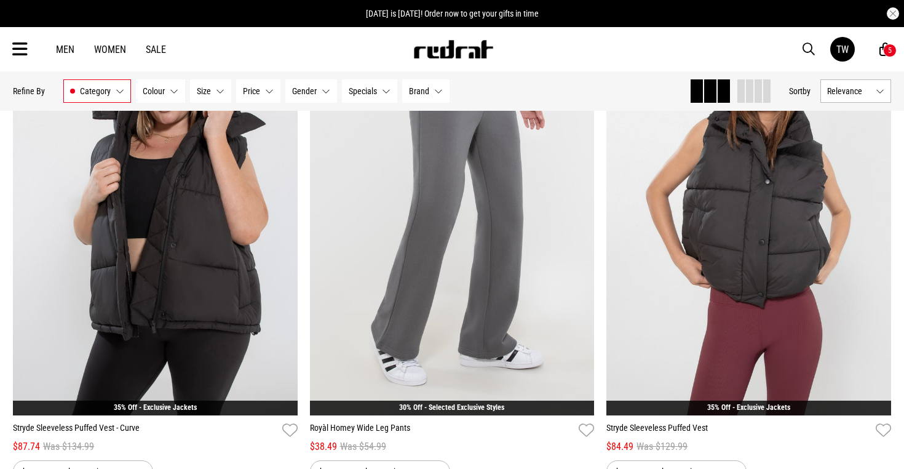
scroll to position [2675, 0]
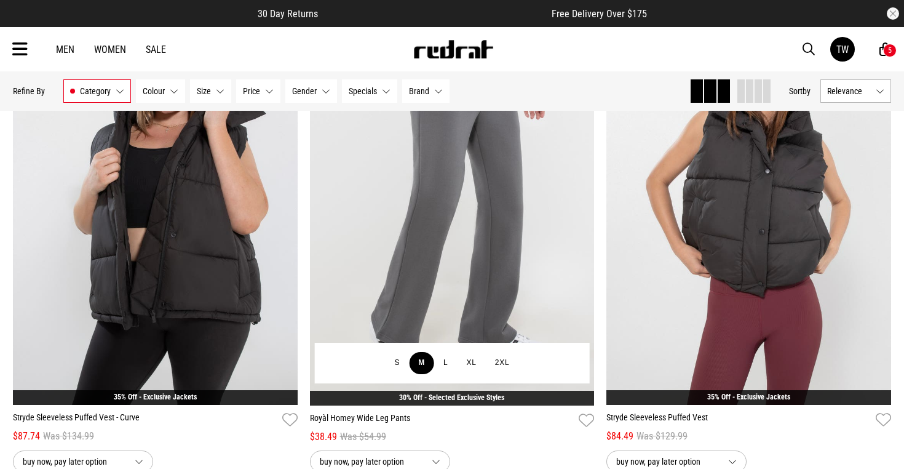
click at [421, 357] on button "M" at bounding box center [421, 363] width 25 height 22
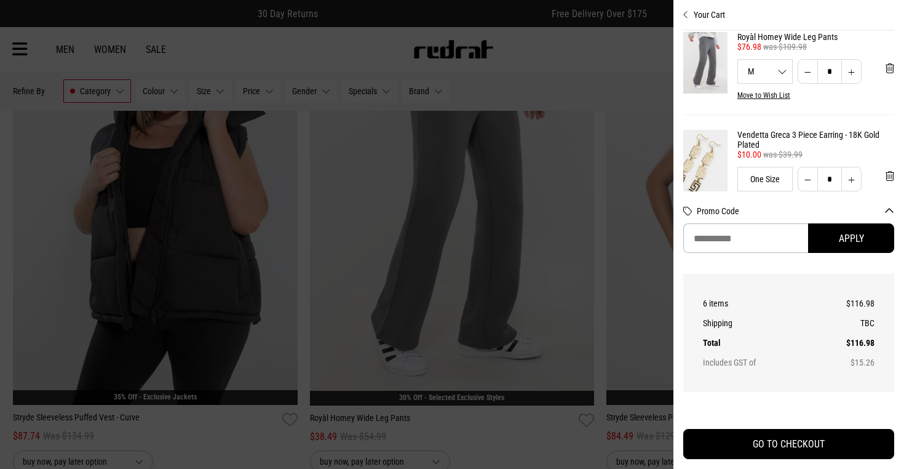
scroll to position [210, 0]
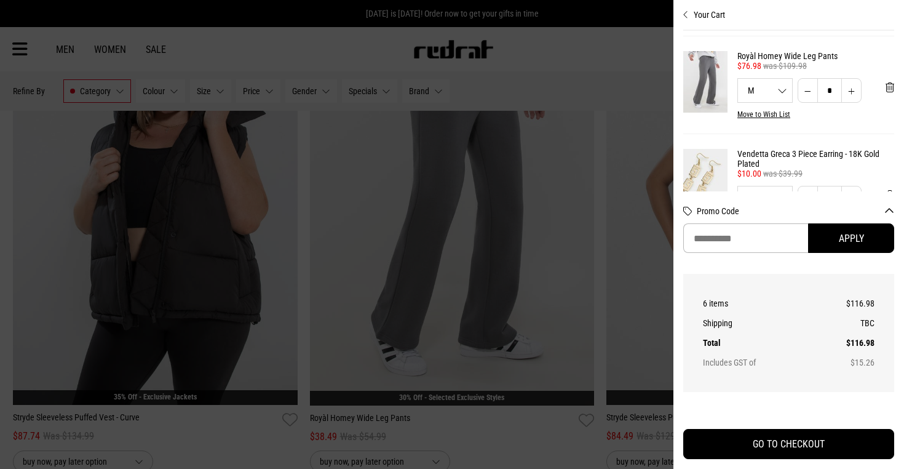
click at [810, 93] on button "Decrease quantity" at bounding box center [807, 90] width 20 height 25
type input "*"
click at [593, 389] on div at bounding box center [452, 234] width 904 height 469
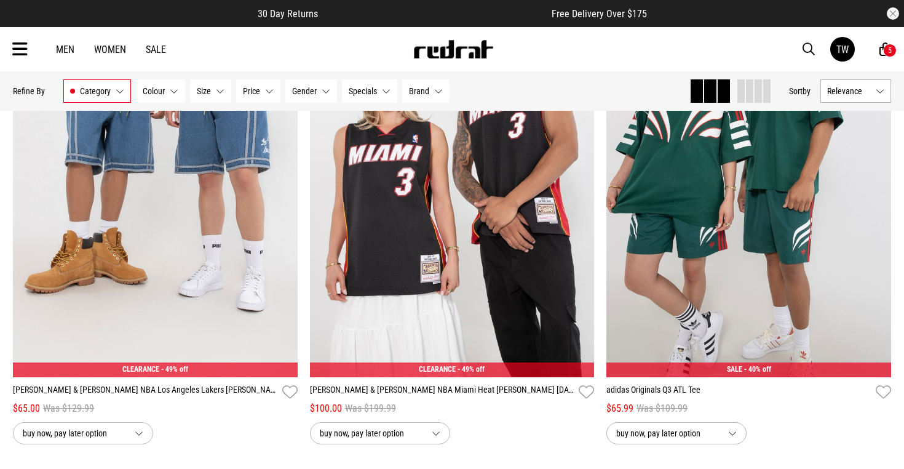
scroll to position [6133, 0]
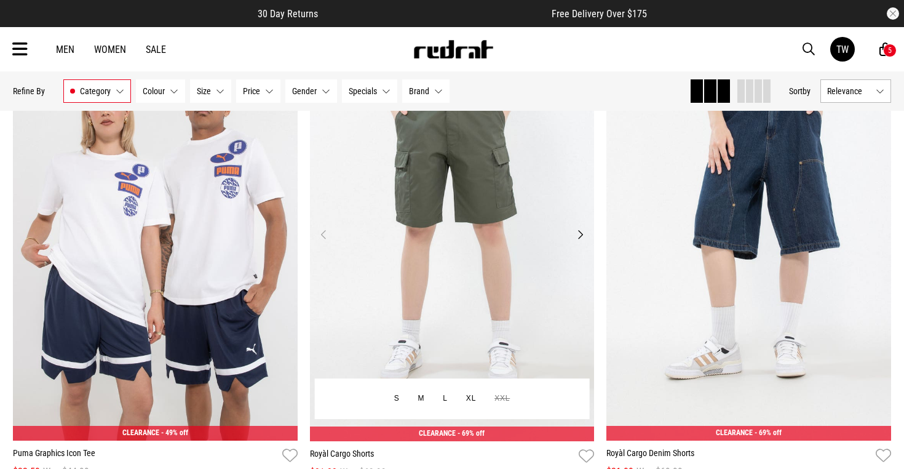
scroll to position [7605, 1]
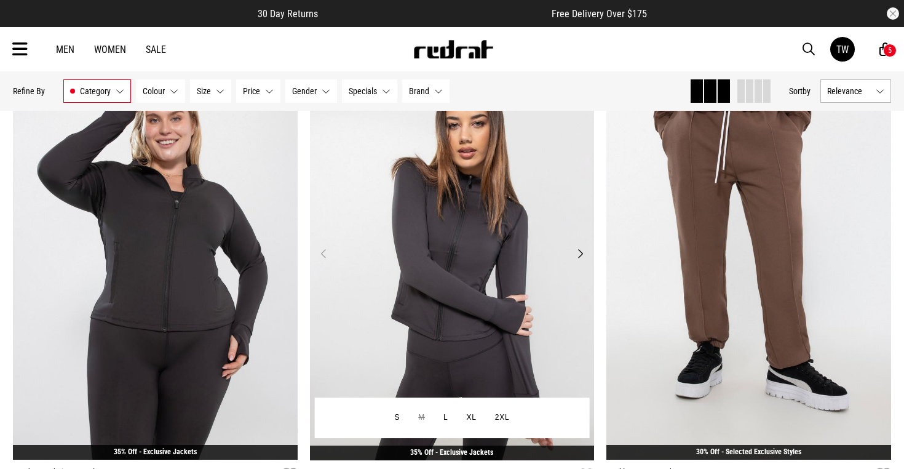
scroll to position [665, 0]
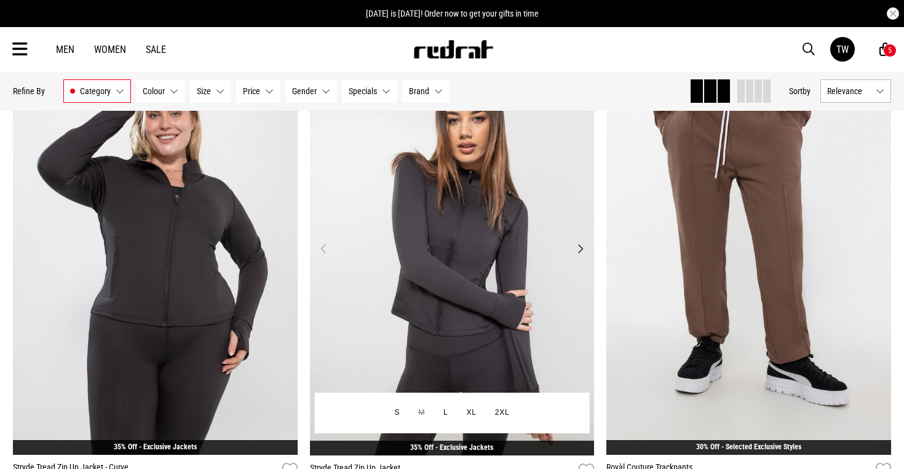
click at [521, 326] on img at bounding box center [452, 256] width 285 height 398
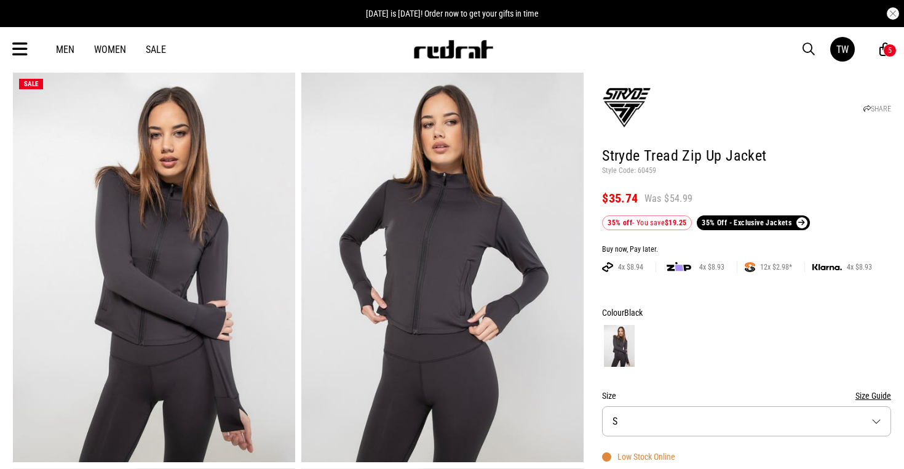
click at [869, 392] on button "Size Guide" at bounding box center [873, 395] width 36 height 15
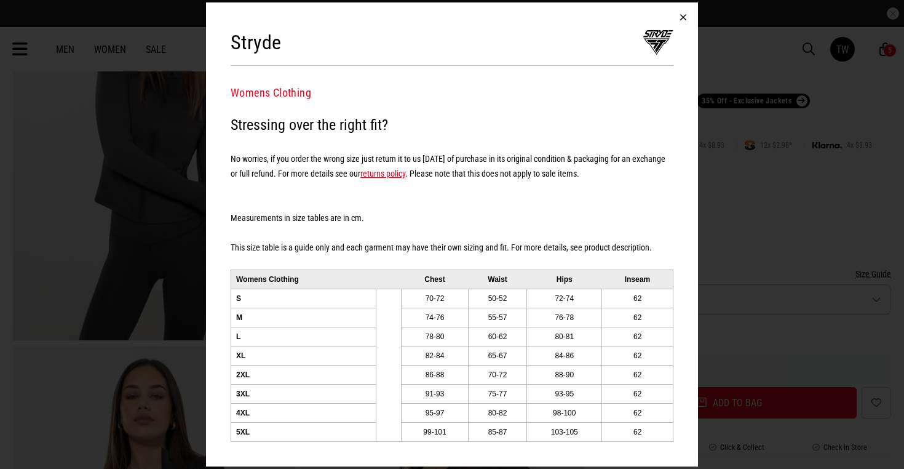
scroll to position [164, 0]
click at [681, 17] on button "button" at bounding box center [683, 17] width 30 height 30
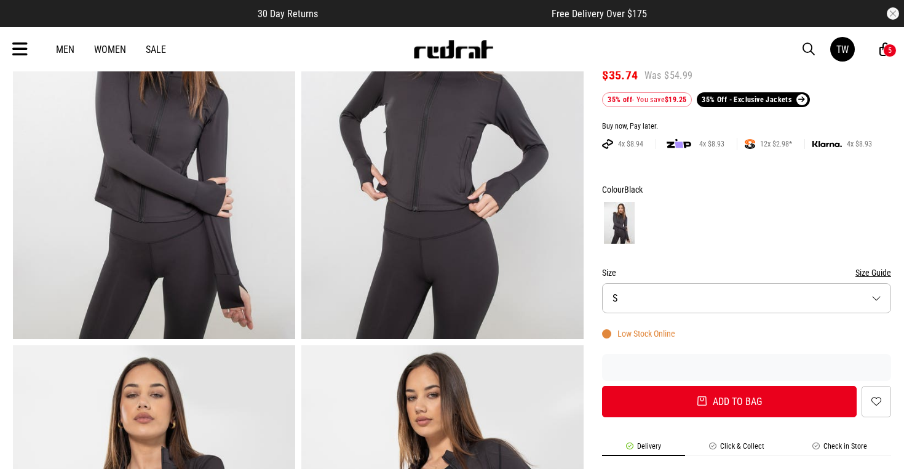
click at [651, 301] on button "Size S" at bounding box center [746, 298] width 289 height 30
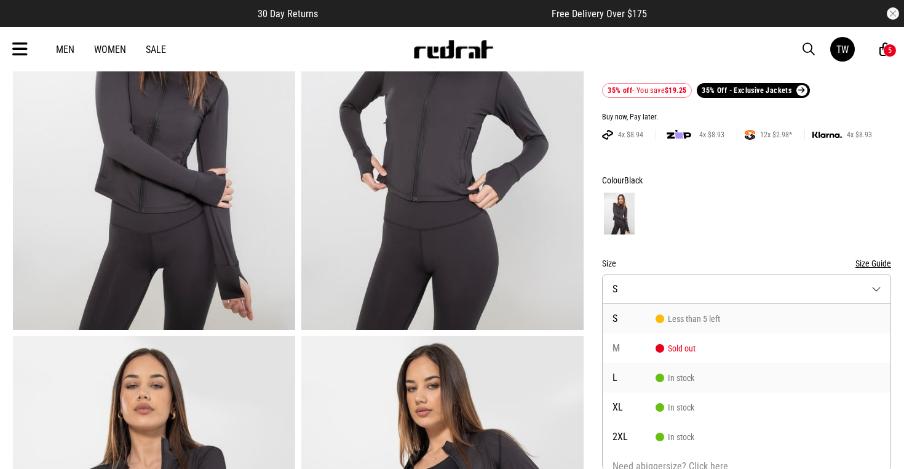
click at [649, 378] on span "L" at bounding box center [633, 378] width 43 height 10
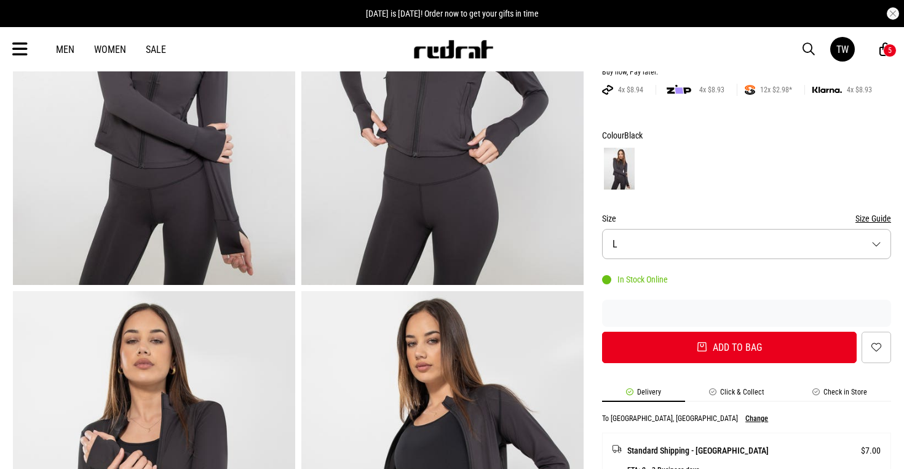
scroll to position [221, 0]
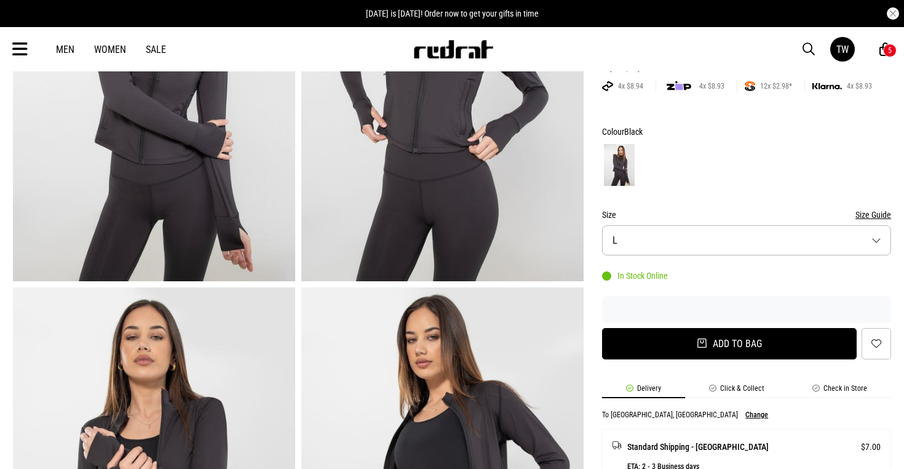
click at [731, 338] on button "Add to bag" at bounding box center [729, 343] width 255 height 31
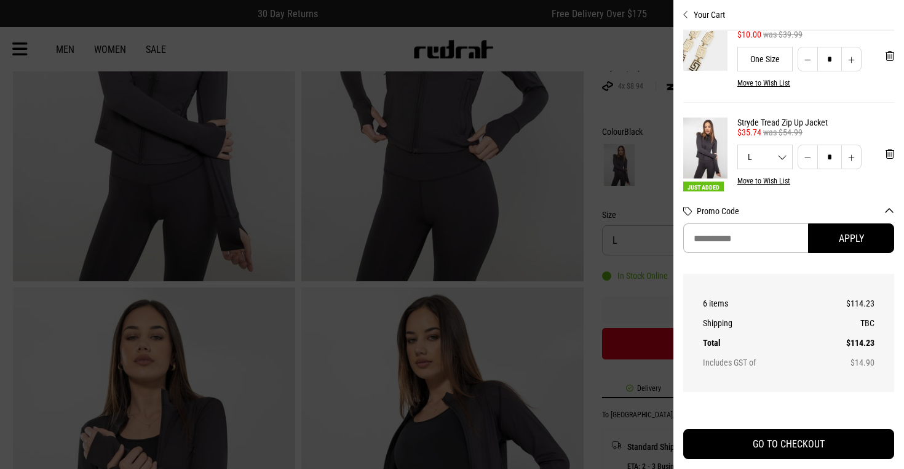
scroll to position [346, 0]
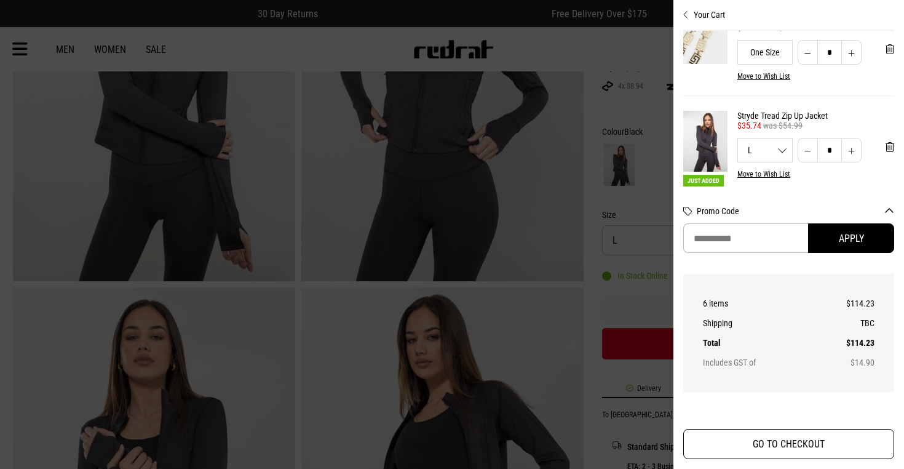
click at [770, 455] on button "GO TO CHECKOUT" at bounding box center [788, 444] width 211 height 30
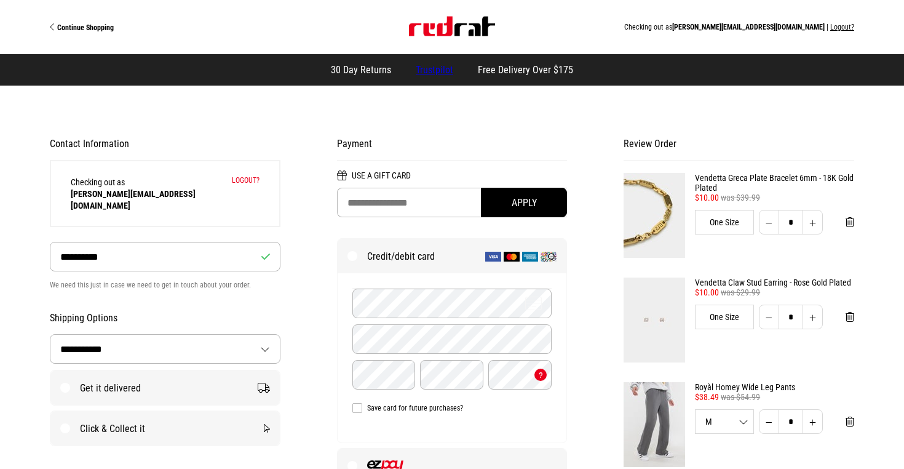
select select "**********"
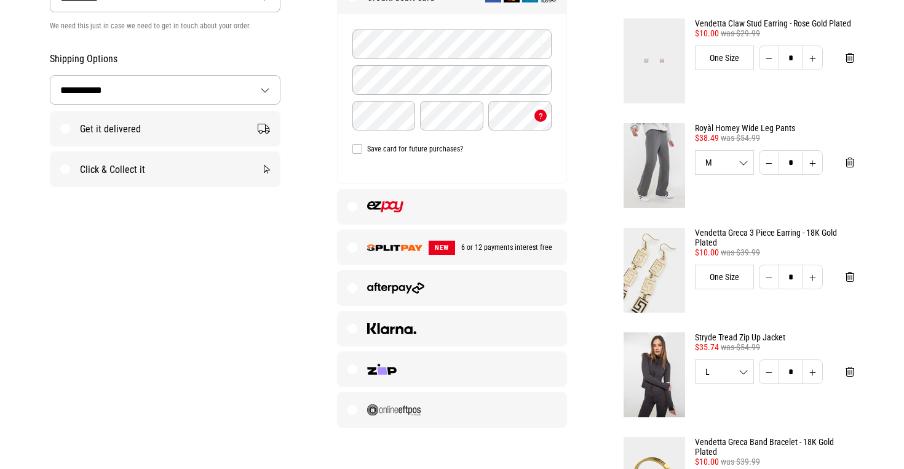
scroll to position [269, 0]
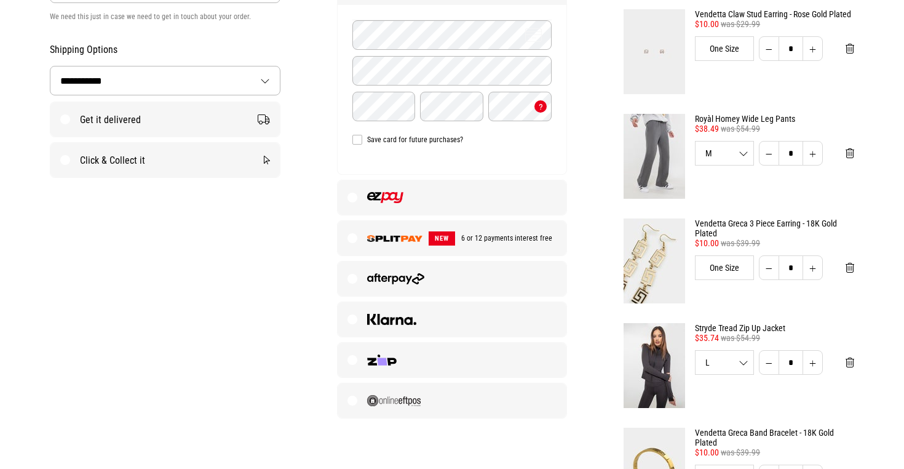
click at [439, 195] on label at bounding box center [452, 197] width 229 height 34
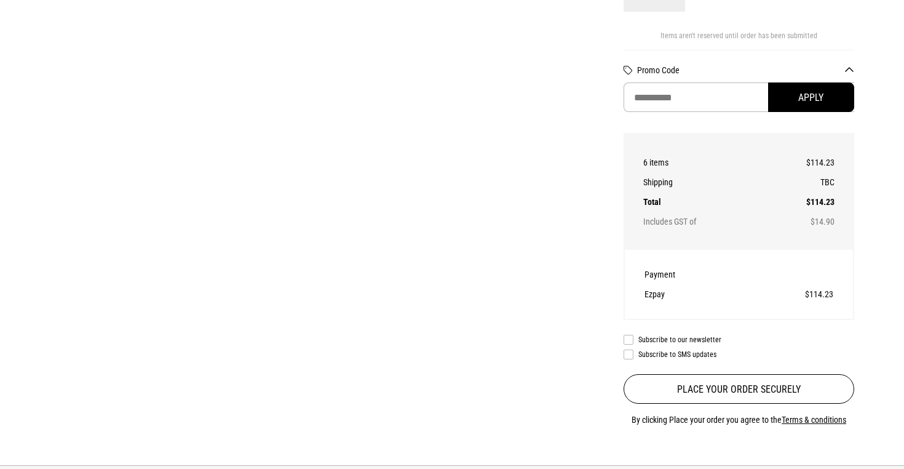
scroll to position [769, 0]
click at [678, 100] on input "Promo Code" at bounding box center [738, 98] width 231 height 30
type input "********"
click at [815, 97] on button "Apply" at bounding box center [811, 98] width 86 height 30
